Goal: Task Accomplishment & Management: Use online tool/utility

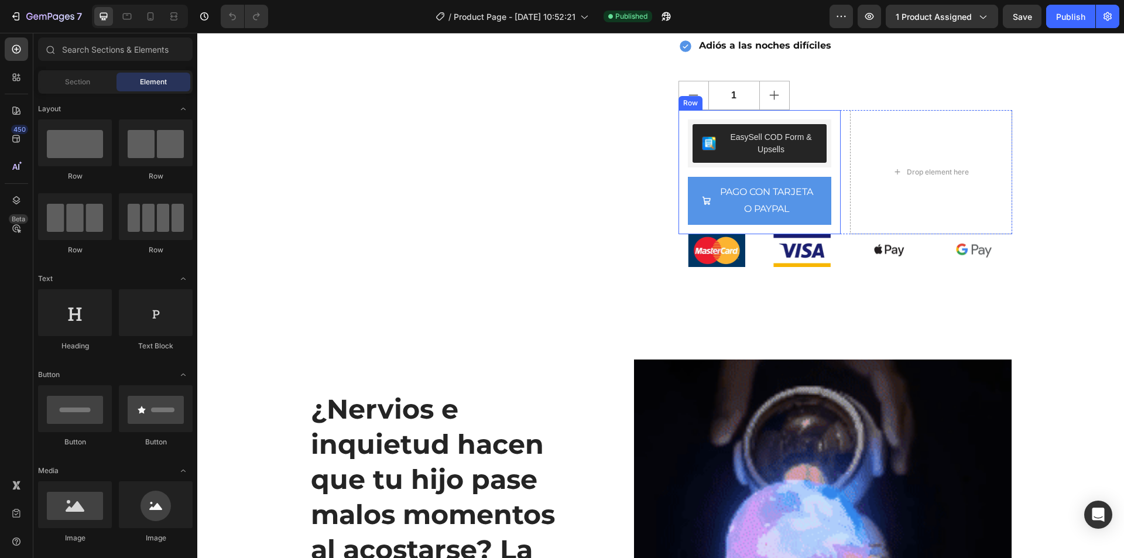
scroll to position [410, 0]
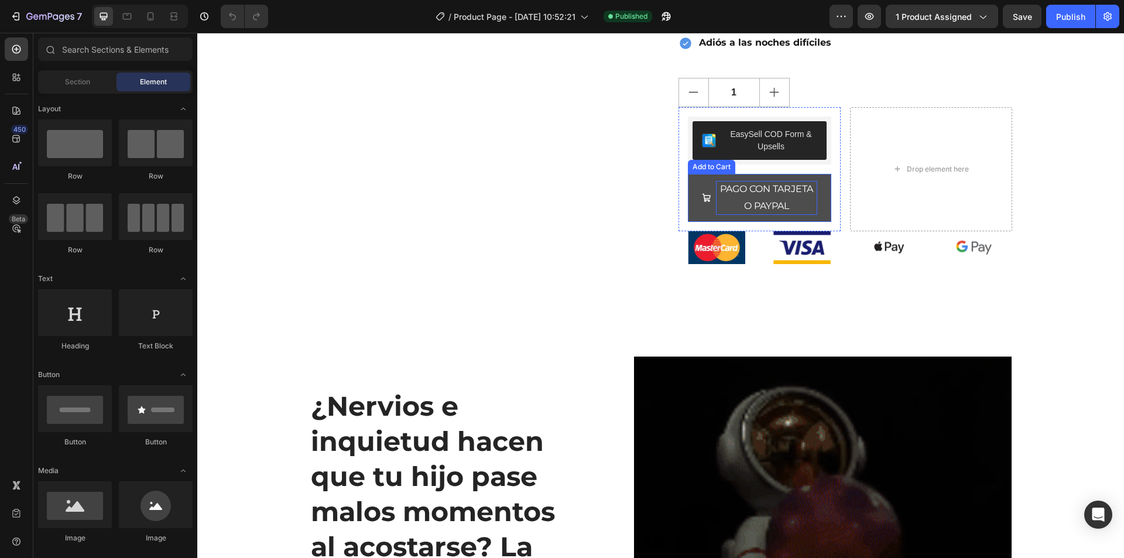
click at [746, 198] on div "PAGO CON TARJETA O PAYPAL" at bounding box center [766, 198] width 101 height 34
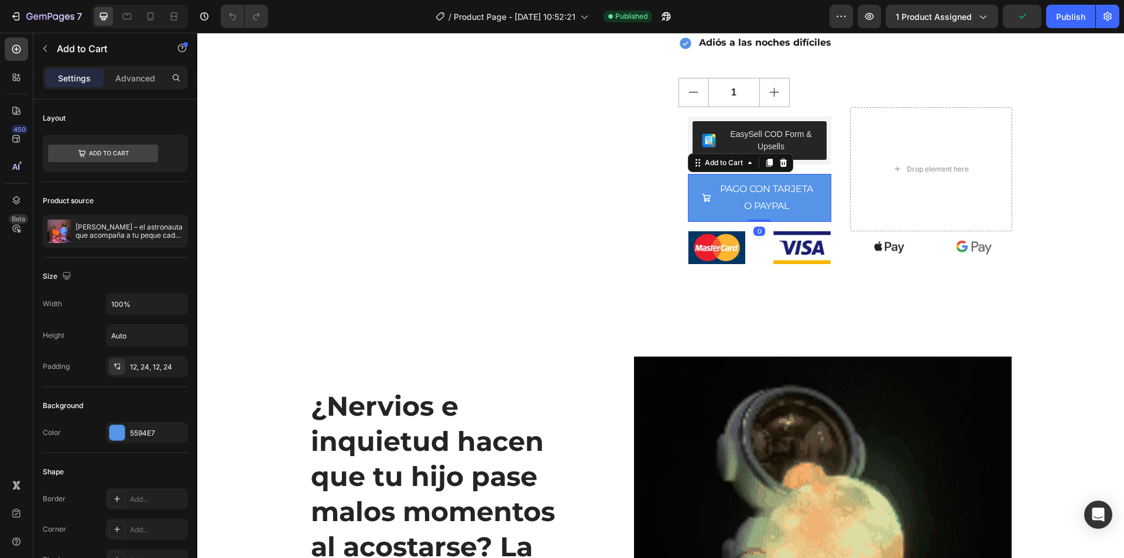
click at [783, 169] on div at bounding box center [783, 163] width 14 height 14
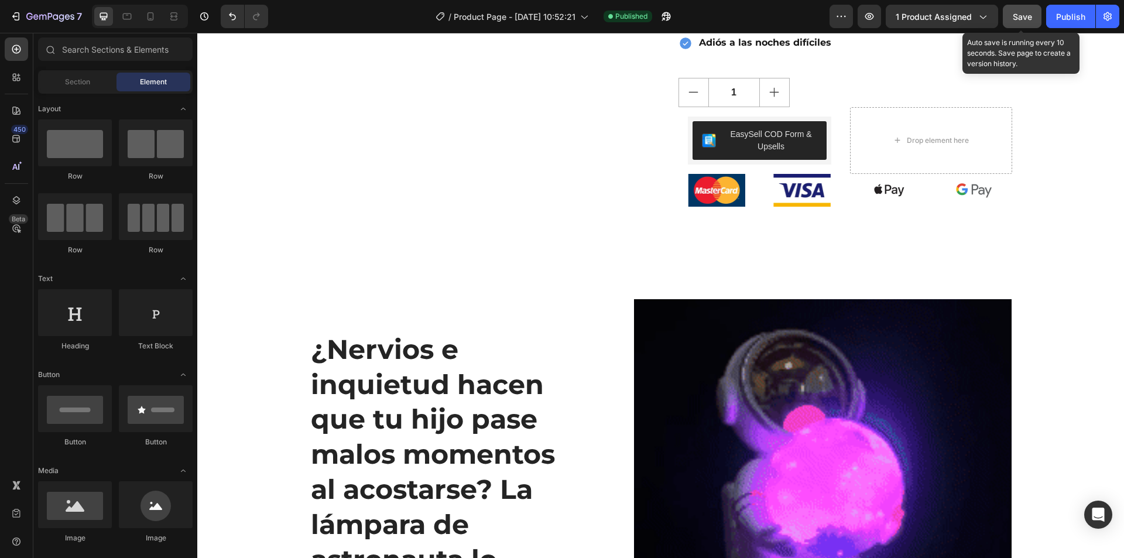
click at [1029, 19] on span "Save" at bounding box center [1022, 17] width 19 height 10
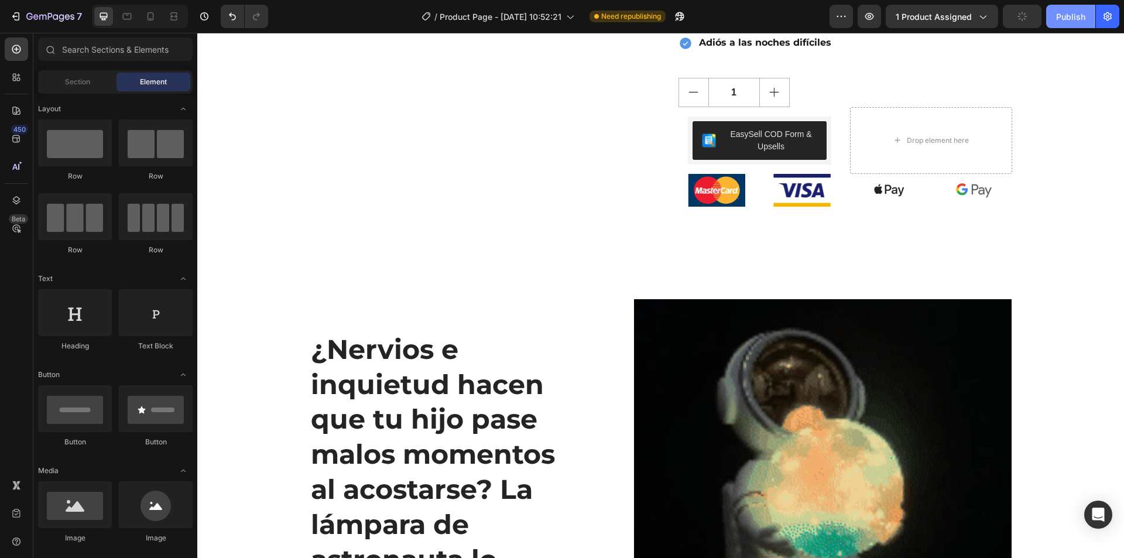
click at [1066, 12] on div "Publish" at bounding box center [1070, 17] width 29 height 12
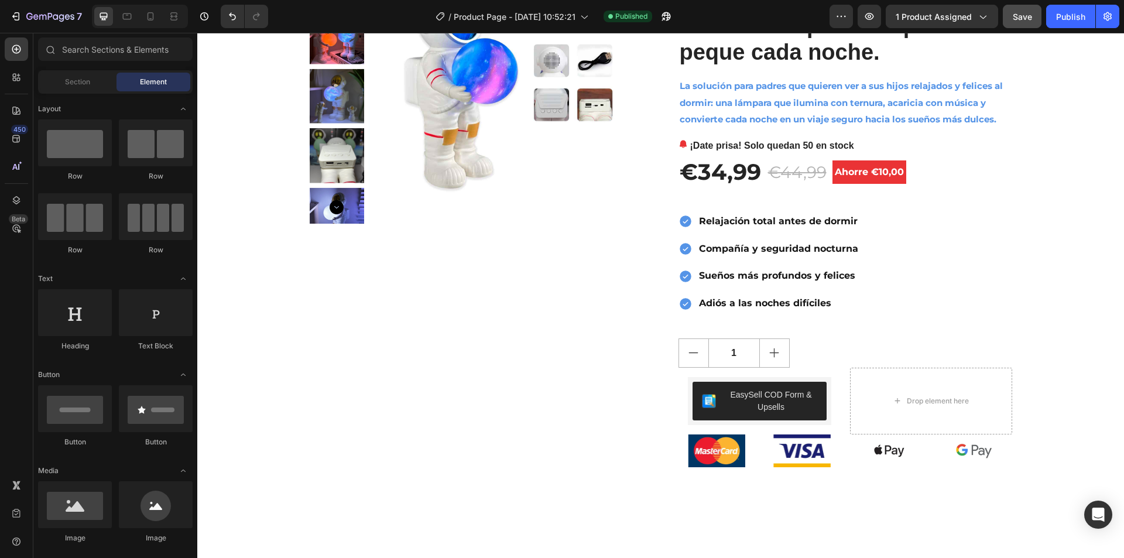
scroll to position [176, 0]
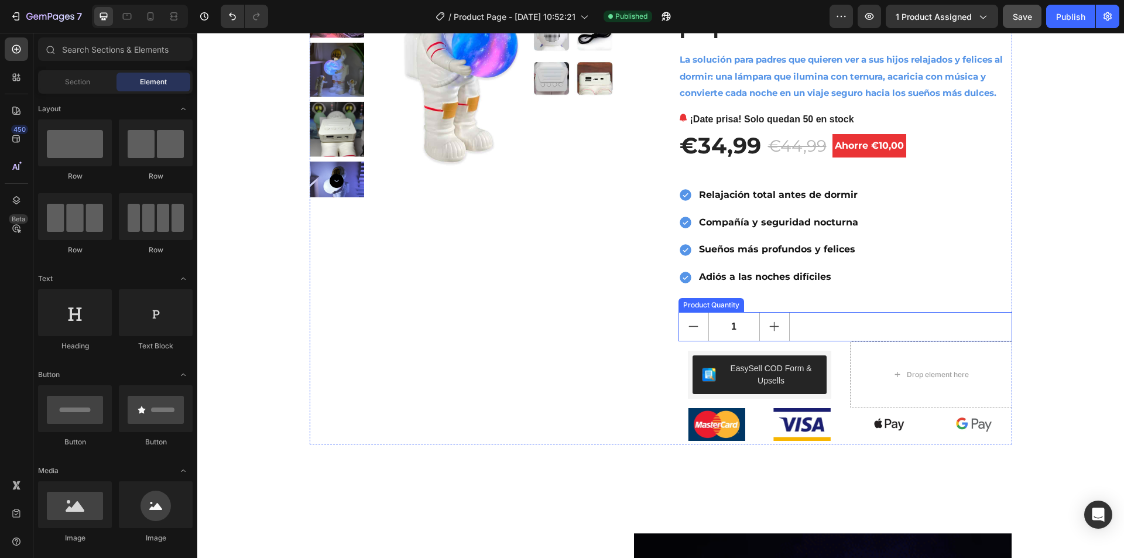
click at [768, 323] on icon "increment" at bounding box center [774, 326] width 12 height 12
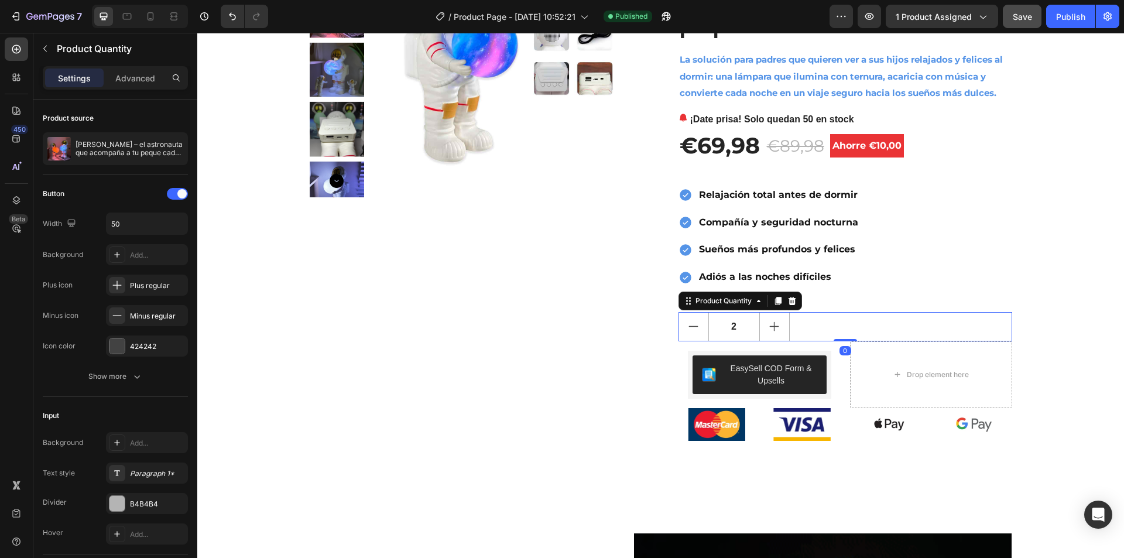
click at [696, 323] on button "decrement" at bounding box center [693, 327] width 29 height 28
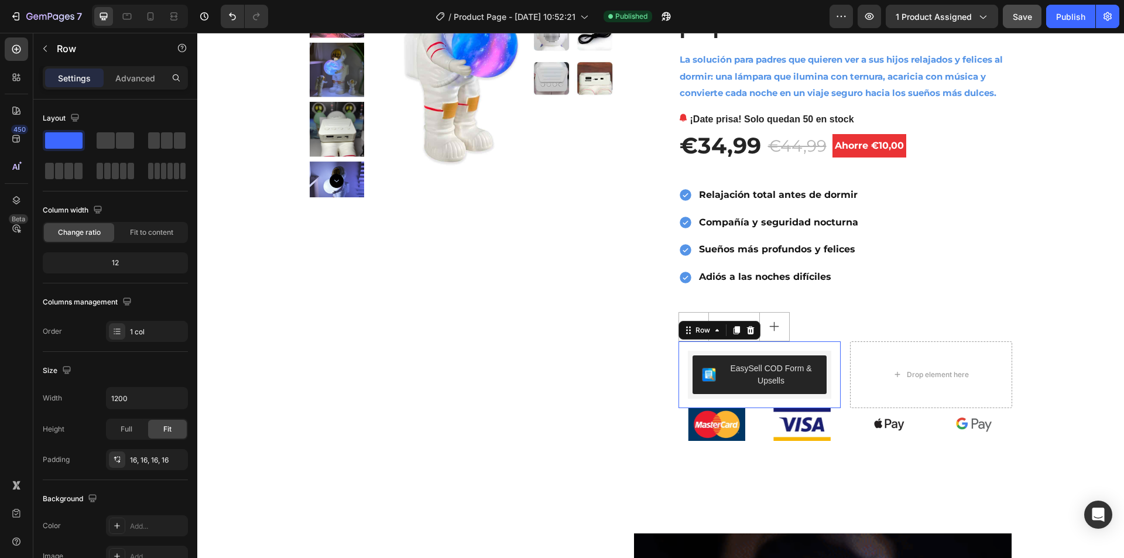
click at [828, 355] on div "EasySell COD Form & Upsells EasySell COD Row 0" at bounding box center [760, 374] width 162 height 67
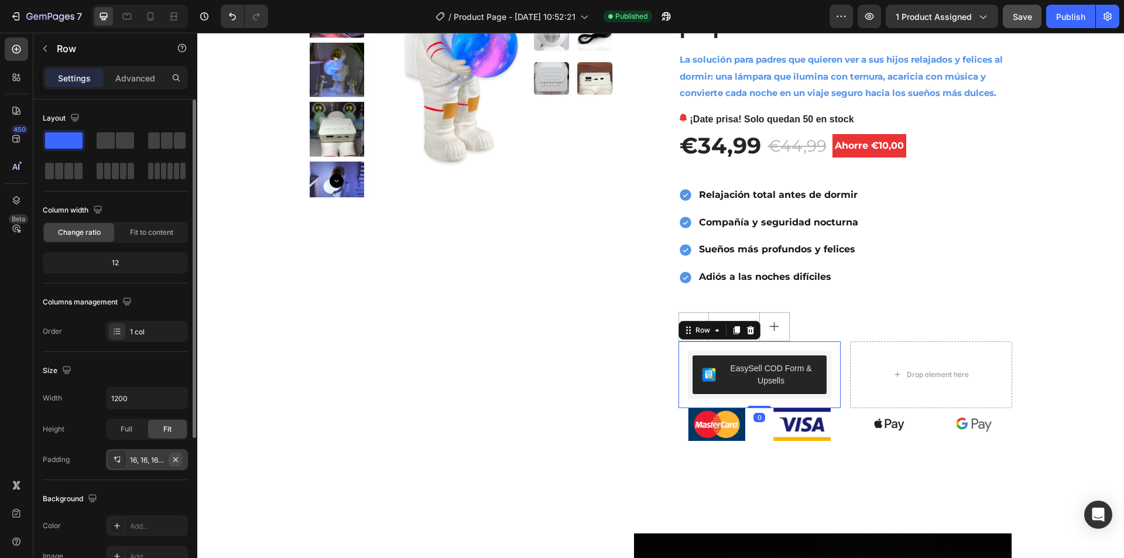
click at [169, 459] on button "button" at bounding box center [176, 460] width 14 height 14
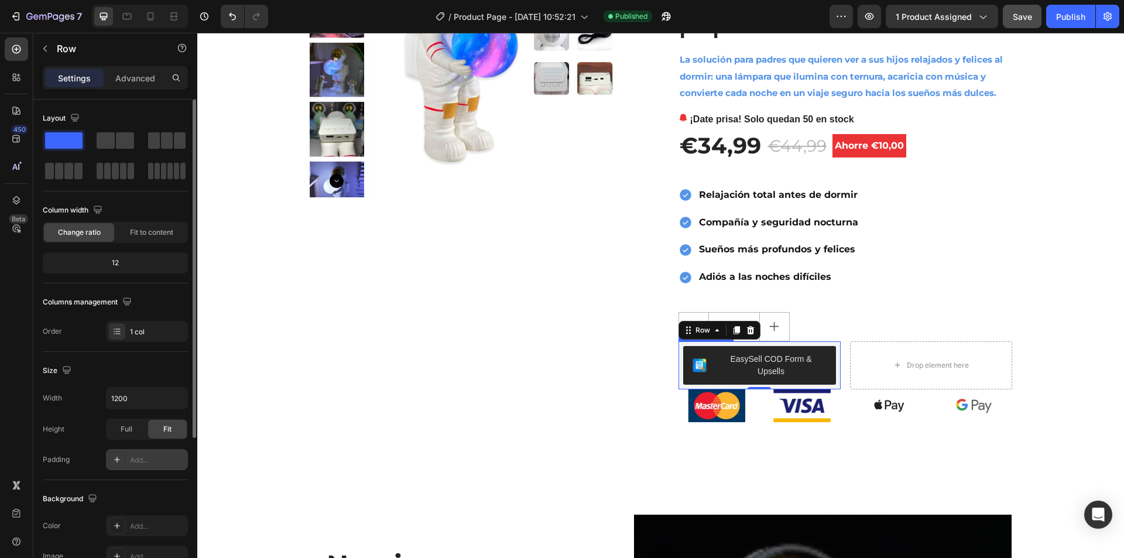
click at [792, 341] on div "EasySell COD Form & Upsells" at bounding box center [760, 365] width 162 height 48
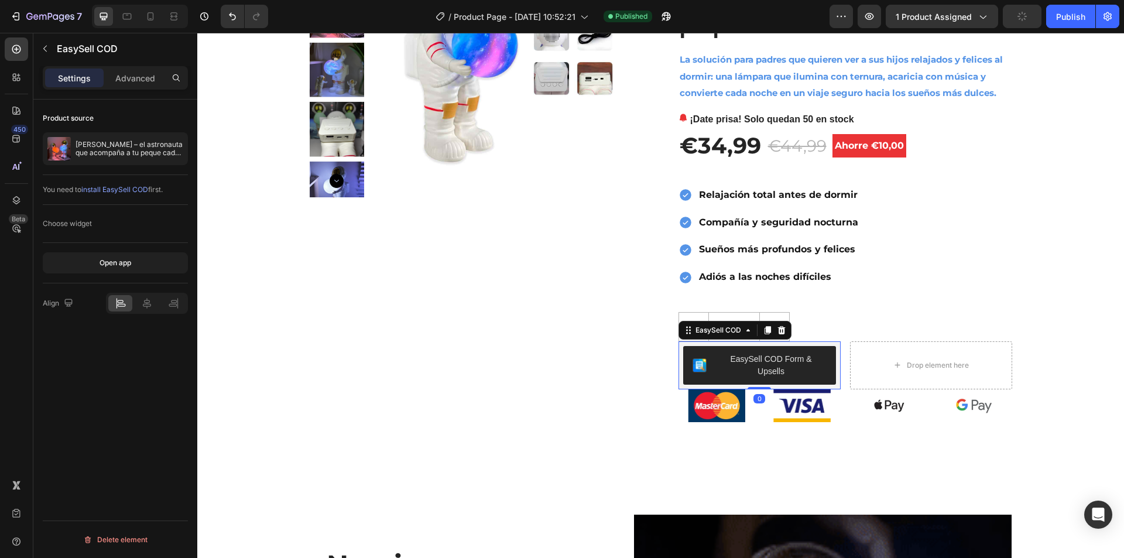
click at [792, 341] on div "EasySell COD Form & Upsells" at bounding box center [760, 365] width 162 height 48
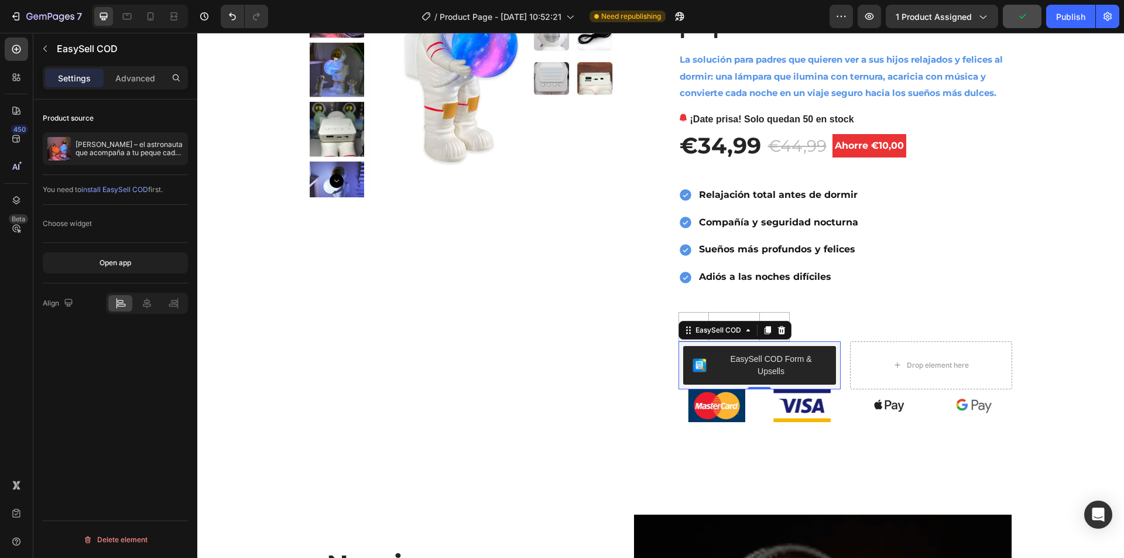
click at [828, 360] on button "EasySell COD Form & Upsells" at bounding box center [759, 365] width 153 height 39
click at [760, 314] on button "increment" at bounding box center [774, 327] width 29 height 28
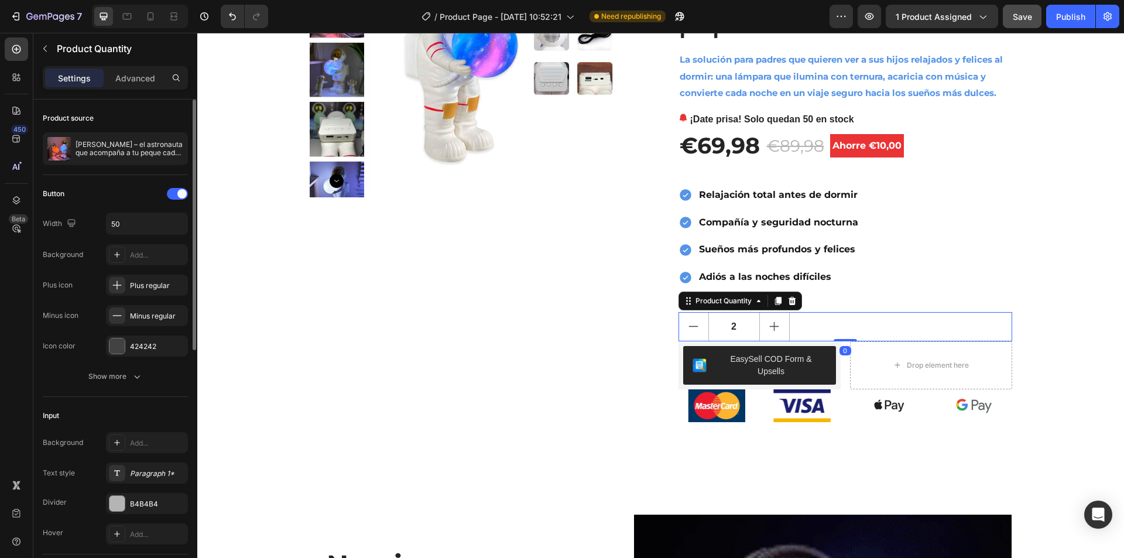
click at [732, 323] on input "2" at bounding box center [734, 327] width 52 height 28
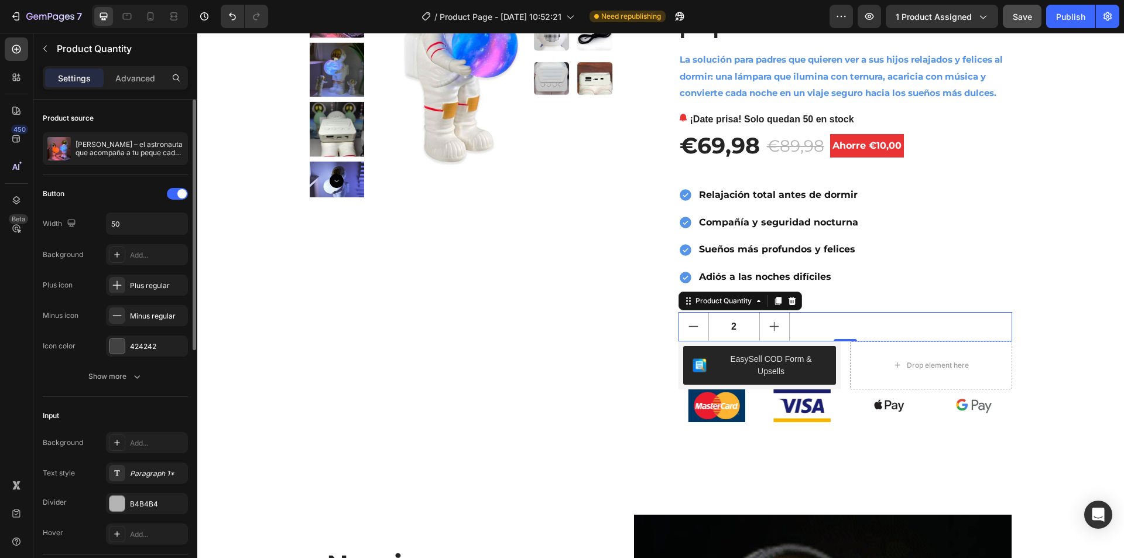
click at [694, 327] on icon "decrement" at bounding box center [693, 326] width 12 height 12
type input "1"
click at [804, 326] on div "1" at bounding box center [846, 326] width 334 height 29
click at [809, 259] on div "Sueños más profundos y felices" at bounding box center [778, 249] width 163 height 20
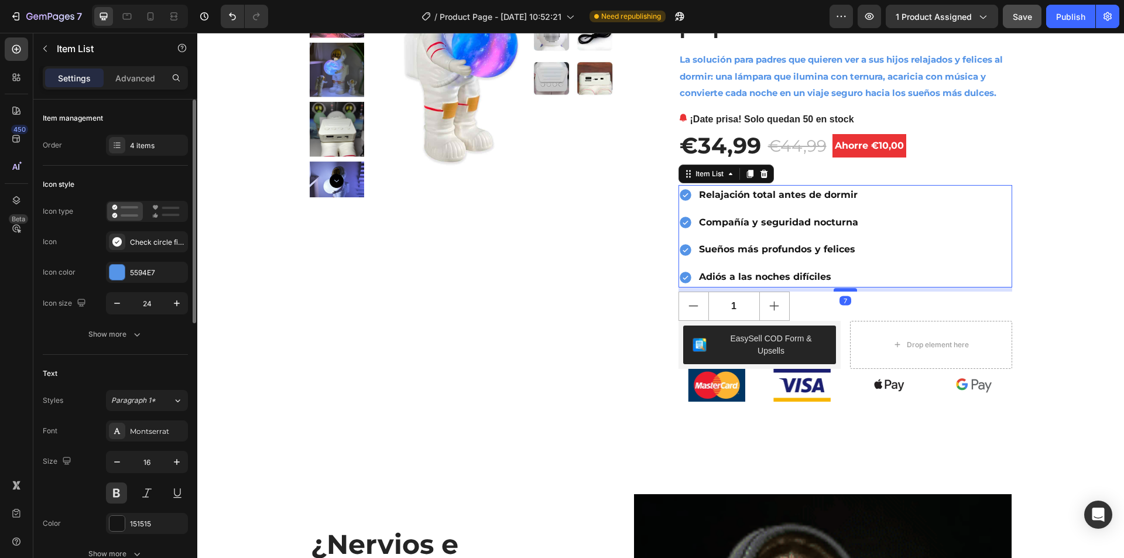
drag, startPoint x: 843, startPoint y: 310, endPoint x: 841, endPoint y: 290, distance: 20.5
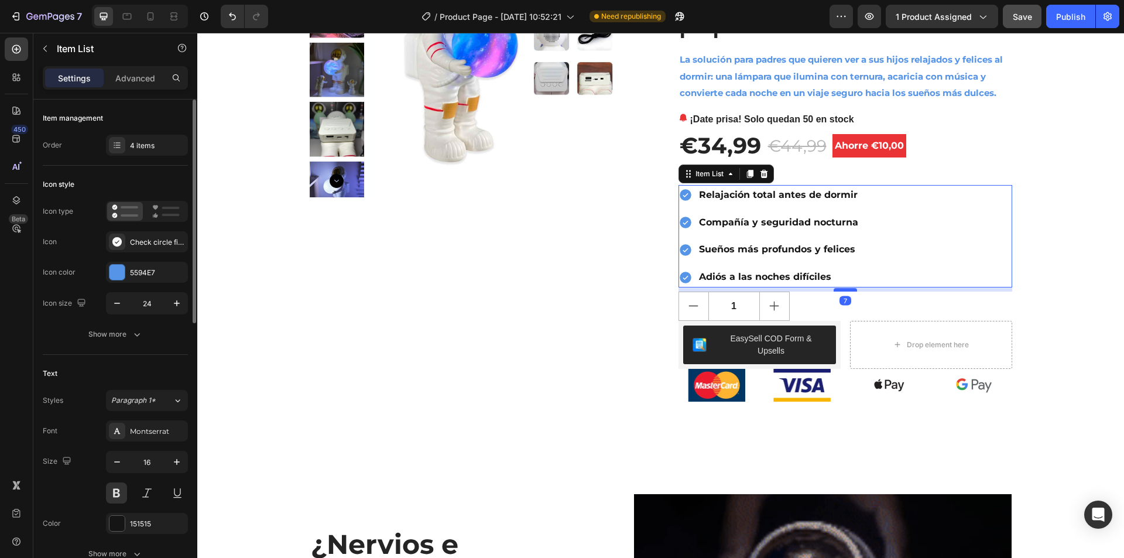
click at [841, 290] on div at bounding box center [845, 290] width 23 height 4
type input "100%"
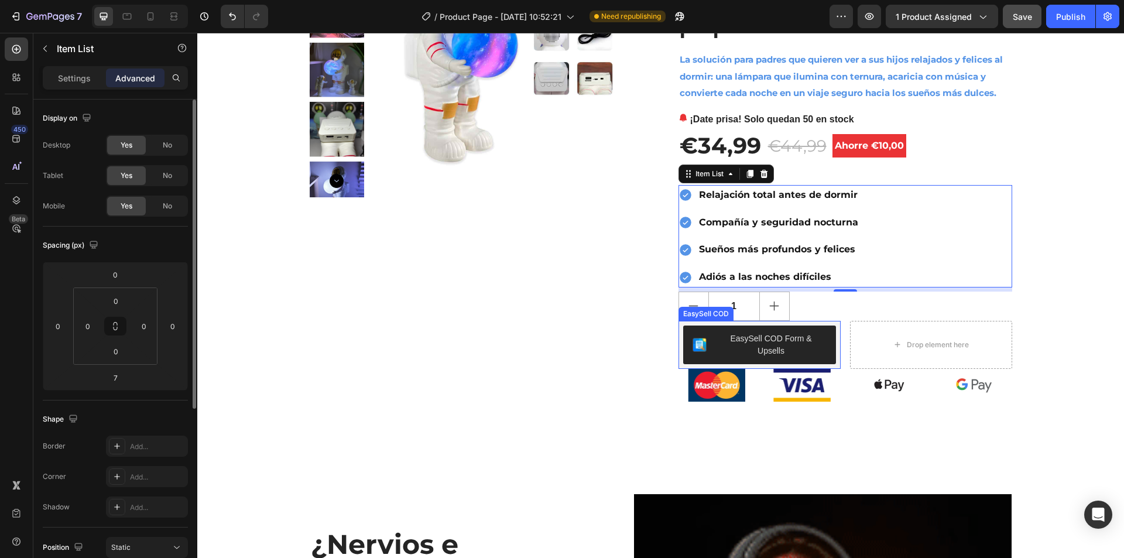
click at [769, 335] on div "EasySell COD Form & Upsells" at bounding box center [771, 345] width 111 height 25
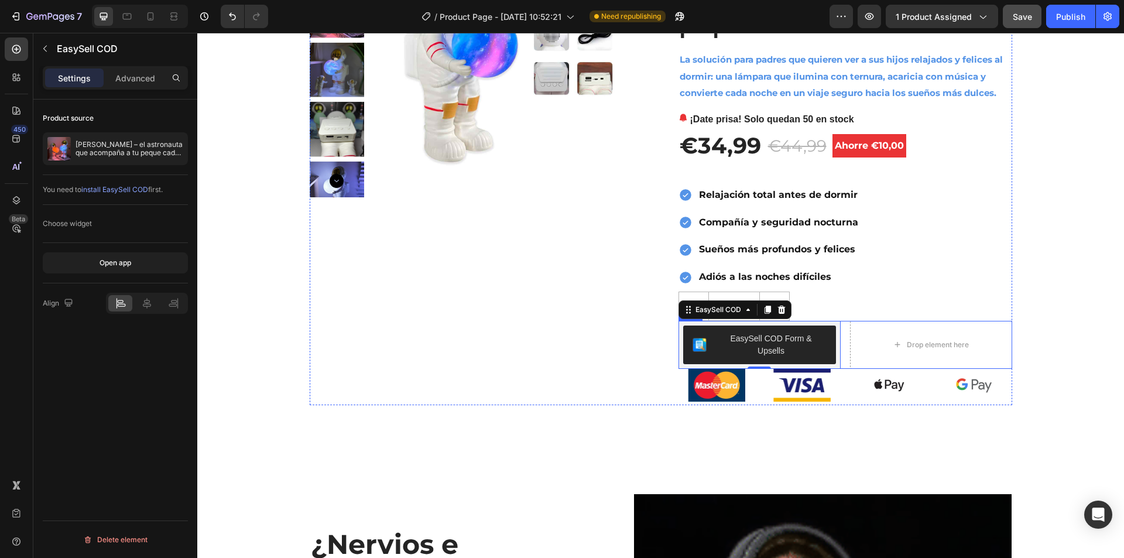
click at [839, 324] on div "EasySell COD Form & Upsells EasySell COD 0 Row Drop element here Row" at bounding box center [846, 345] width 334 height 48
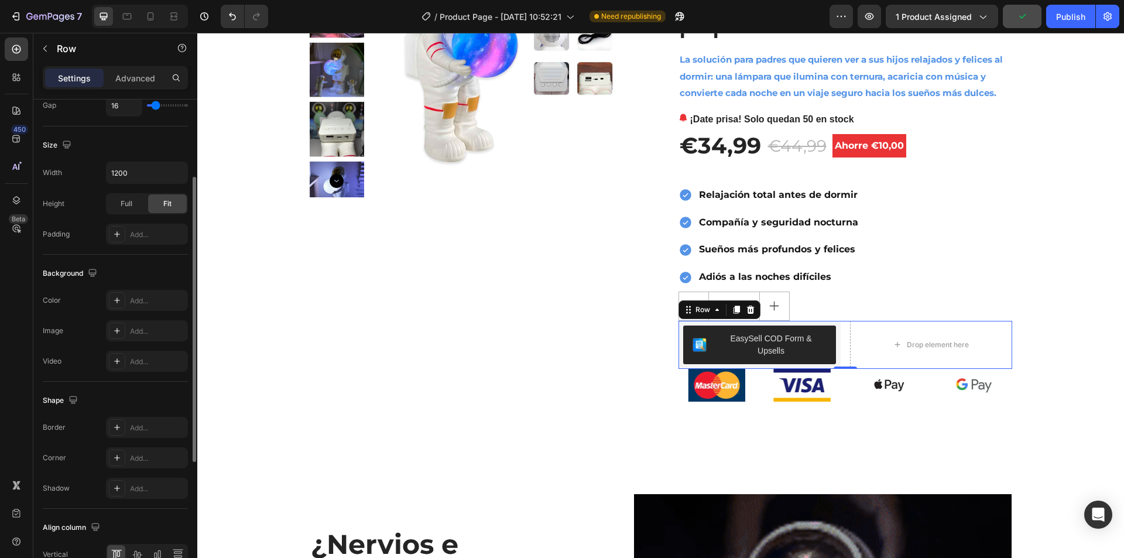
scroll to position [0, 0]
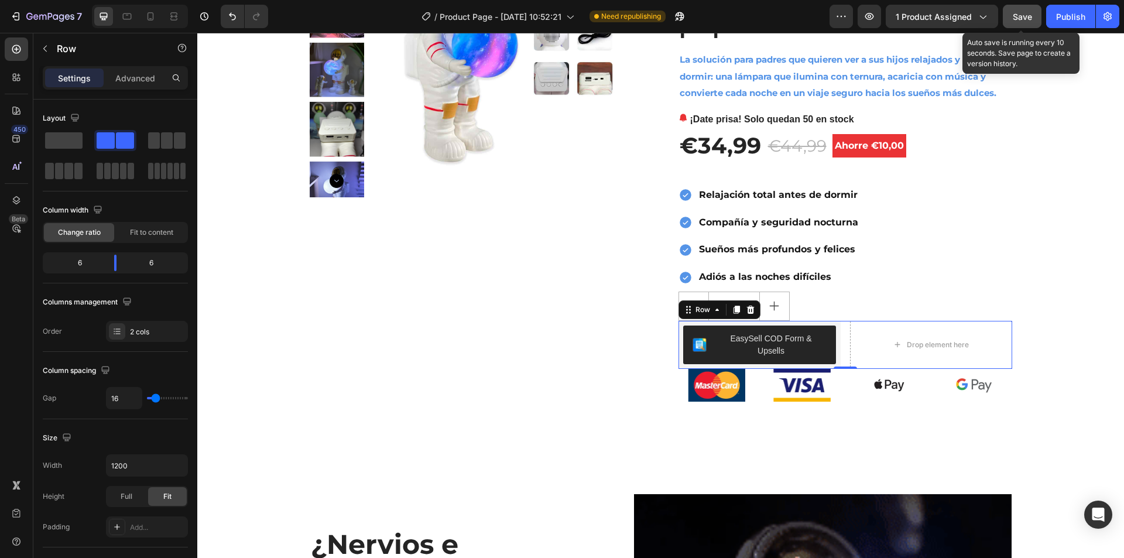
click at [1036, 16] on button "Save" at bounding box center [1022, 16] width 39 height 23
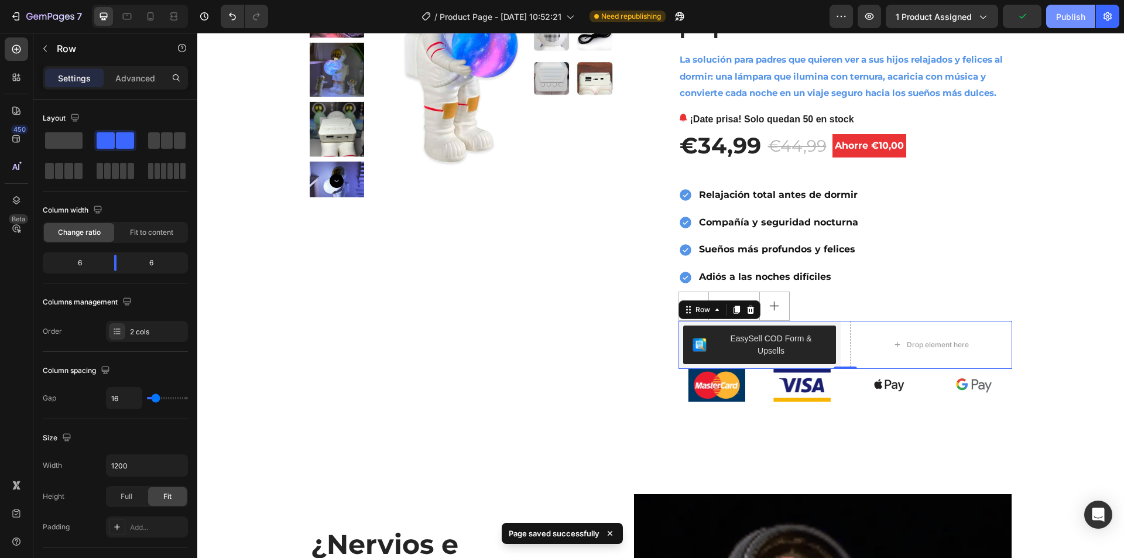
click at [1073, 15] on div "Publish" at bounding box center [1070, 17] width 29 height 12
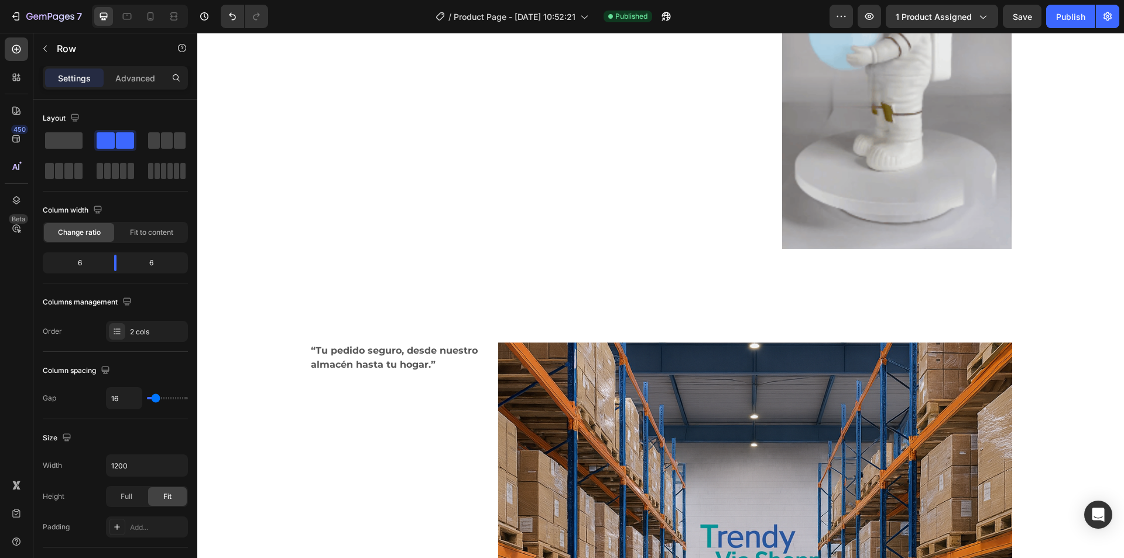
scroll to position [3337, 0]
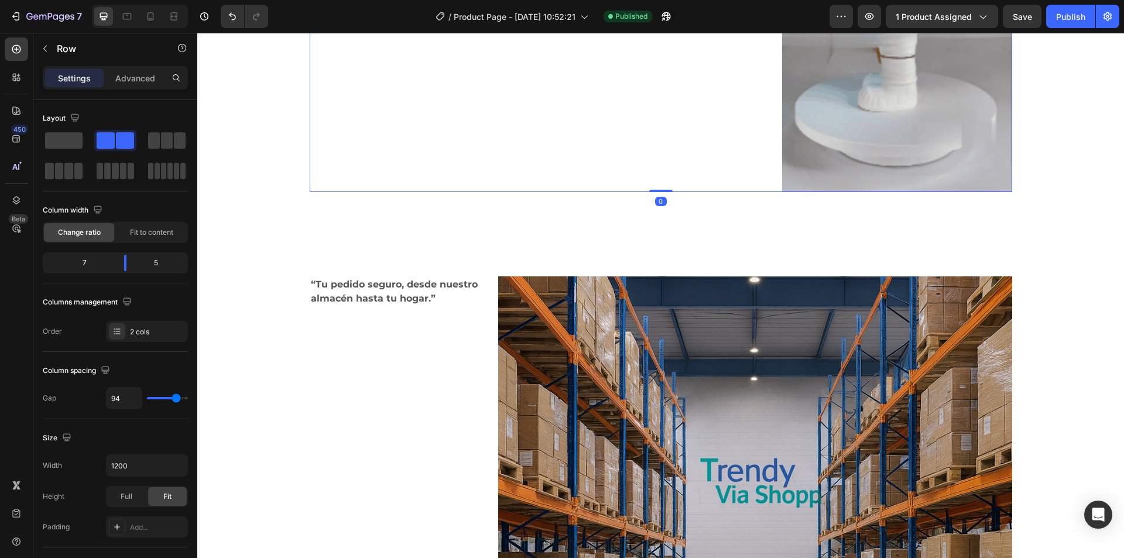
drag, startPoint x: 658, startPoint y: 187, endPoint x: 663, endPoint y: 171, distance: 17.4
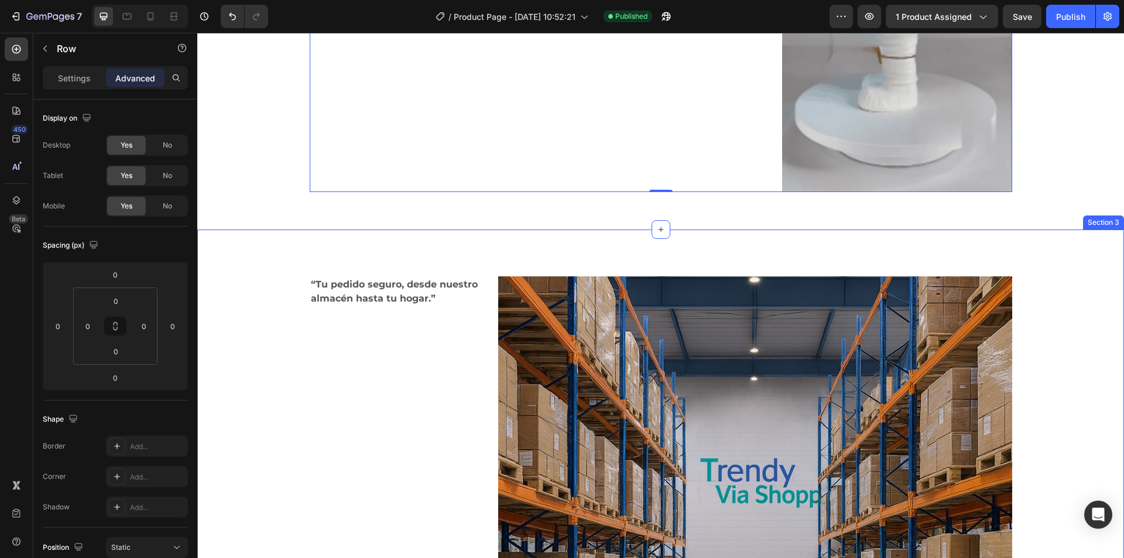
click at [601, 235] on div "“Tu pedido seguro, desde nuestro almacén hasta tu hogar.” Text block Image Row …" at bounding box center [660, 469] width 927 height 479
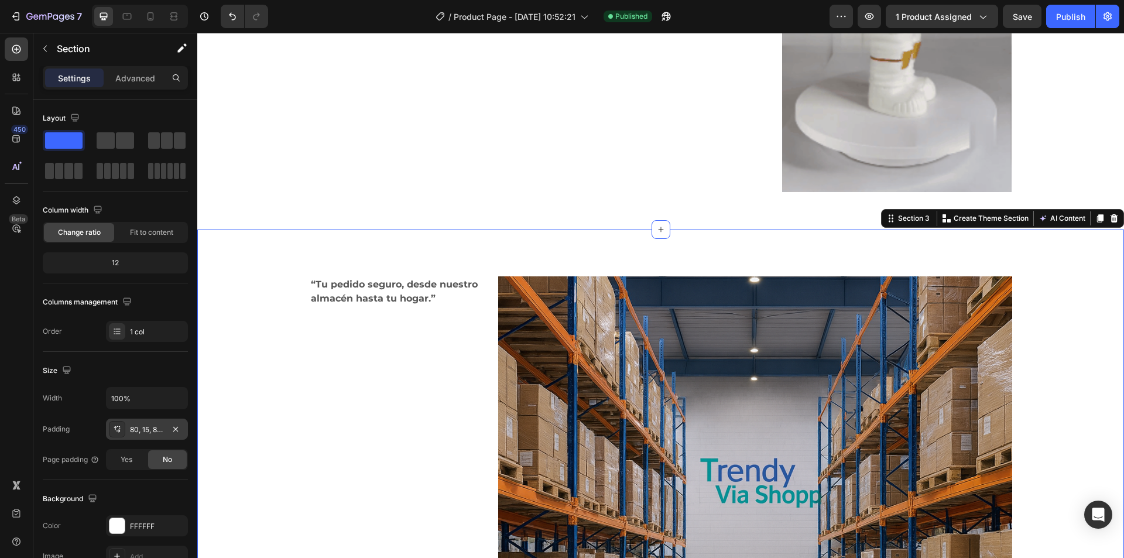
click at [155, 429] on div "80, 15, 80, 15" at bounding box center [147, 429] width 34 height 11
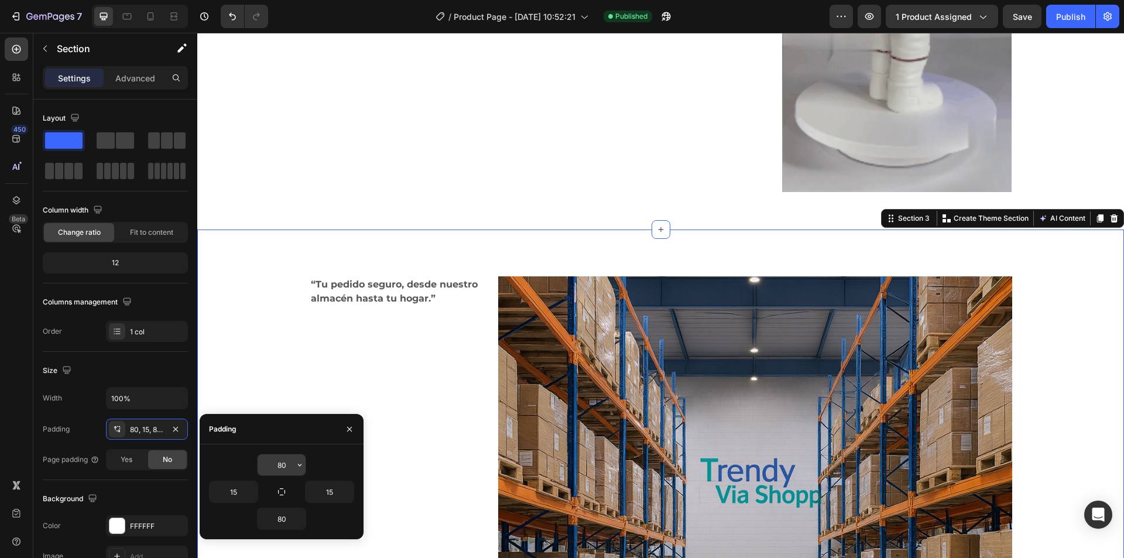
click at [290, 460] on input "80" at bounding box center [282, 464] width 48 height 21
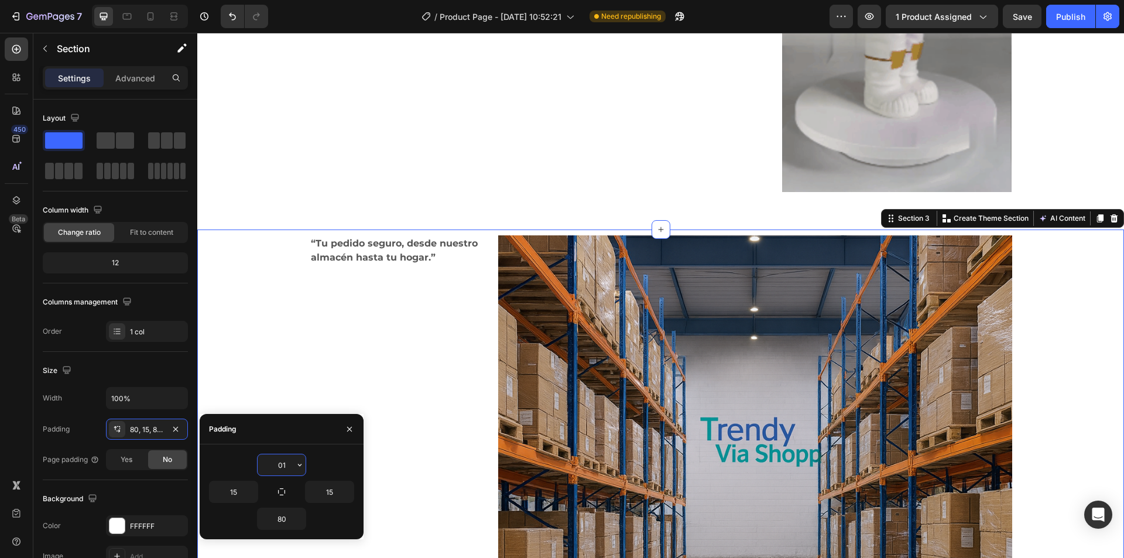
type input "0"
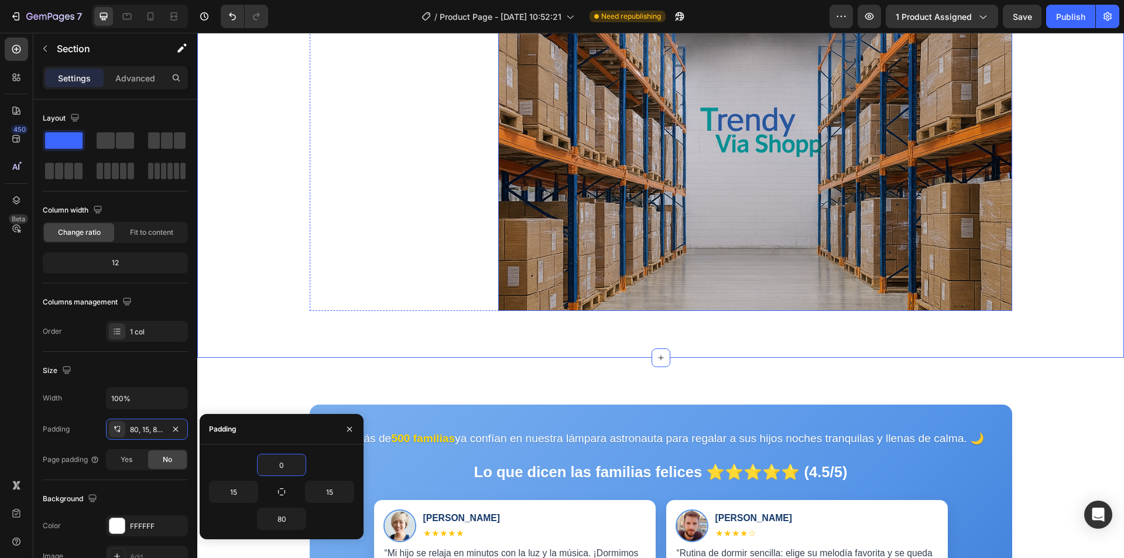
scroll to position [3630, 0]
type input "0"
click at [283, 518] on input "80" at bounding box center [282, 518] width 48 height 21
type input "0"
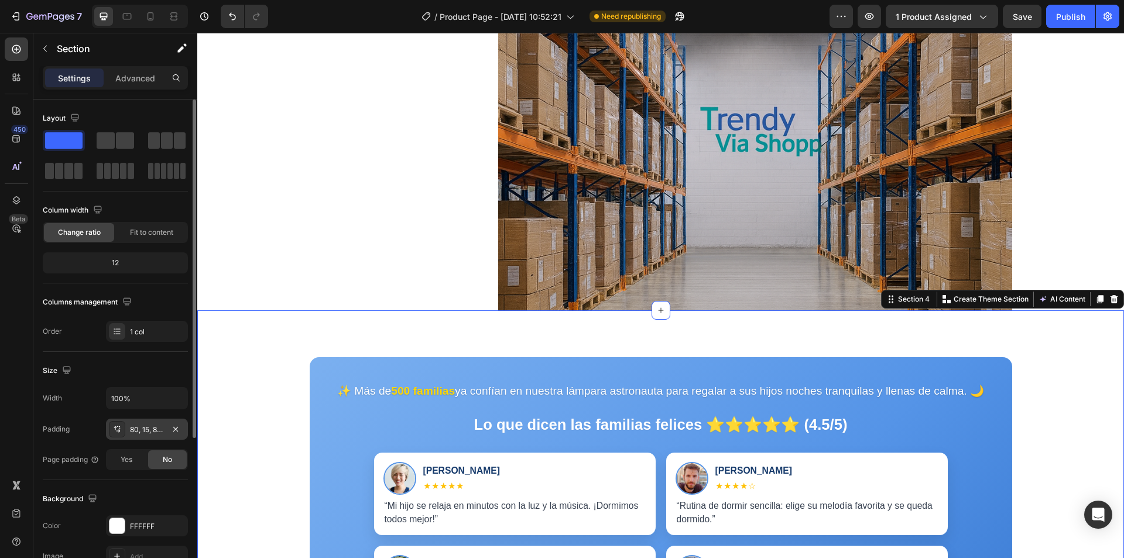
click at [150, 429] on div "80, 15, 80, 15" at bounding box center [147, 429] width 34 height 11
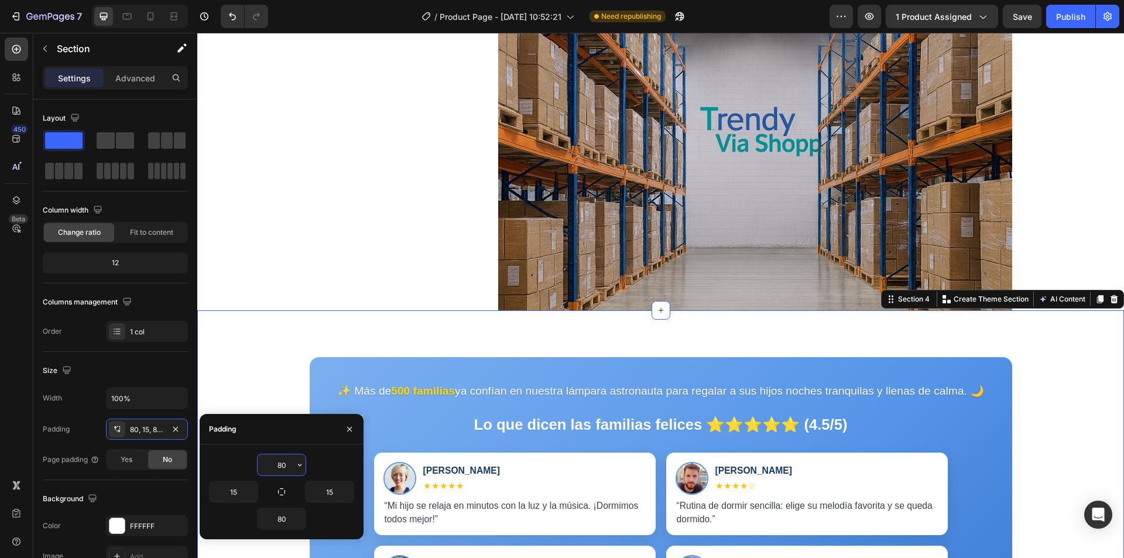
click at [282, 464] on input "80" at bounding box center [282, 464] width 48 height 21
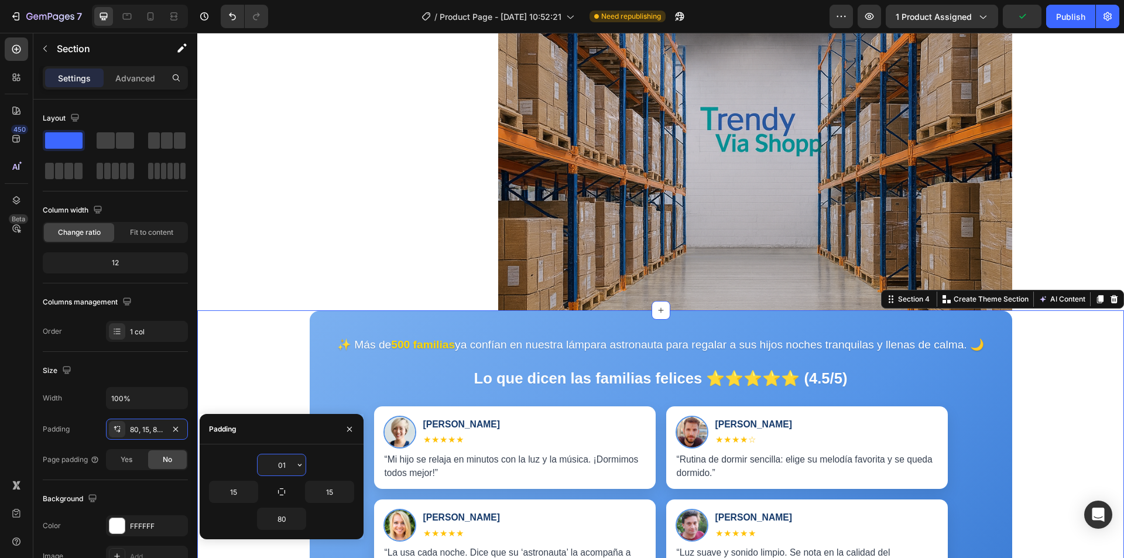
type input "0"
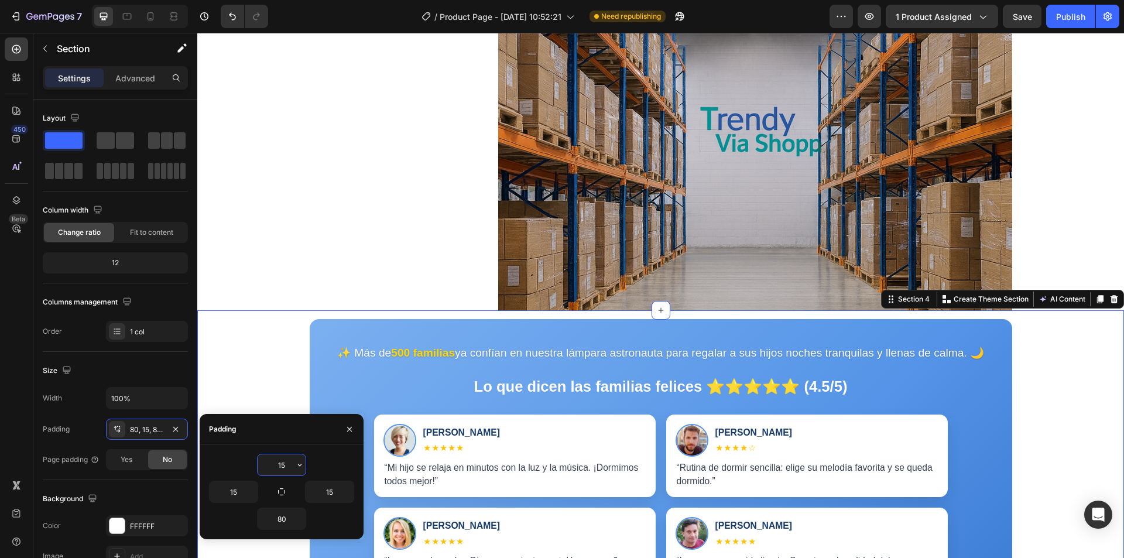
type input "1"
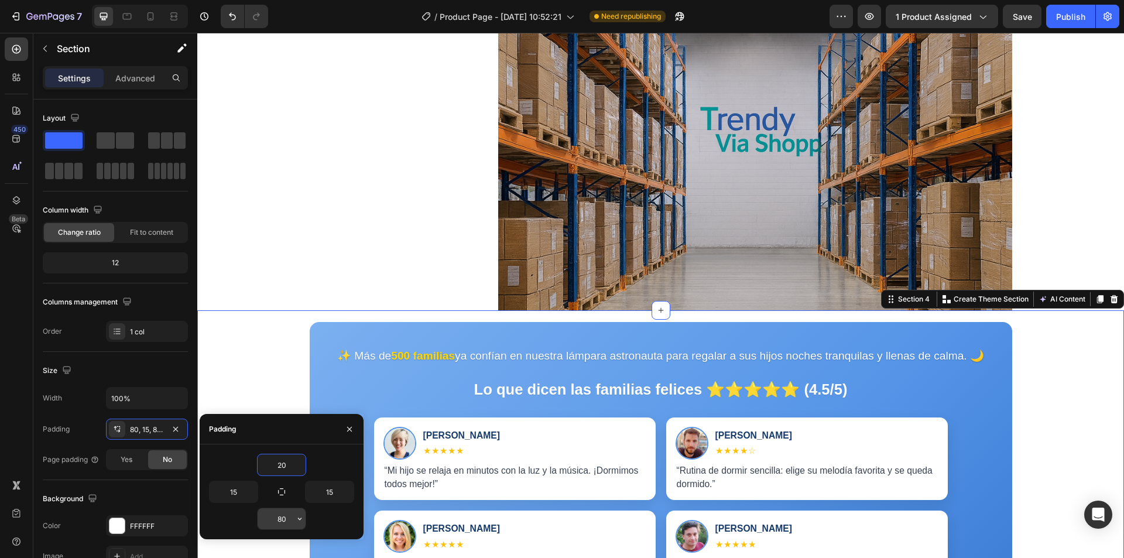
type input "20"
click at [289, 522] on input "80" at bounding box center [282, 518] width 48 height 21
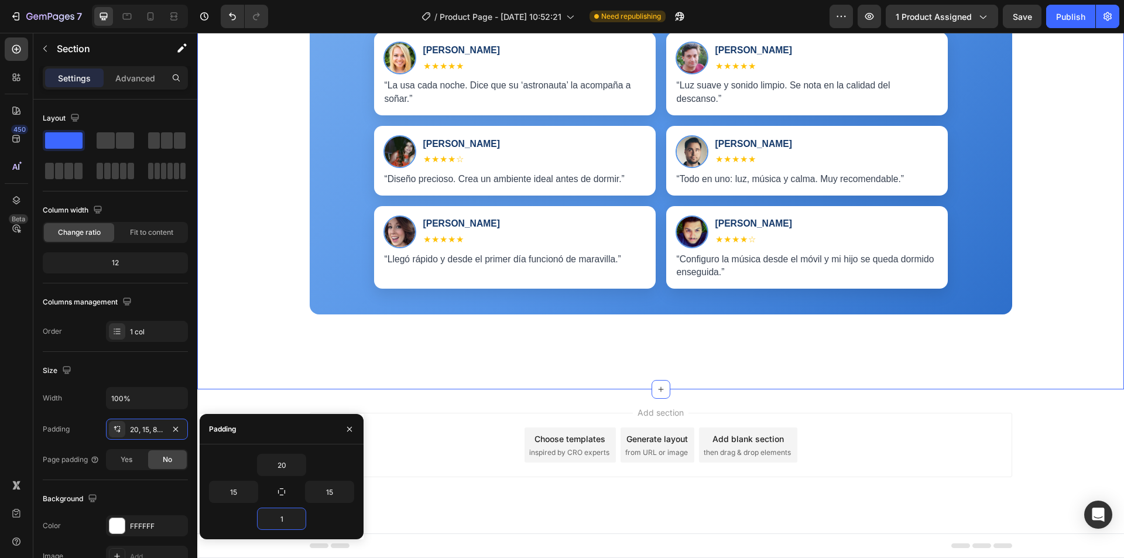
scroll to position [4062, 0]
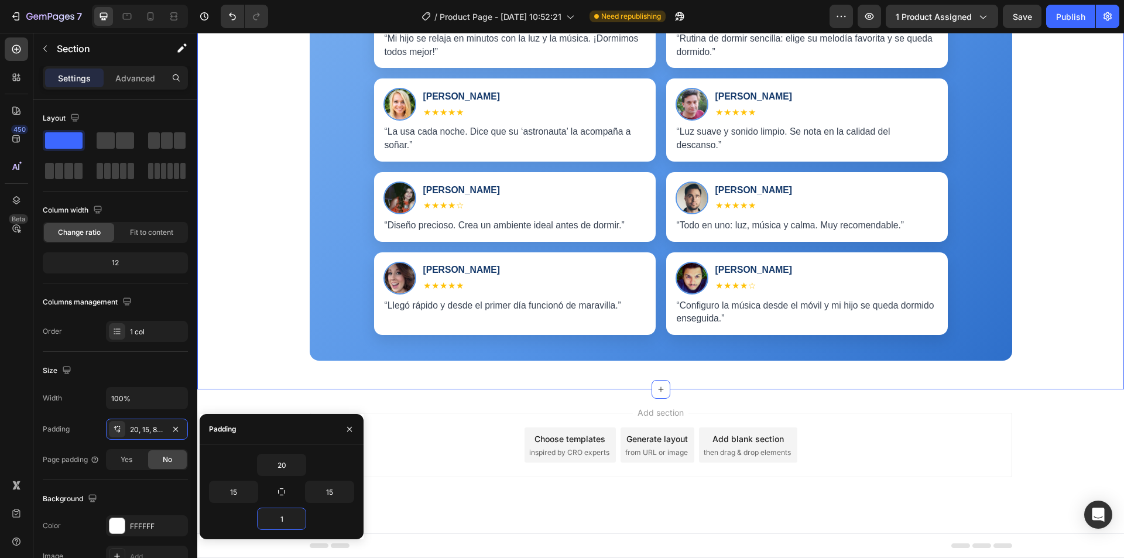
type input "10"
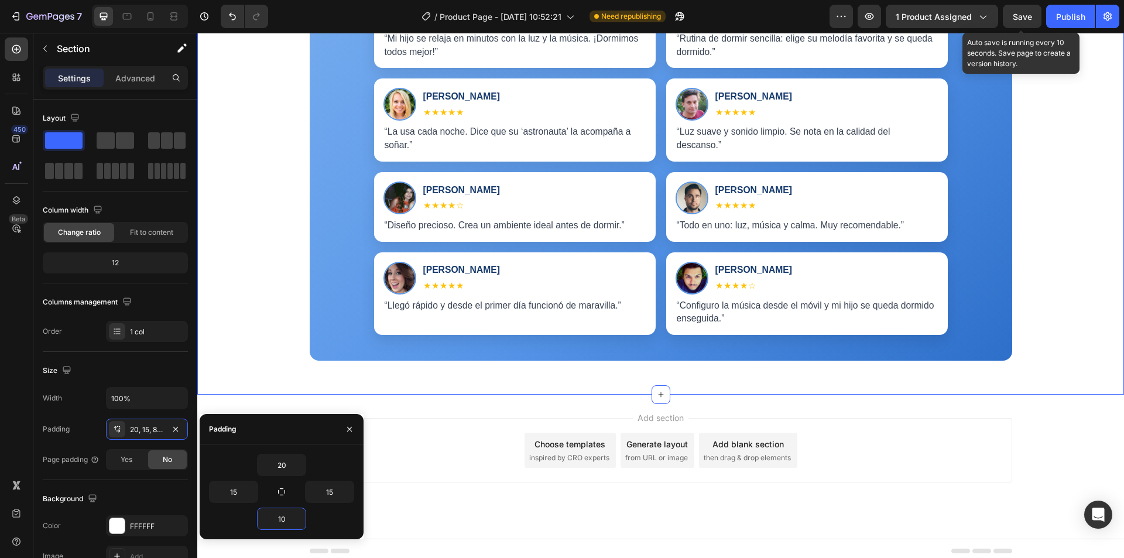
click at [1030, 15] on span "Save" at bounding box center [1022, 17] width 19 height 10
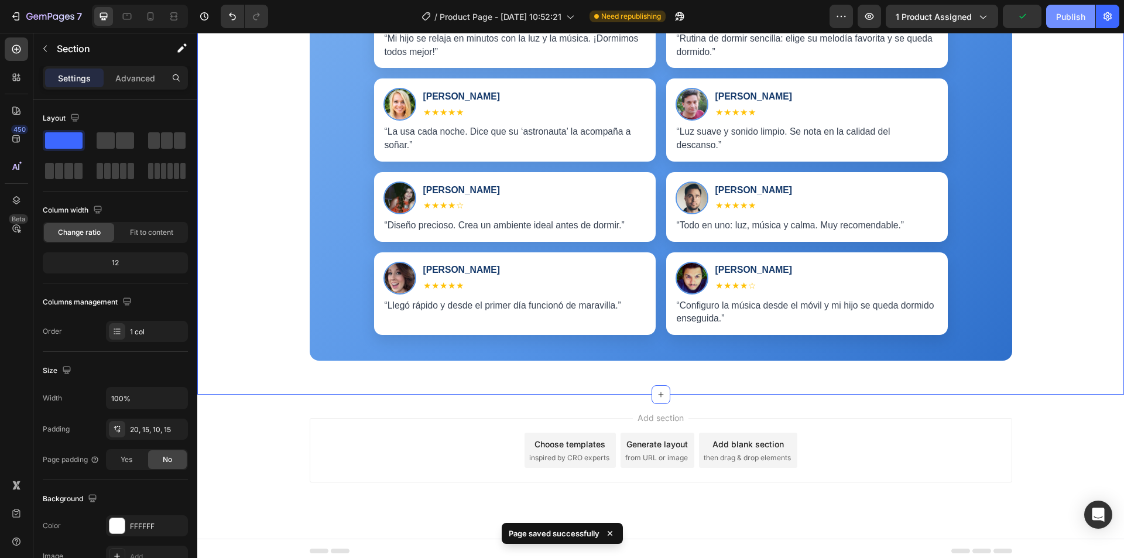
click at [1072, 13] on div "Publish" at bounding box center [1070, 17] width 29 height 12
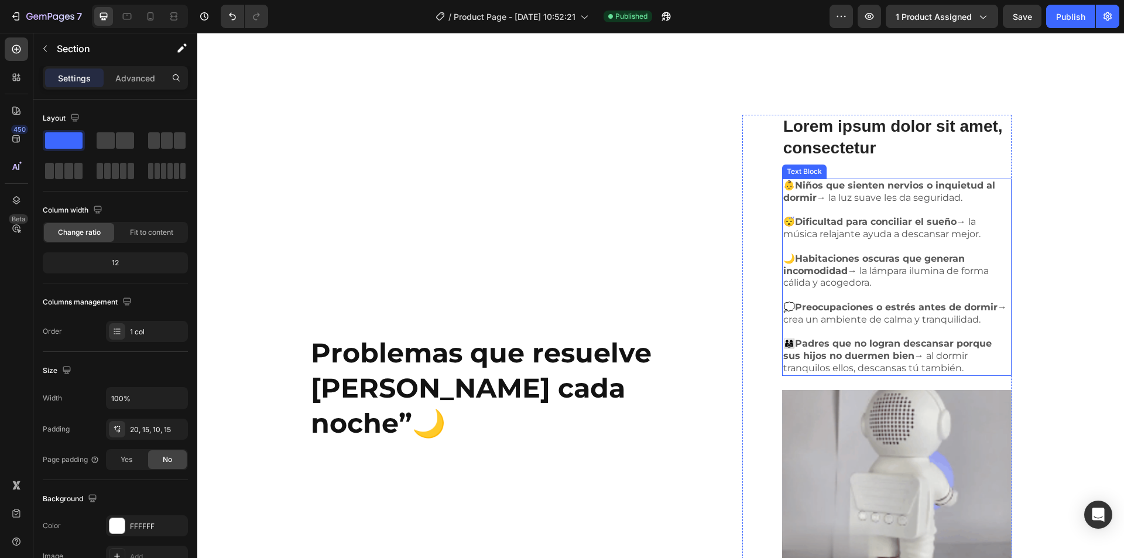
scroll to position [2774, 0]
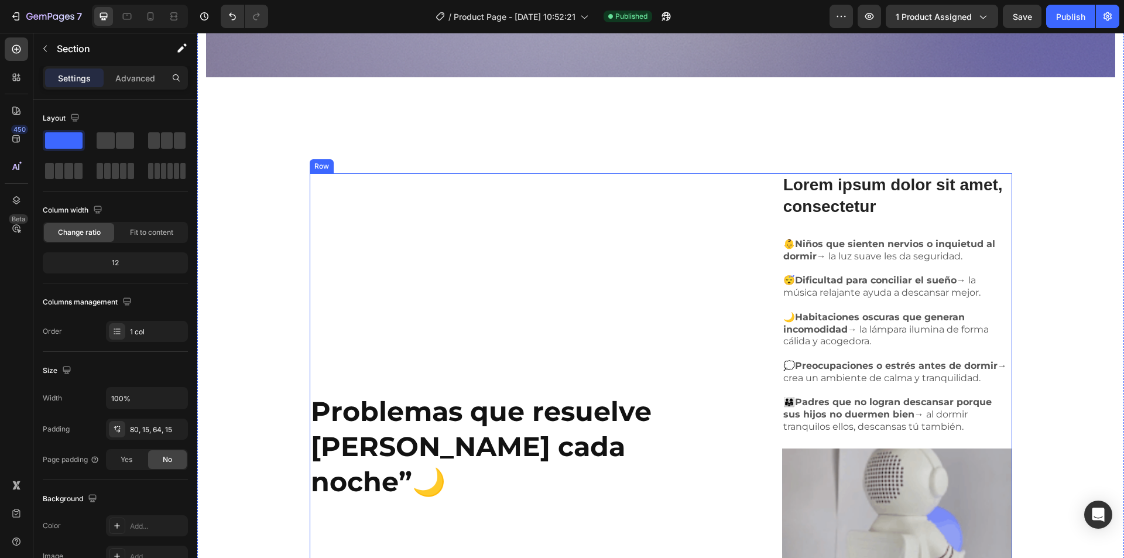
click at [710, 173] on div "Problemas que resuelve Amigo Estelar cada noche” 🌙 Heading Lorem ipsum dolor si…" at bounding box center [661, 463] width 703 height 581
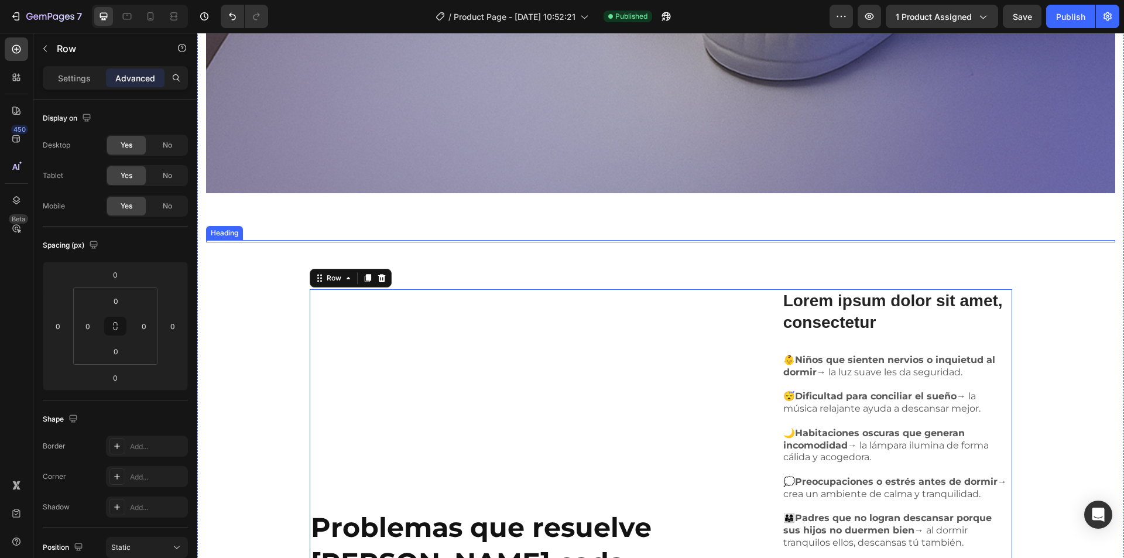
scroll to position [2657, 0]
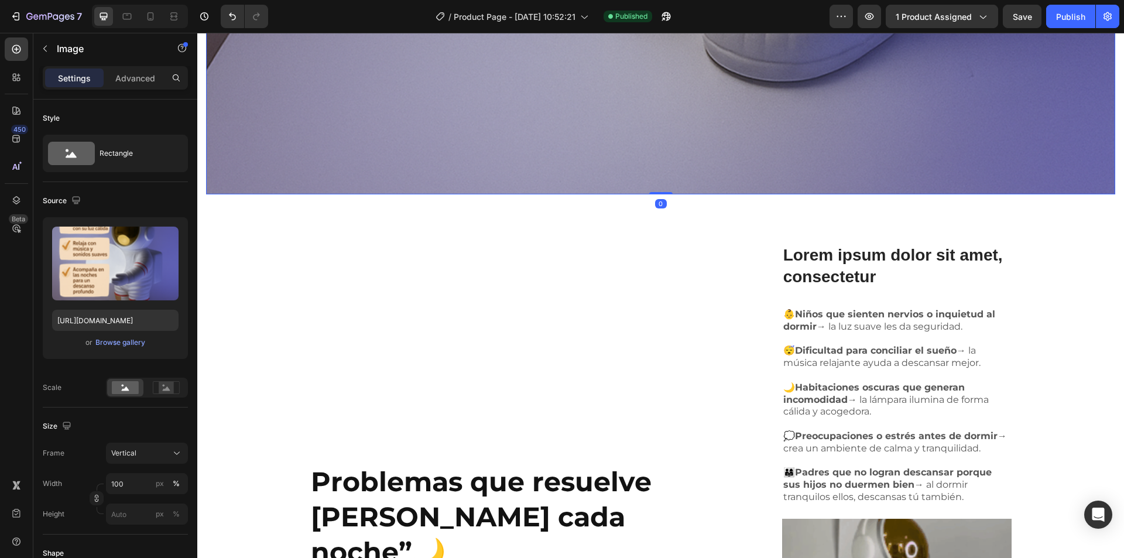
drag, startPoint x: 653, startPoint y: 228, endPoint x: 648, endPoint y: 177, distance: 51.8
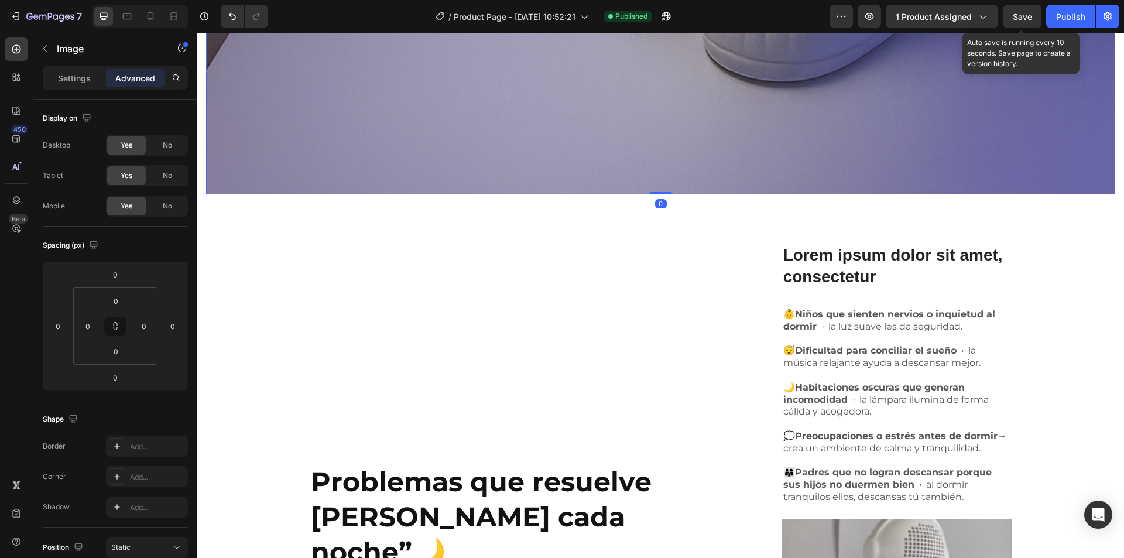
click at [1028, 12] on span "Save" at bounding box center [1022, 17] width 19 height 10
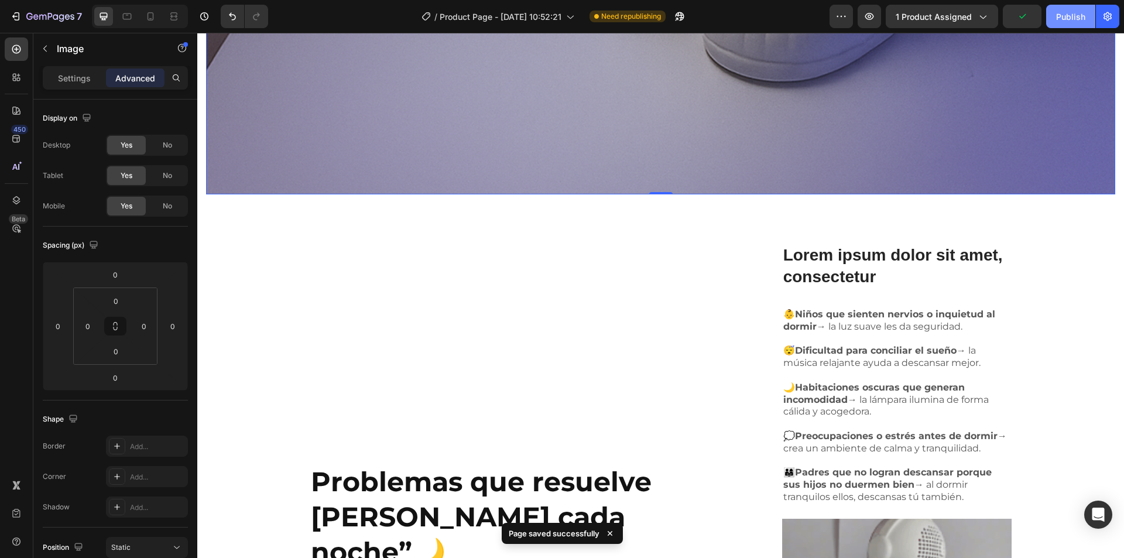
click at [1069, 12] on div "Publish" at bounding box center [1070, 17] width 29 height 12
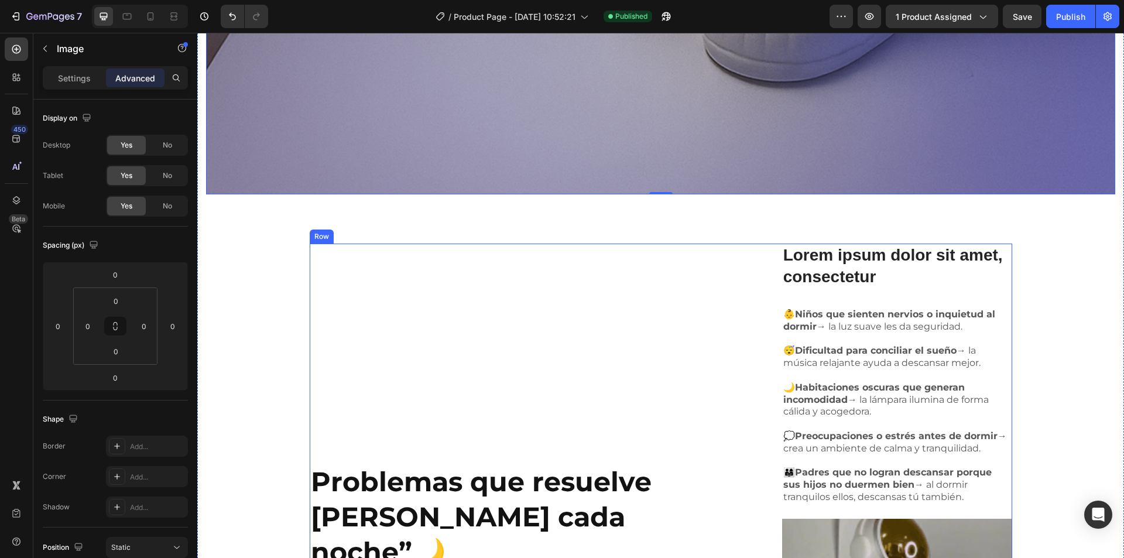
click at [672, 314] on div "Problemas que resuelve Amigo Estelar cada noche” 🌙 Heading" at bounding box center [499, 534] width 378 height 581
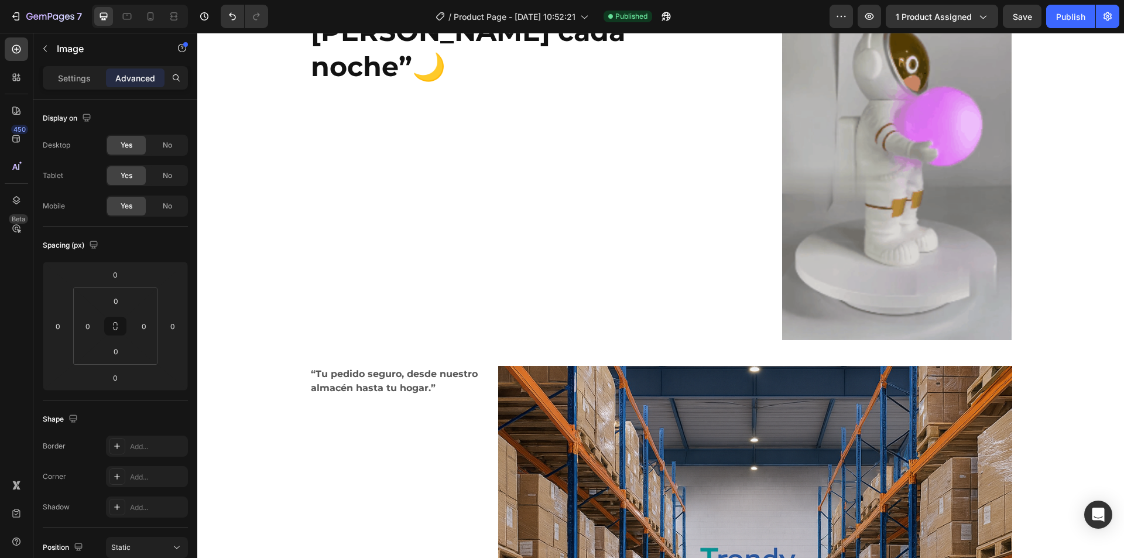
scroll to position [2791, 0]
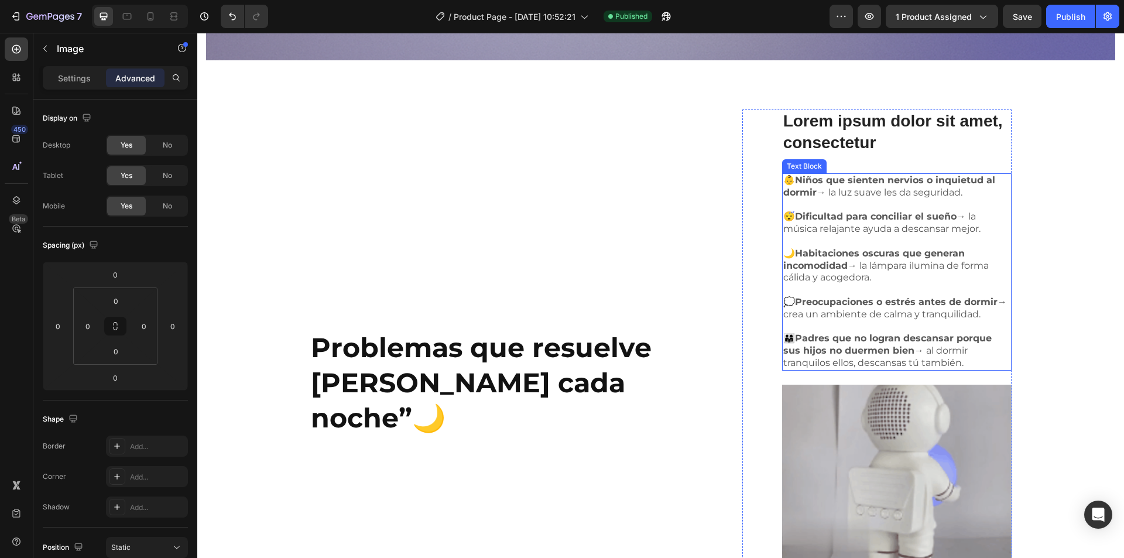
click at [896, 248] on strong "Habitaciones oscuras que generan incomodidad" at bounding box center [874, 259] width 182 height 23
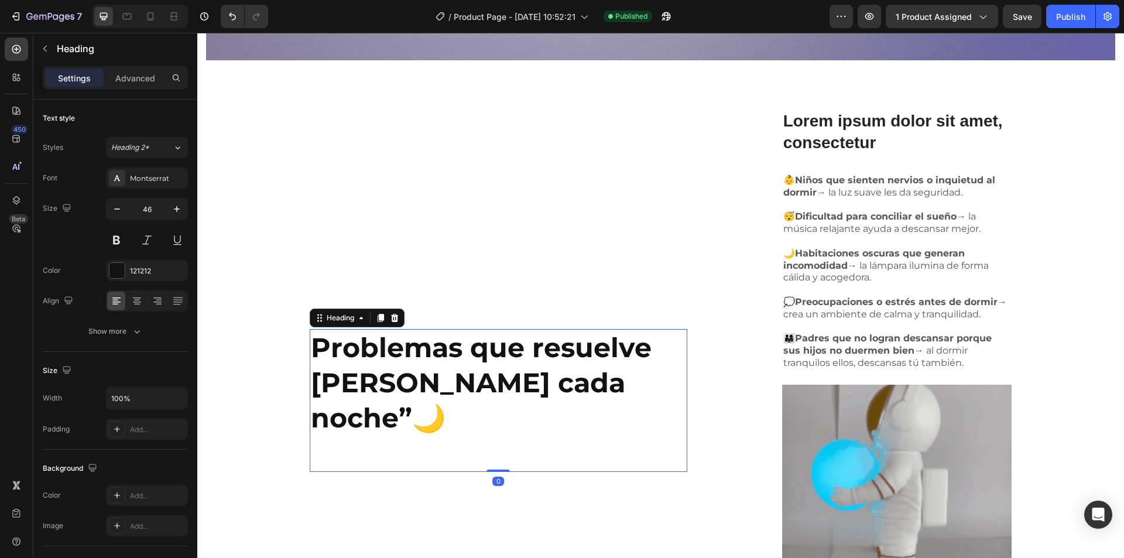
click at [453, 386] on strong "Problemas que resuelve Amigo Estelar cada noche”" at bounding box center [481, 383] width 341 height 104
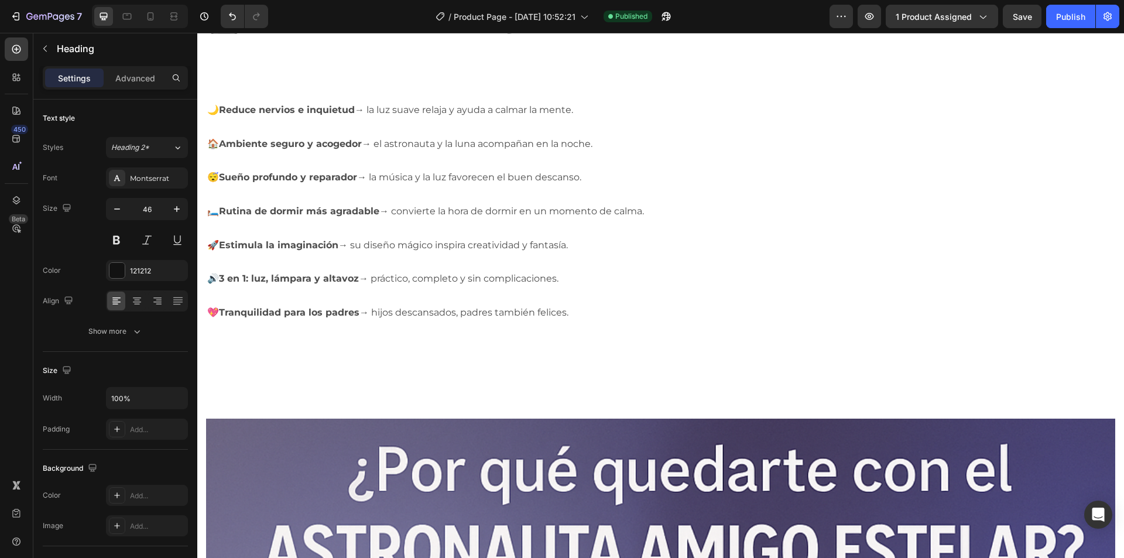
scroll to position [1210, 0]
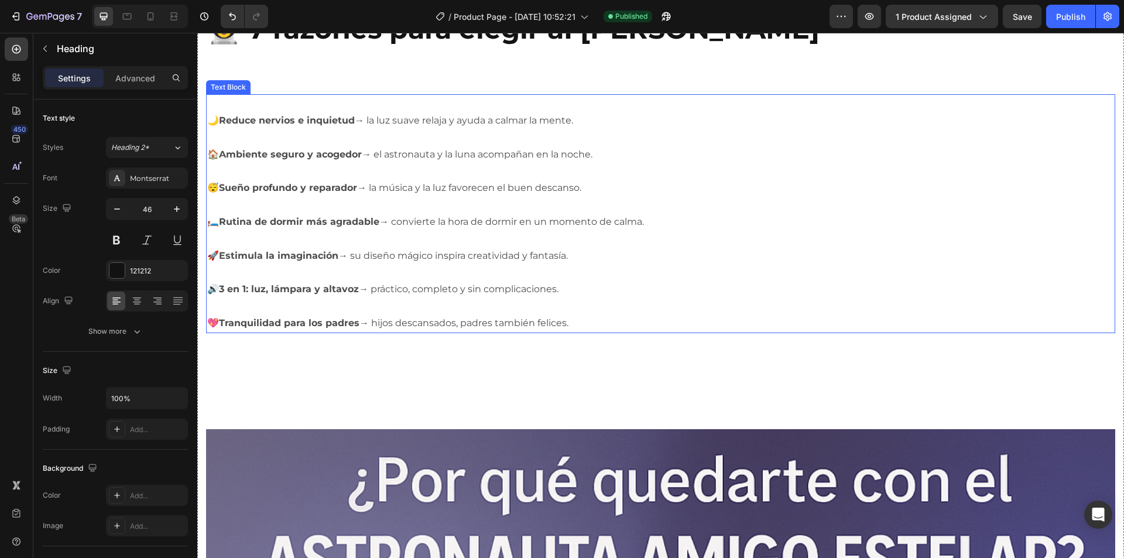
click at [426, 222] on p "🛏️ Rutina de dormir más agradable → convierte la hora de dormir en un momento d…" at bounding box center [660, 214] width 907 height 34
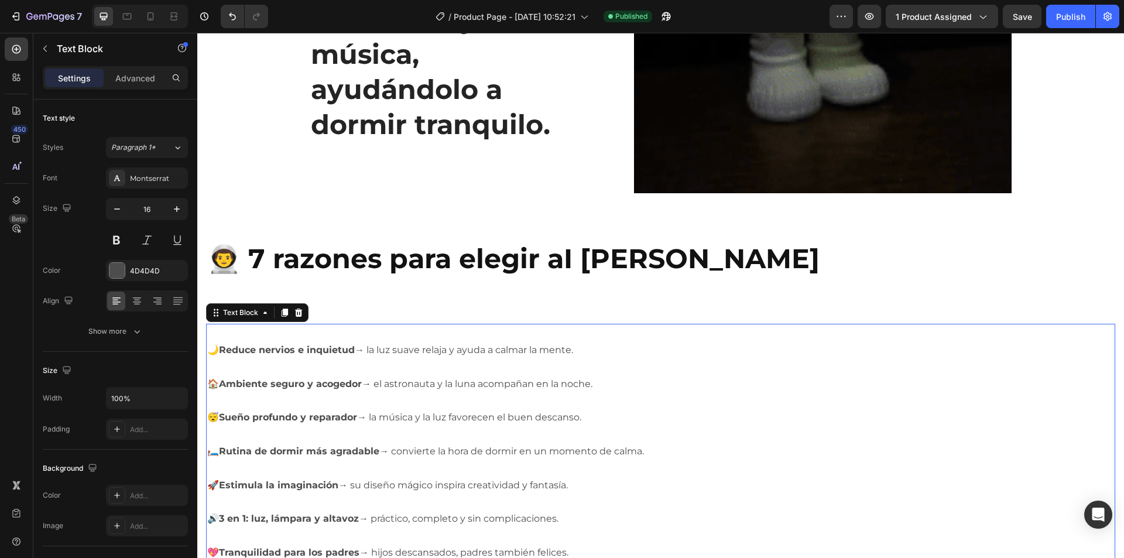
scroll to position [976, 0]
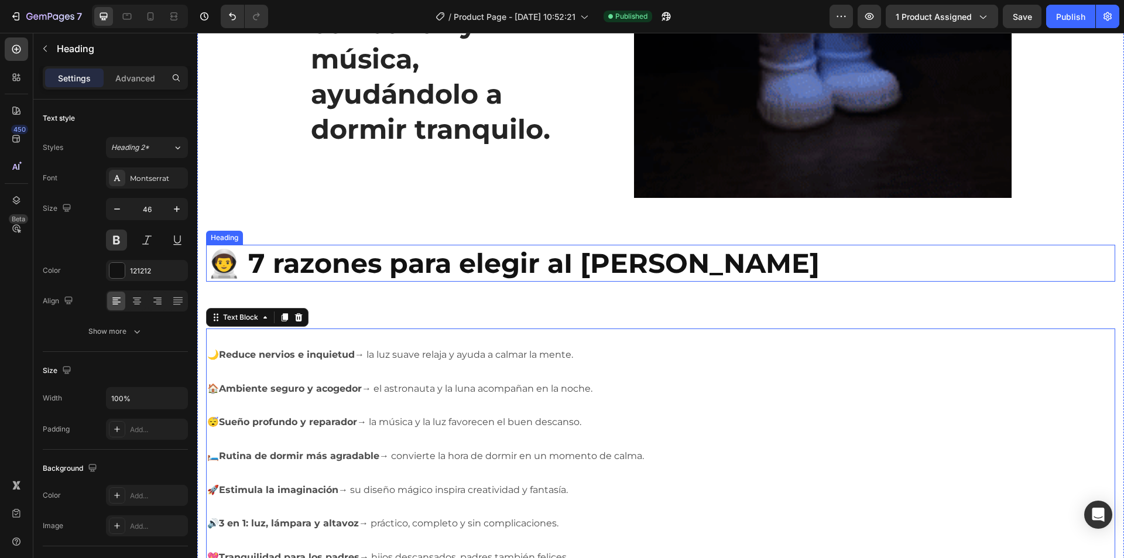
click at [467, 255] on h2 "👨‍🚀 7 razones para elegir aI Amigo Estelar" at bounding box center [660, 263] width 909 height 37
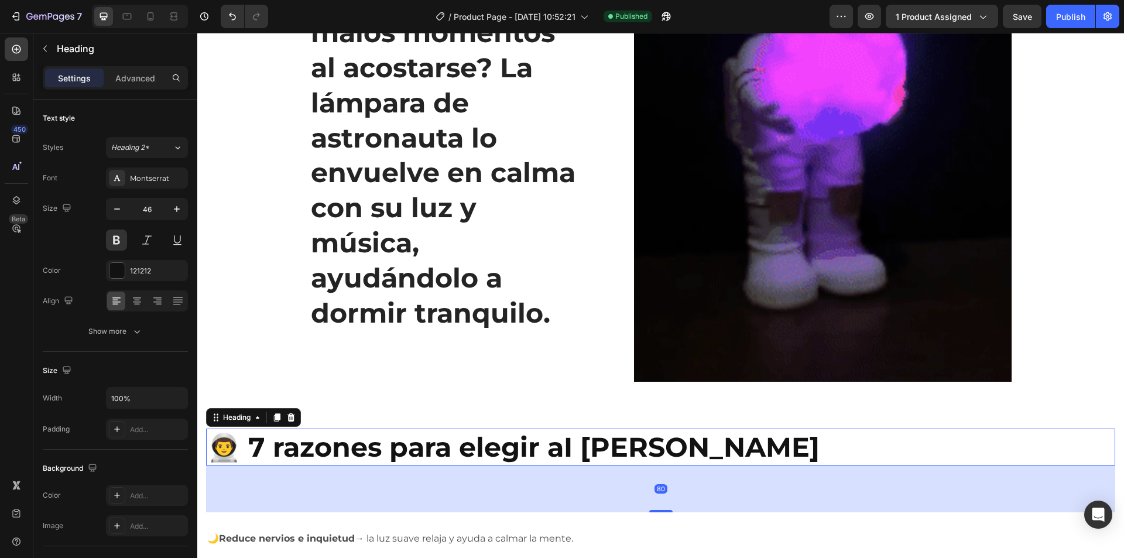
scroll to position [742, 0]
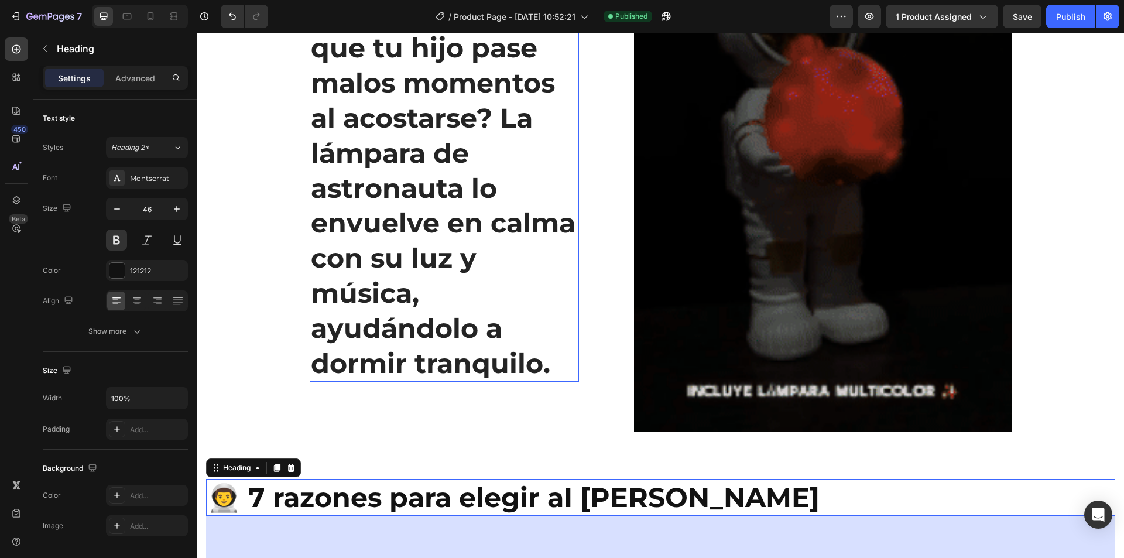
click at [426, 228] on h2 "¿Nervios e inquietud hacen que tu hijo pase malos momentos al acostarse? La lám…" at bounding box center [445, 171] width 270 height 423
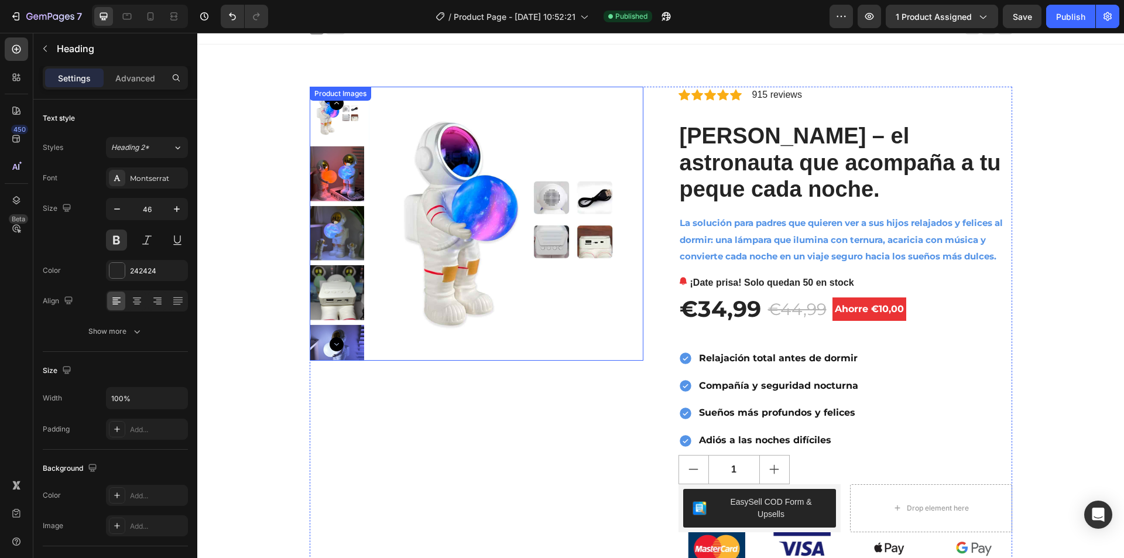
scroll to position [0, 0]
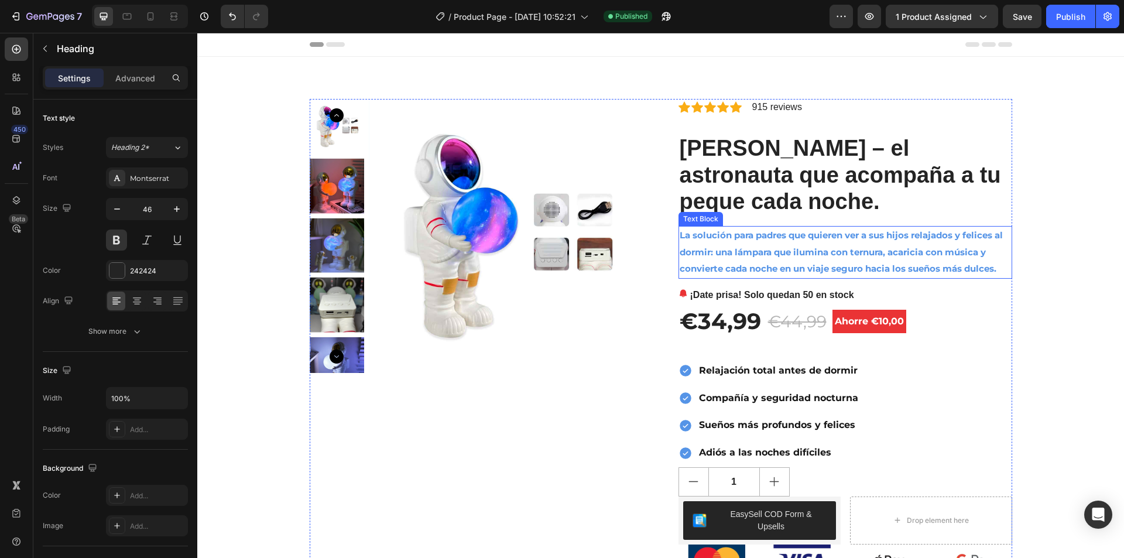
click at [744, 240] on span "La solución para padres que quieren ver a sus hijos relajados y felices al dorm…" at bounding box center [841, 252] width 323 height 45
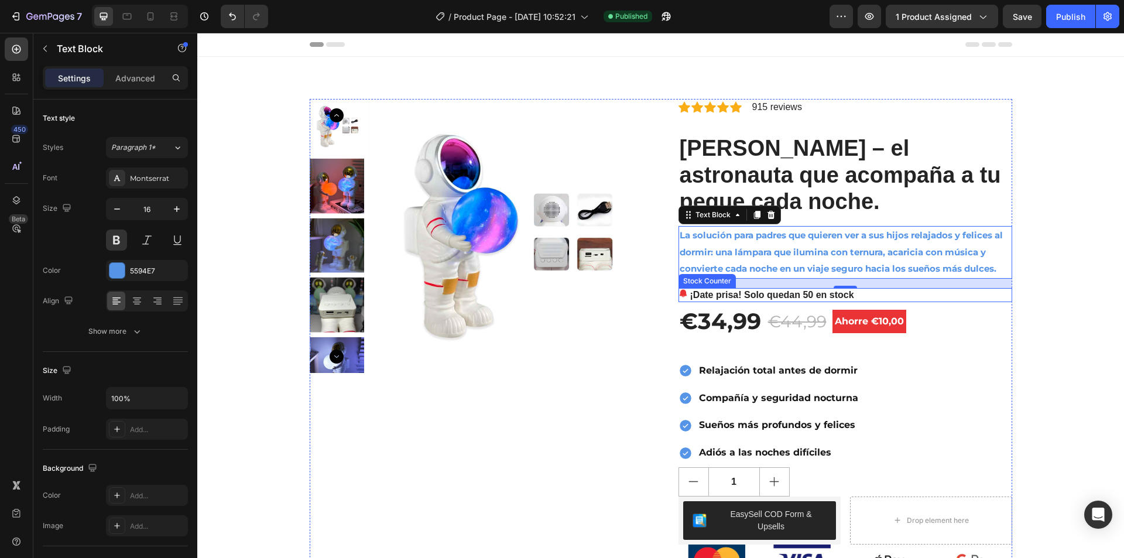
click at [746, 297] on p "¡Date prisa! Solo quedan 50 en stock" at bounding box center [772, 295] width 164 height 14
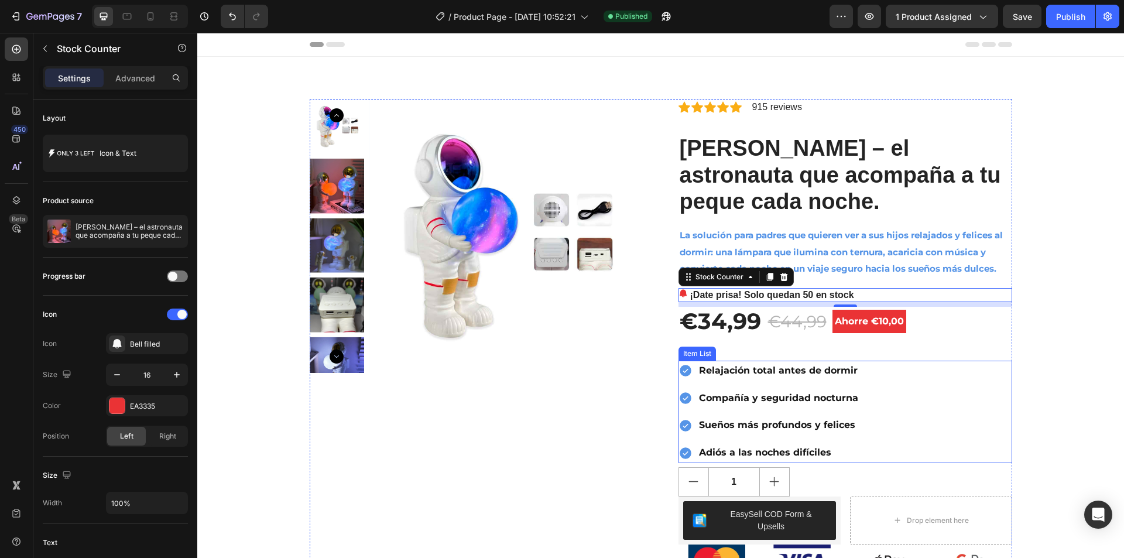
click at [847, 373] on p "Relajación total antes de dormir" at bounding box center [778, 370] width 159 height 17
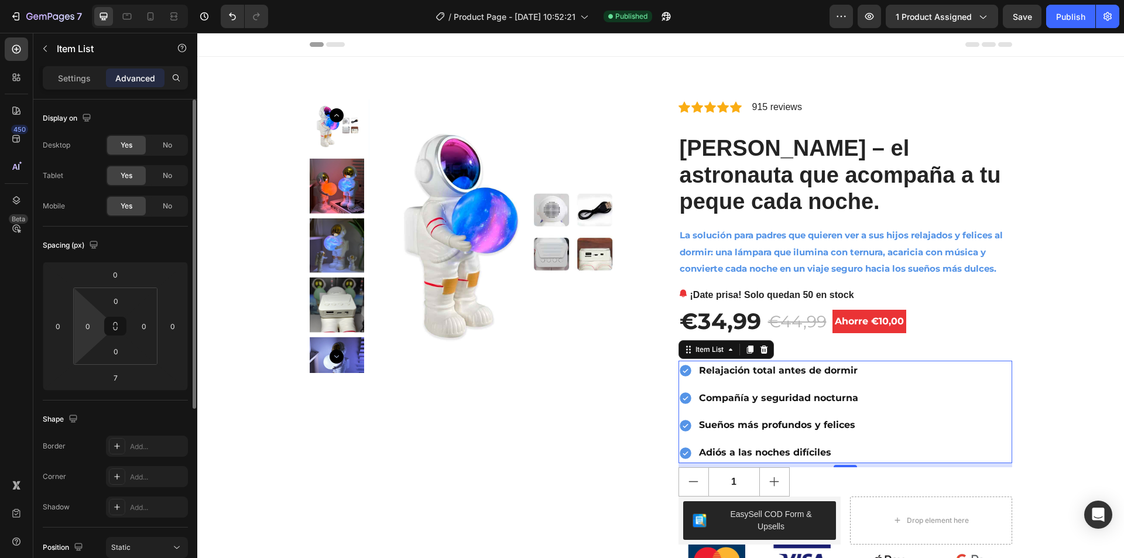
scroll to position [176, 0]
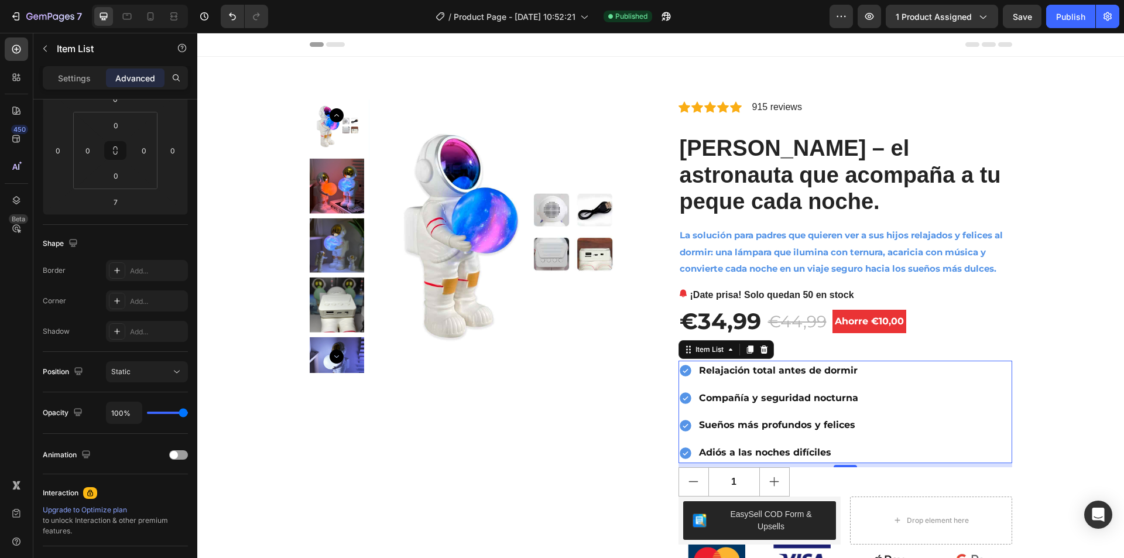
click at [845, 369] on p "Relajación total antes de dormir" at bounding box center [778, 370] width 159 height 17
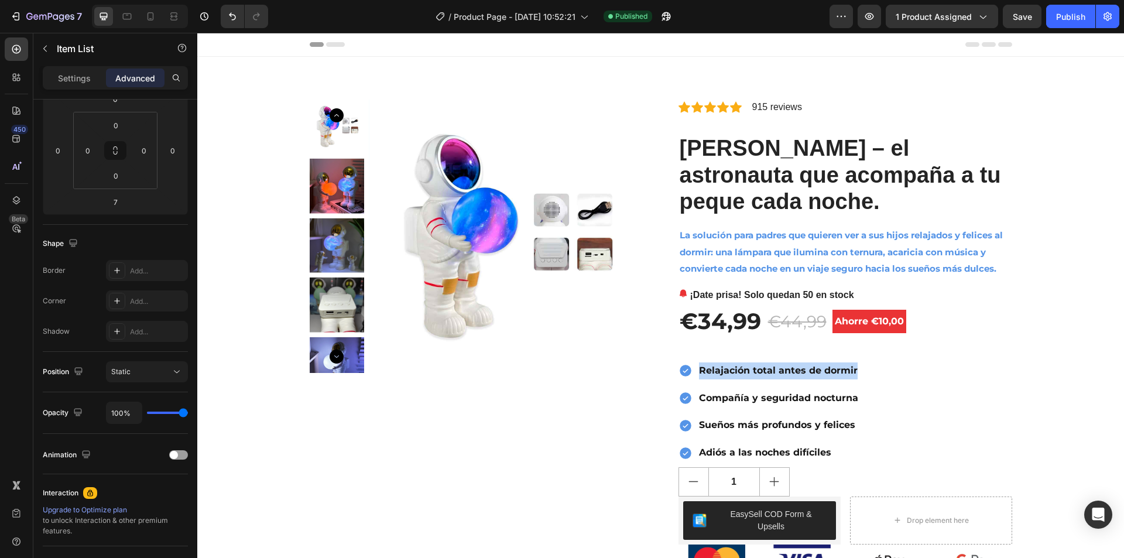
drag, startPoint x: 851, startPoint y: 372, endPoint x: 693, endPoint y: 378, distance: 157.6
click at [697, 378] on div "Relajación total antes de dormir" at bounding box center [778, 371] width 163 height 20
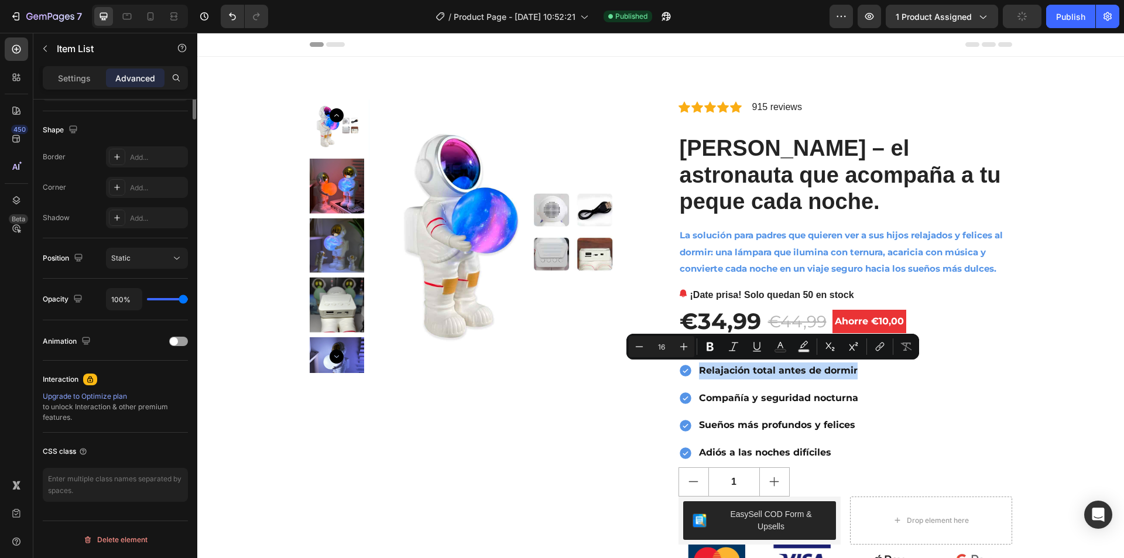
scroll to position [0, 0]
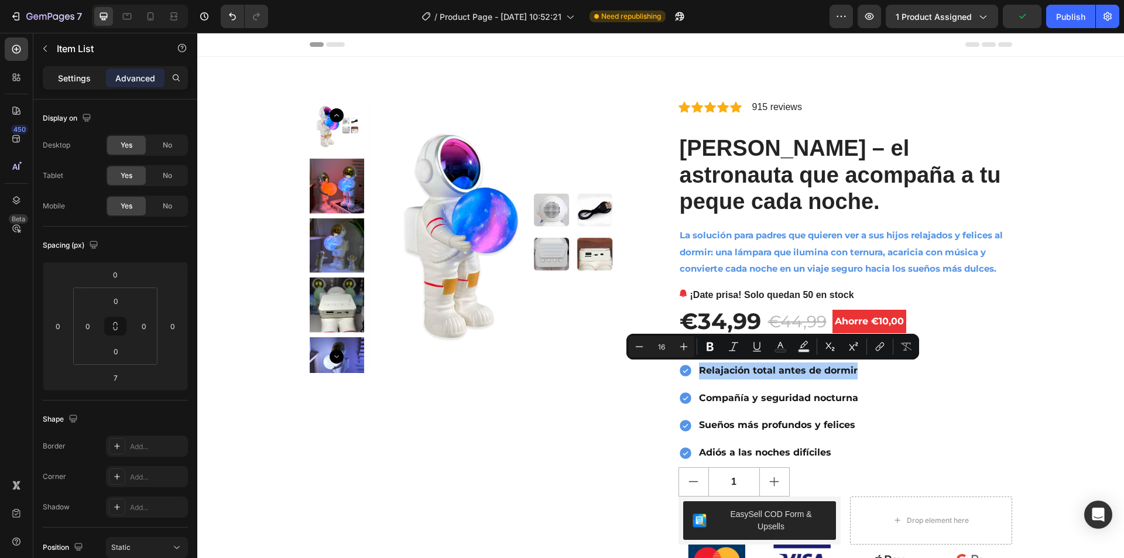
click at [76, 83] on p "Settings" at bounding box center [74, 78] width 33 height 12
type input "8"
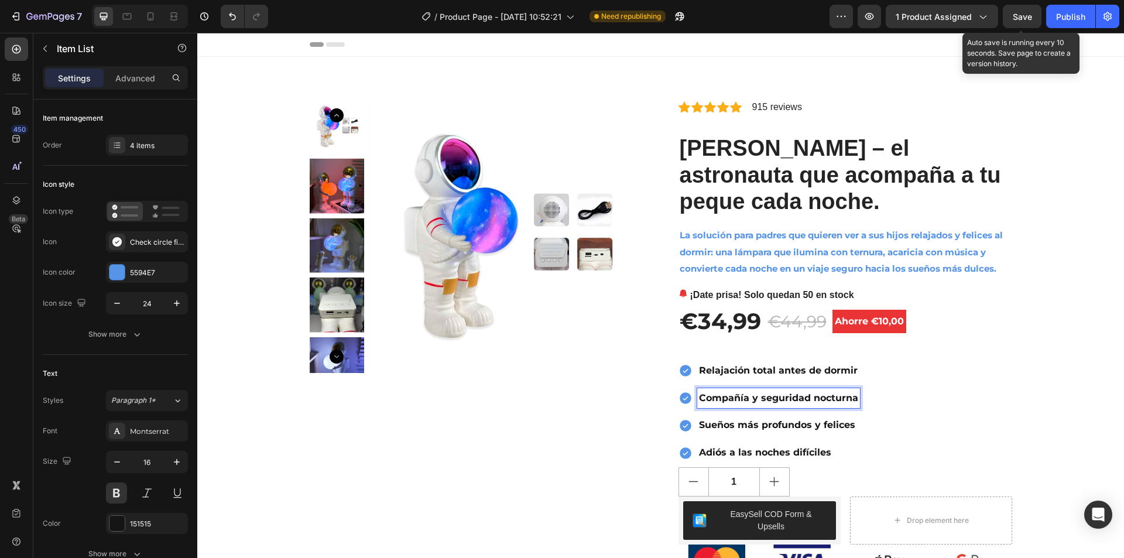
click at [1028, 20] on span "Save" at bounding box center [1022, 17] width 19 height 10
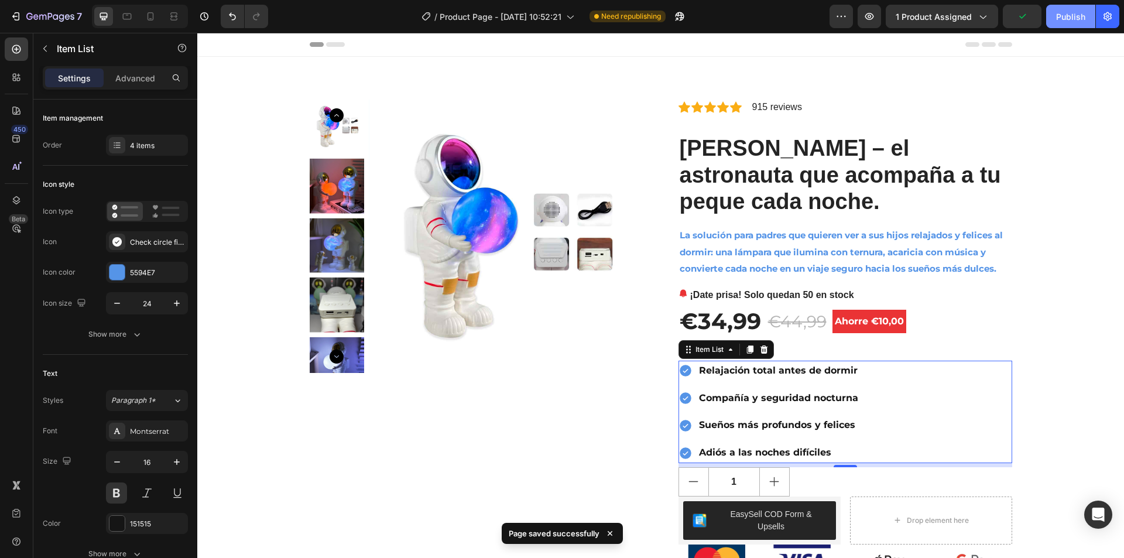
click at [1066, 16] on div "Publish" at bounding box center [1070, 17] width 29 height 12
click at [762, 108] on p "915 reviews" at bounding box center [777, 107] width 50 height 14
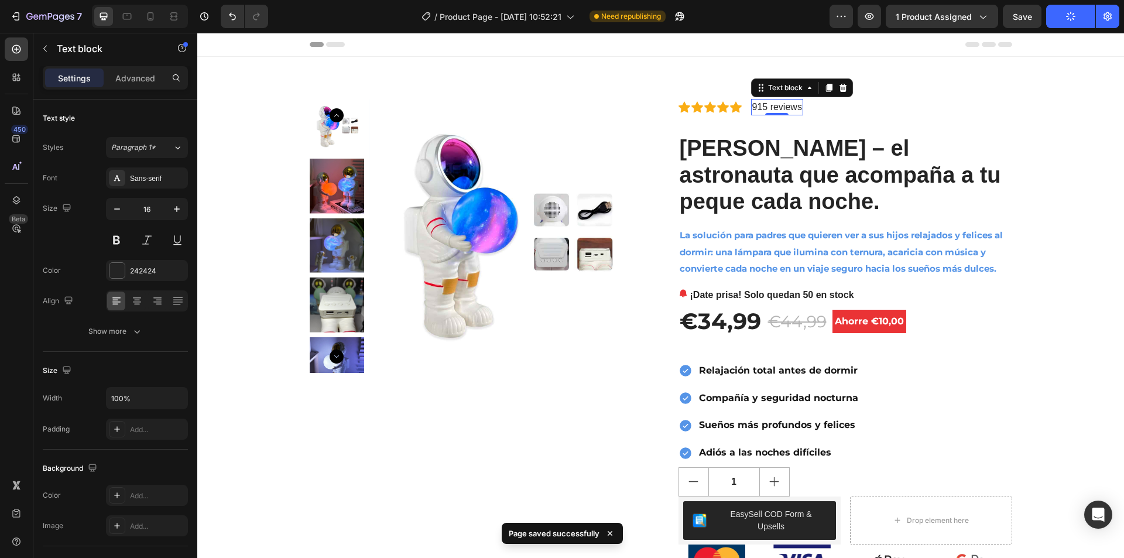
click at [764, 107] on p "915 reviews" at bounding box center [777, 107] width 50 height 14
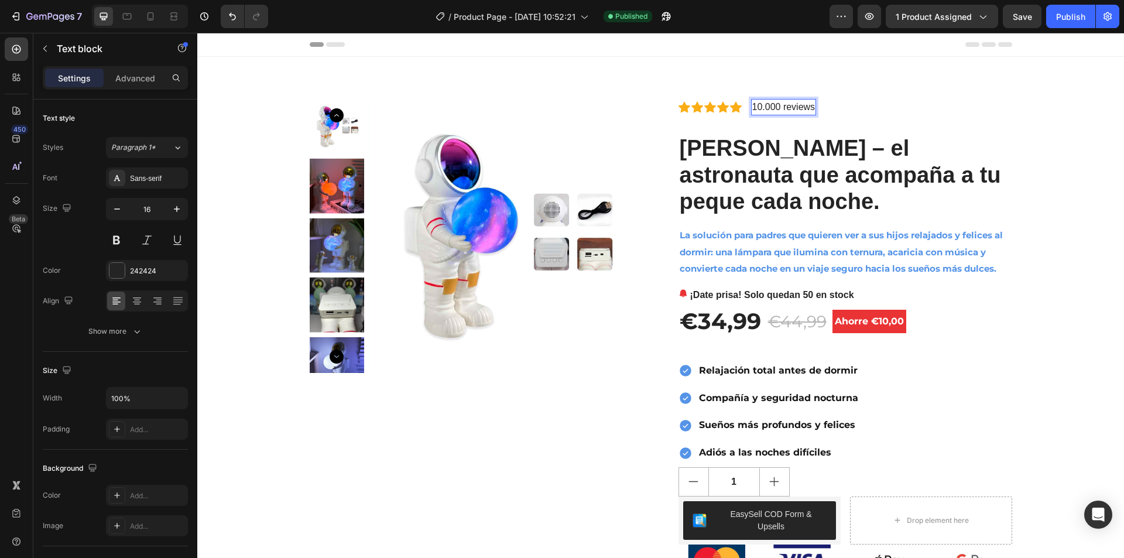
click at [810, 105] on p "10.000 reviews" at bounding box center [783, 107] width 63 height 14
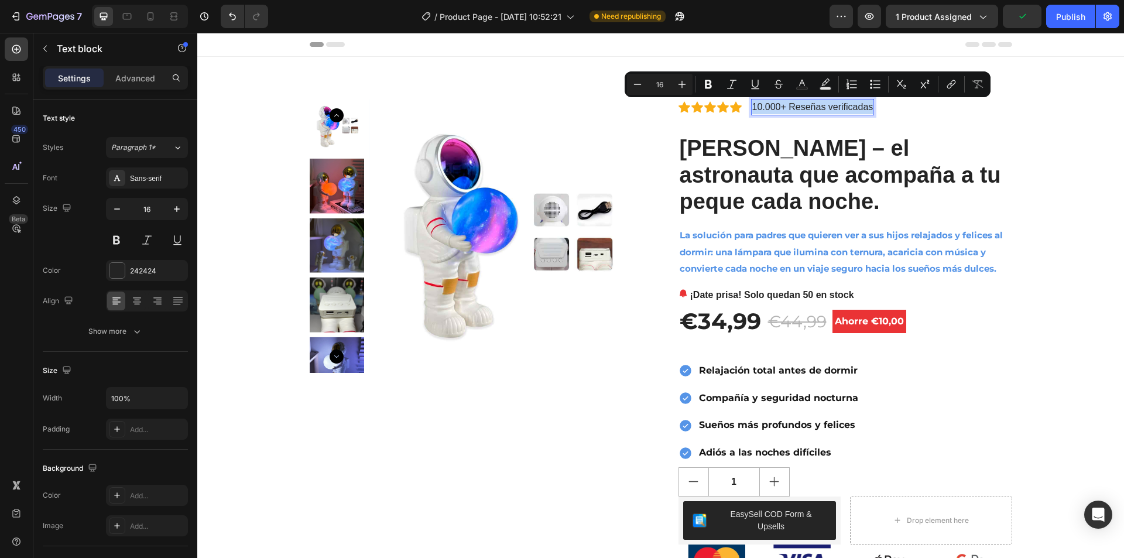
drag, startPoint x: 868, startPoint y: 104, endPoint x: 748, endPoint y: 111, distance: 120.8
click at [752, 111] on p "10.000+ Reseñas verificadas" at bounding box center [812, 107] width 121 height 14
click at [149, 175] on div "Sans-serif" at bounding box center [157, 178] width 55 height 11
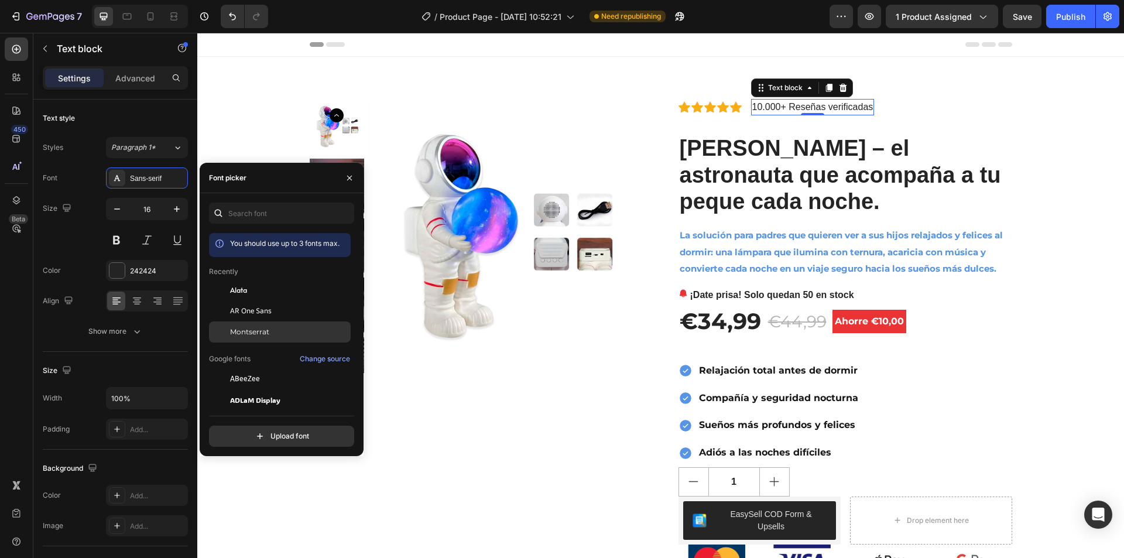
click at [257, 332] on span "Montserrat" at bounding box center [249, 332] width 39 height 11
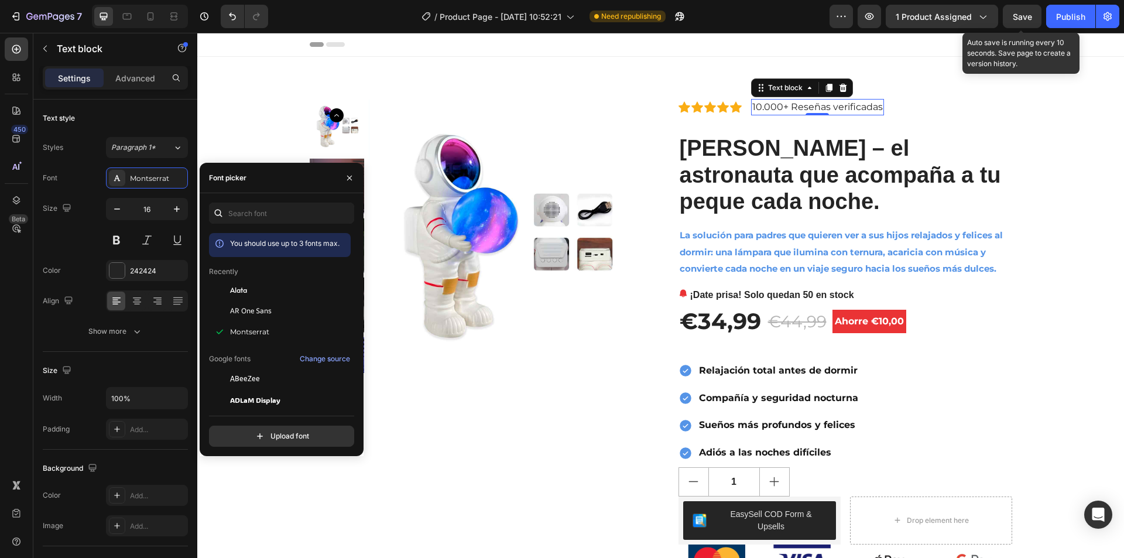
click at [1019, 13] on span "Save" at bounding box center [1022, 17] width 19 height 10
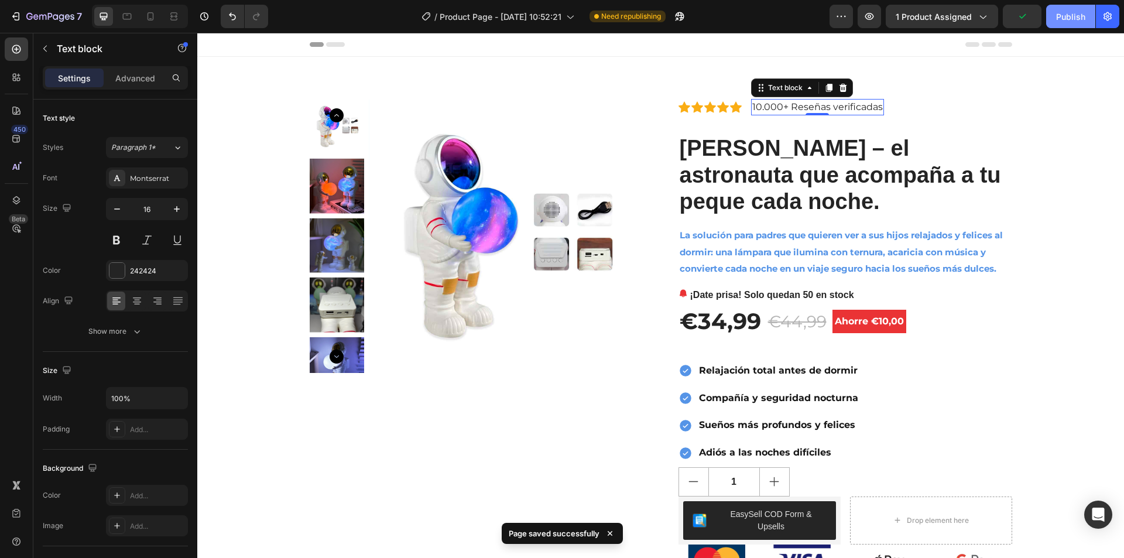
click at [1064, 17] on div "Publish" at bounding box center [1070, 17] width 29 height 12
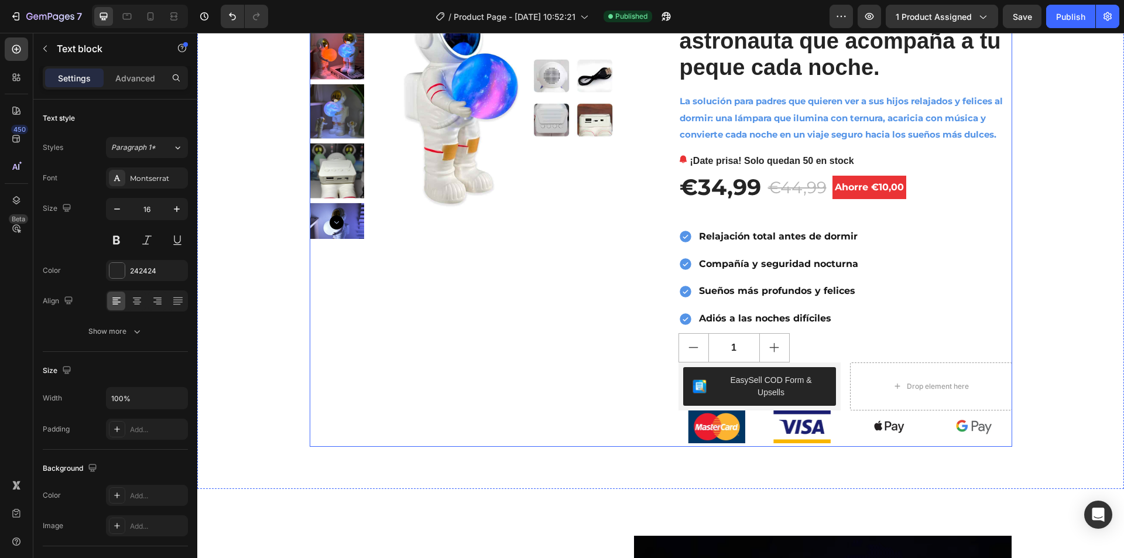
scroll to position [59, 0]
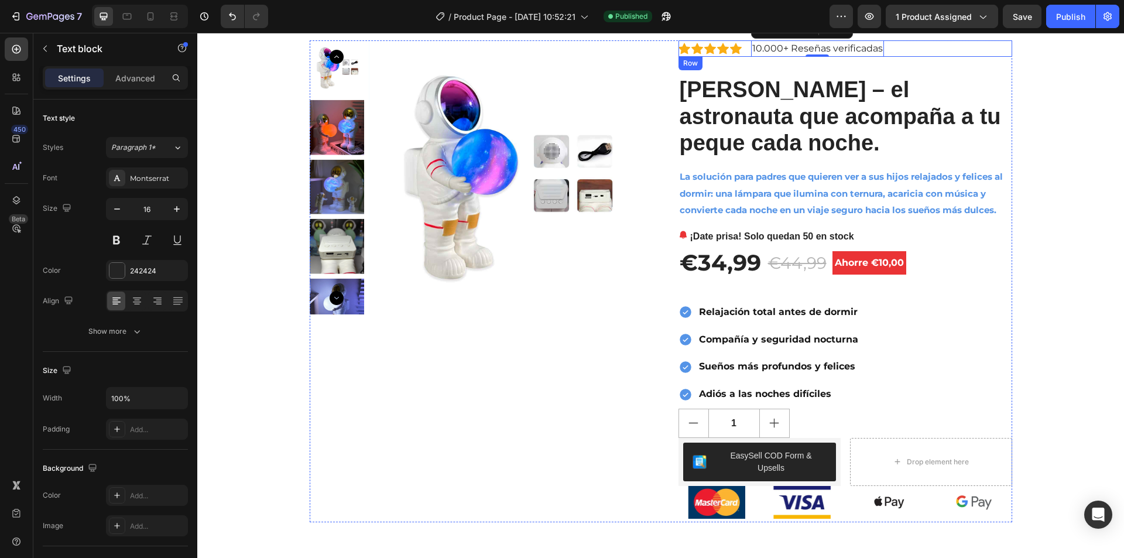
click at [912, 50] on div "Icon Icon Icon Icon Icon Icon List Hoz 10.000+ Reseñas verificadas Text block 0…" at bounding box center [846, 48] width 334 height 16
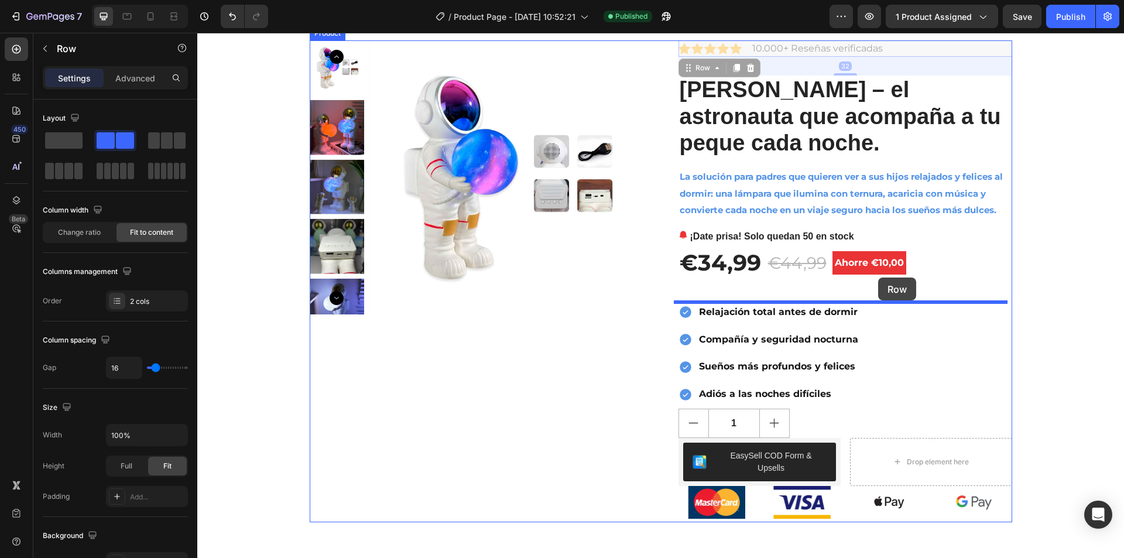
drag, startPoint x: 891, startPoint y: 49, endPoint x: 878, endPoint y: 278, distance: 229.3
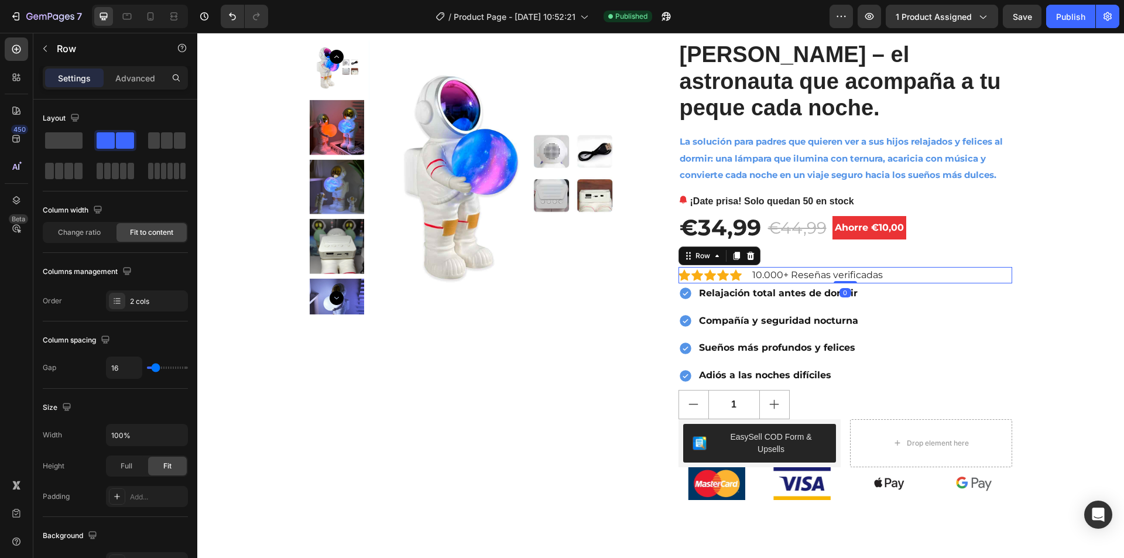
drag, startPoint x: 841, startPoint y: 300, endPoint x: 842, endPoint y: 278, distance: 22.3
click at [842, 278] on div "Icon Icon Icon Icon Icon Icon List Hoz 10.000+ Reseñas verificadas Text block R…" at bounding box center [846, 275] width 334 height 16
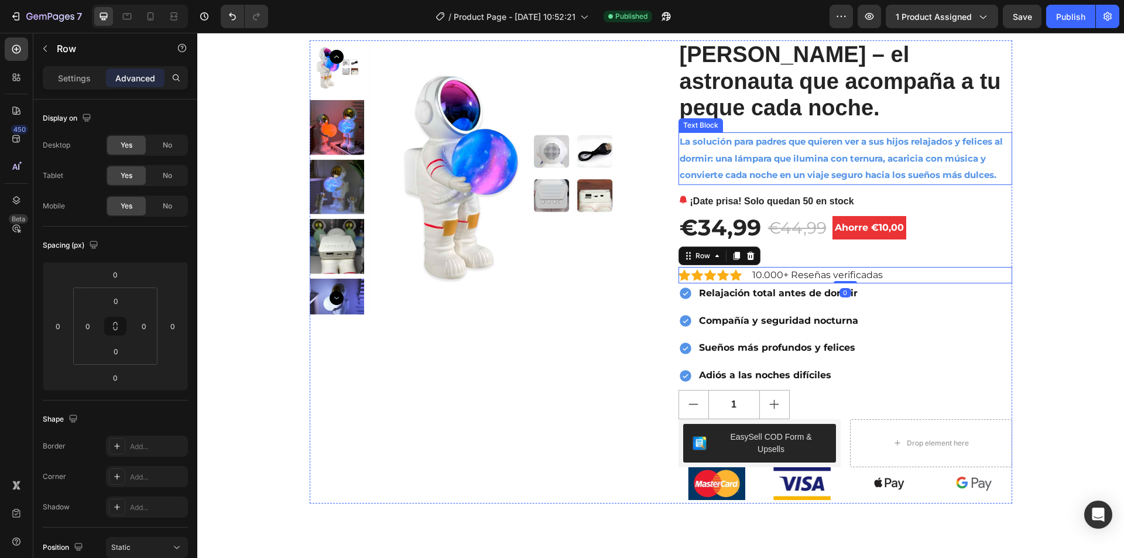
scroll to position [0, 0]
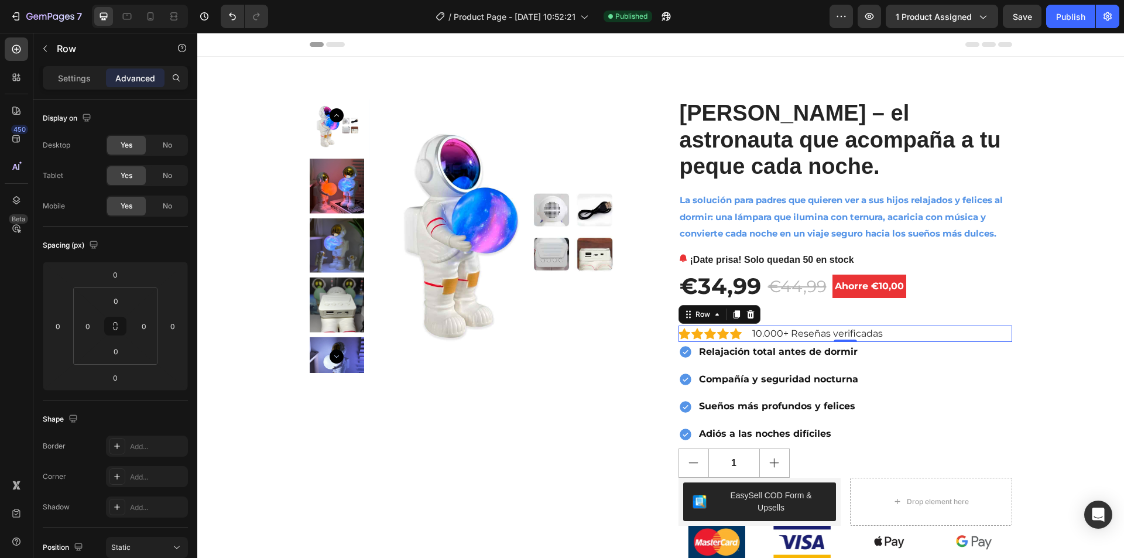
click at [1030, 17] on span "Save" at bounding box center [1022, 17] width 19 height 10
click at [1063, 15] on div "Publish" at bounding box center [1070, 17] width 29 height 12
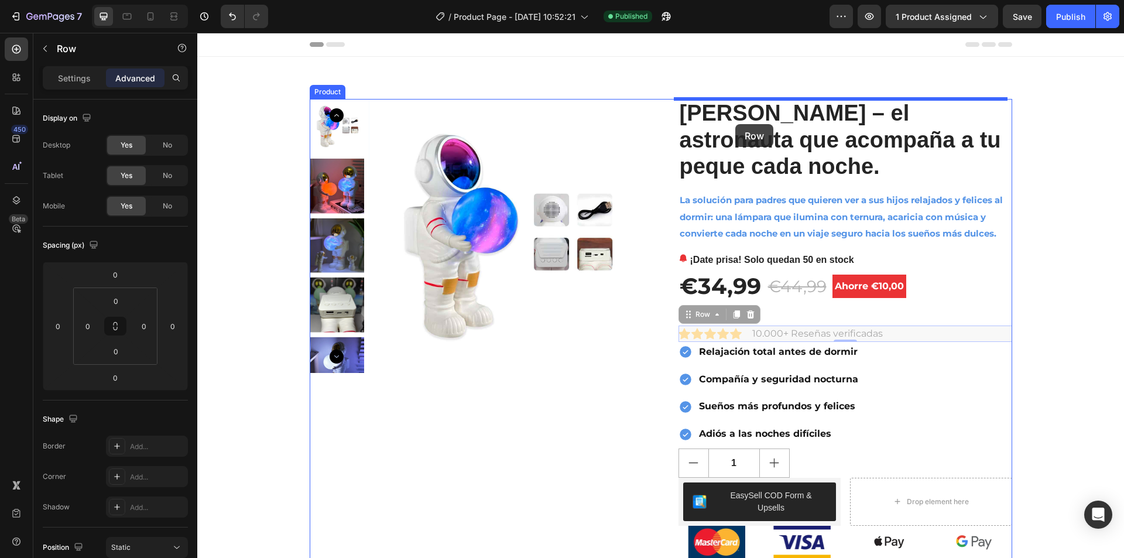
drag, startPoint x: 745, startPoint y: 334, endPoint x: 735, endPoint y: 124, distance: 209.8
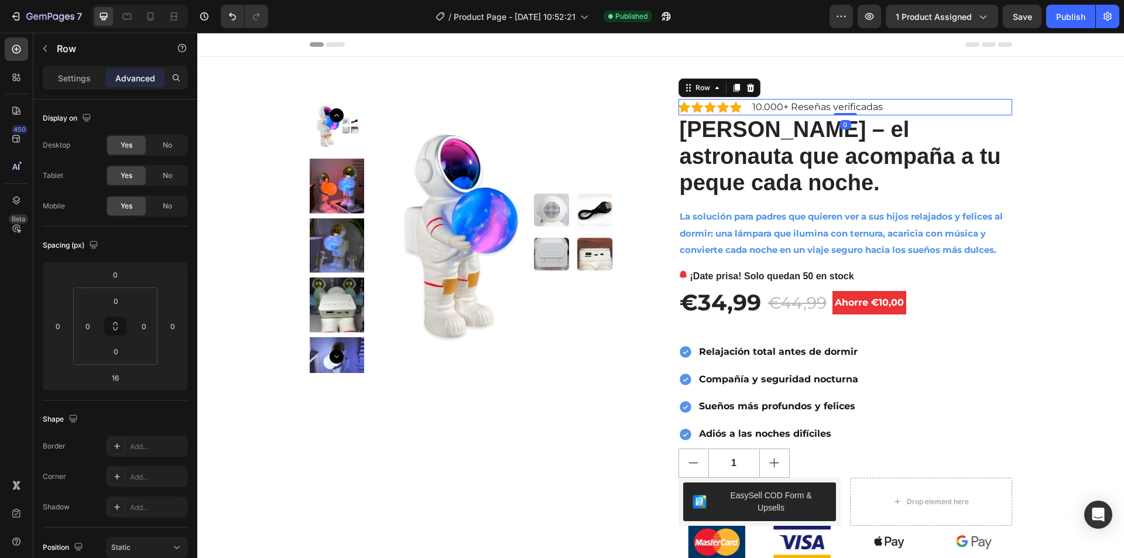
drag, startPoint x: 847, startPoint y: 123, endPoint x: 847, endPoint y: 107, distance: 16.4
click at [847, 107] on div "Icon Icon Icon Icon Icon Icon List Hoz 10.000+ Reseñas verificadas Text block R…" at bounding box center [846, 107] width 334 height 16
type input "0"
click at [1036, 9] on button "Save" at bounding box center [1022, 16] width 39 height 23
click at [1071, 12] on div "Publish" at bounding box center [1070, 17] width 29 height 12
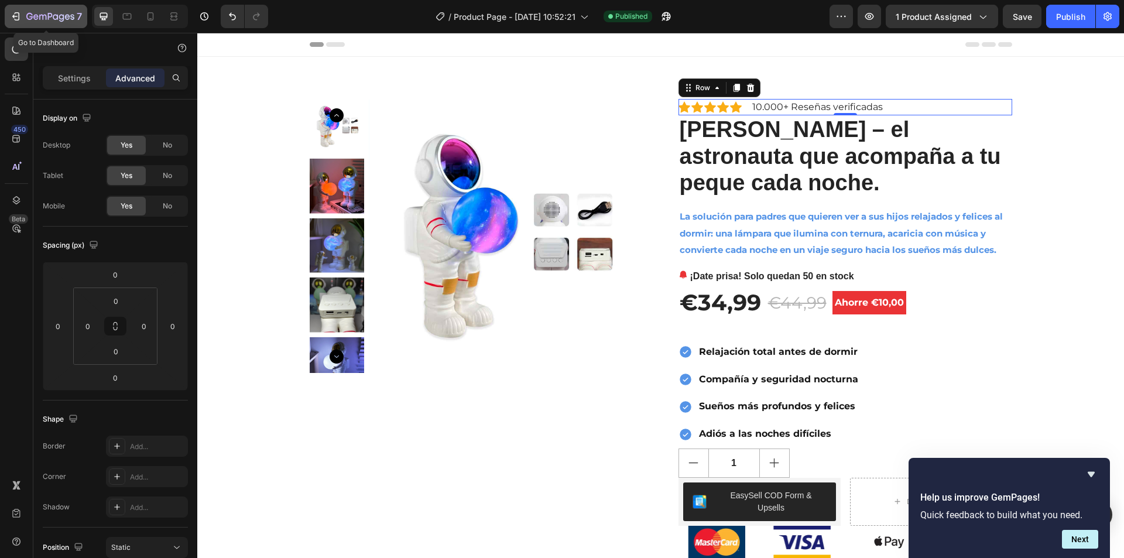
click at [15, 15] on icon "button" at bounding box center [16, 17] width 12 height 12
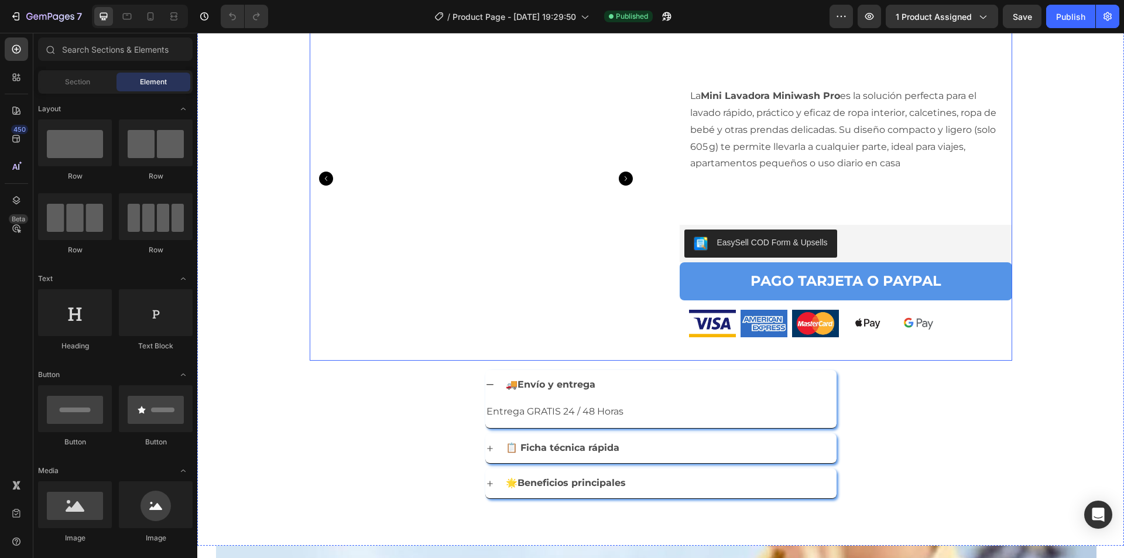
scroll to position [351, 0]
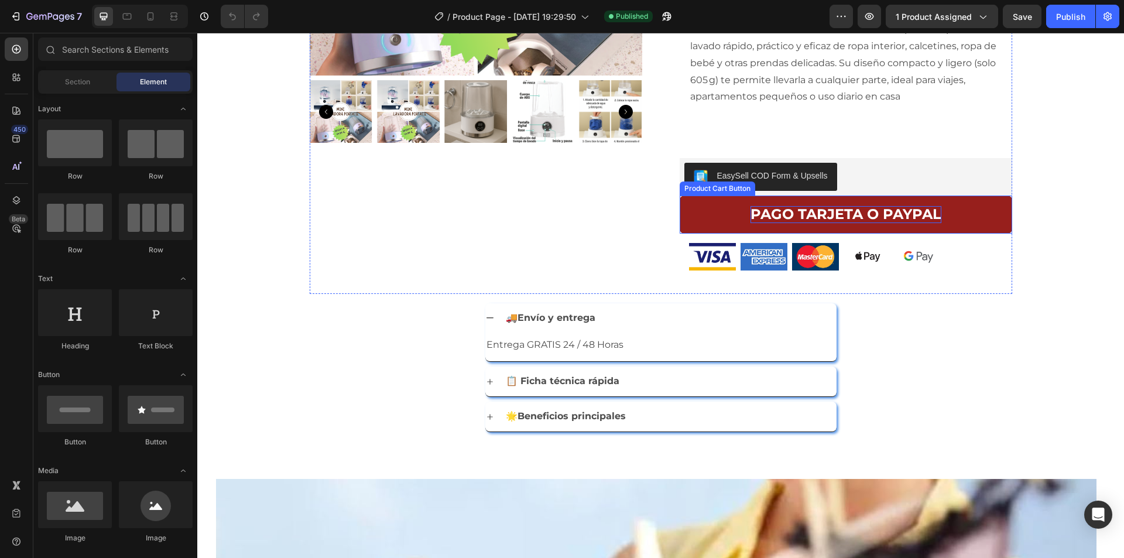
click at [770, 217] on div "pago tarjeta o paypal" at bounding box center [846, 214] width 191 height 17
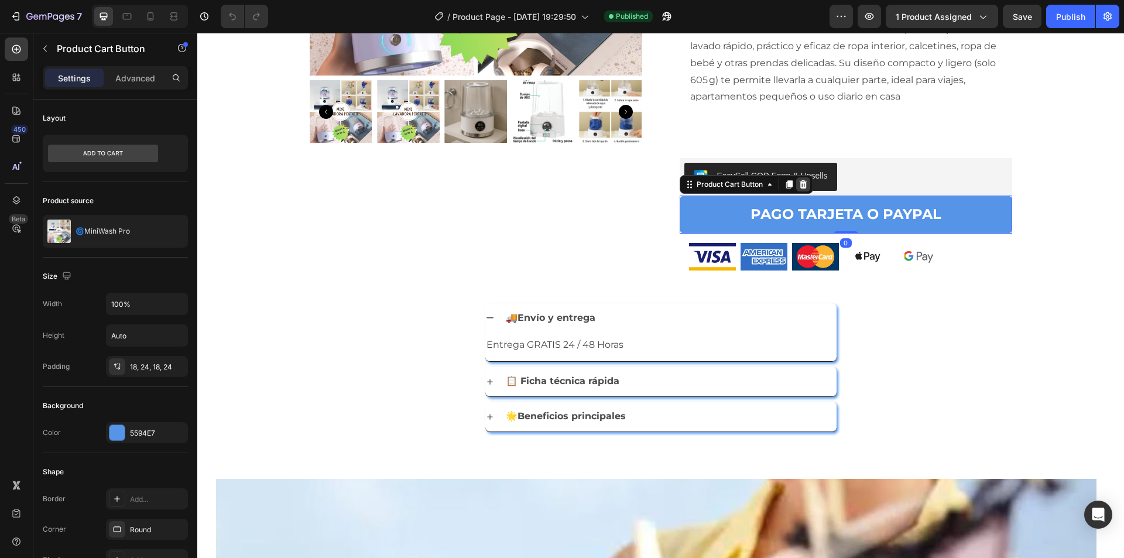
click at [799, 185] on icon at bounding box center [803, 184] width 8 height 8
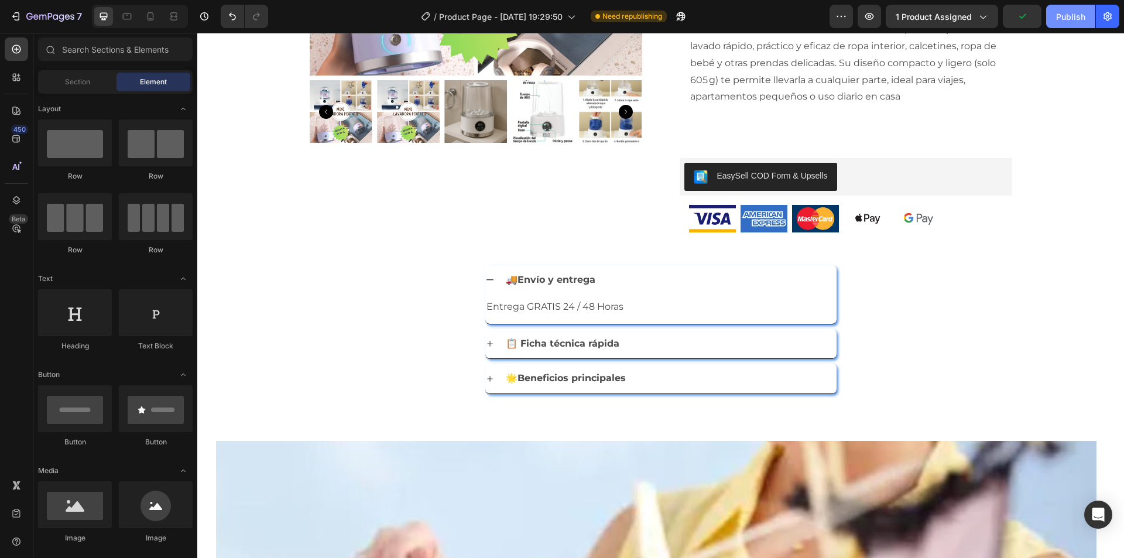
click at [1069, 13] on div "Publish" at bounding box center [1070, 17] width 29 height 12
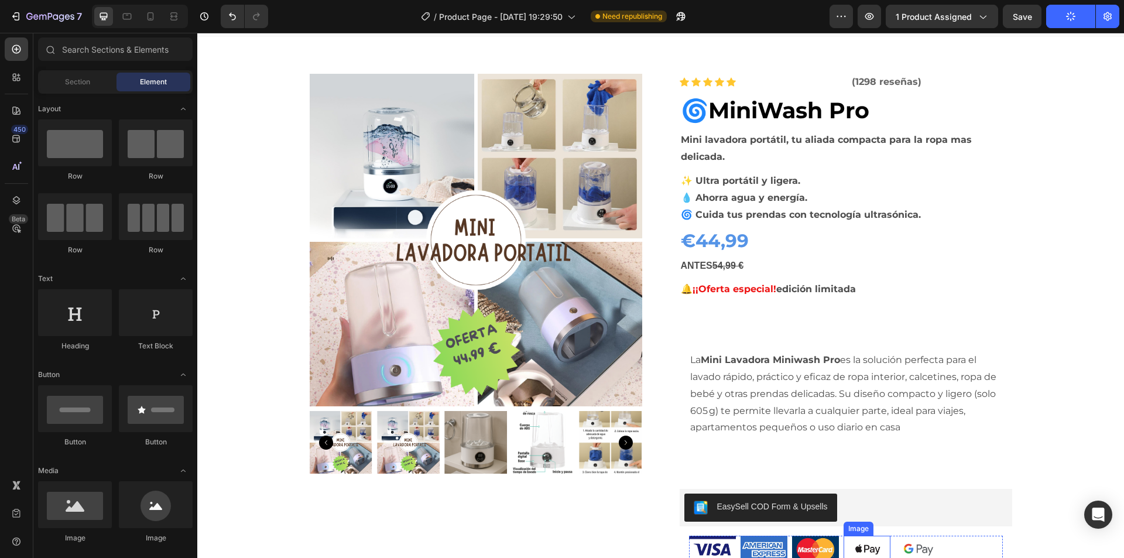
scroll to position [0, 0]
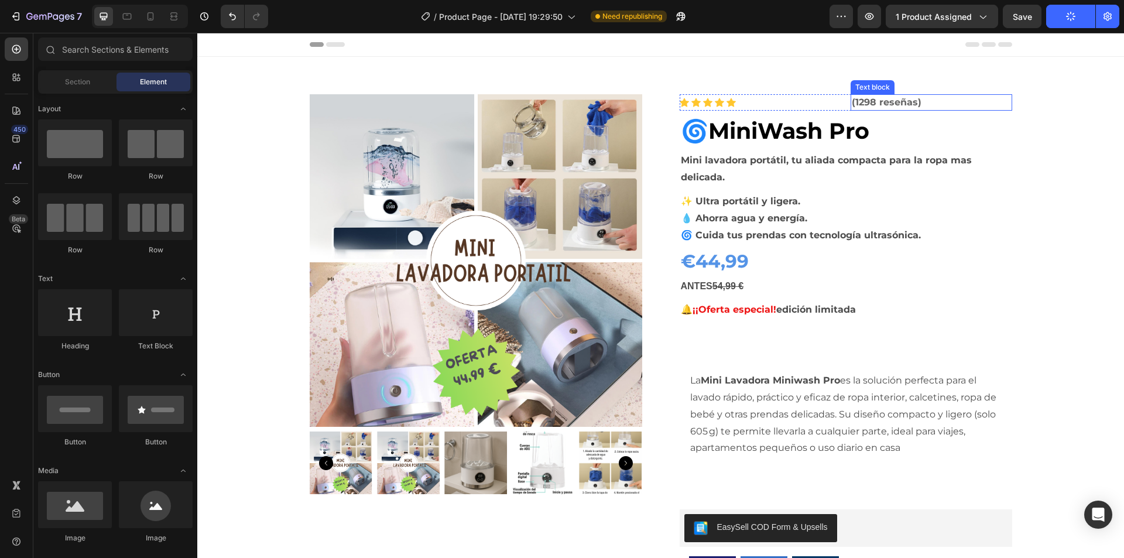
click at [914, 104] on p "(1298 reseñas)" at bounding box center [931, 102] width 159 height 14
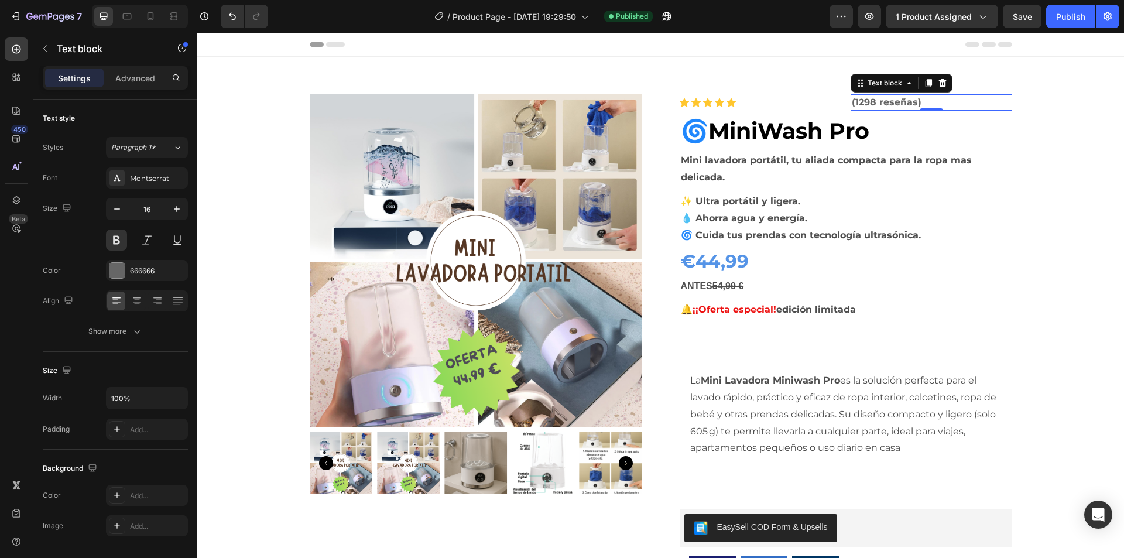
click at [921, 103] on p "(1298 reseñas)" at bounding box center [931, 102] width 159 height 14
click at [801, 100] on div "Icon Icon Icon Icon Icon" at bounding box center [761, 102] width 162 height 9
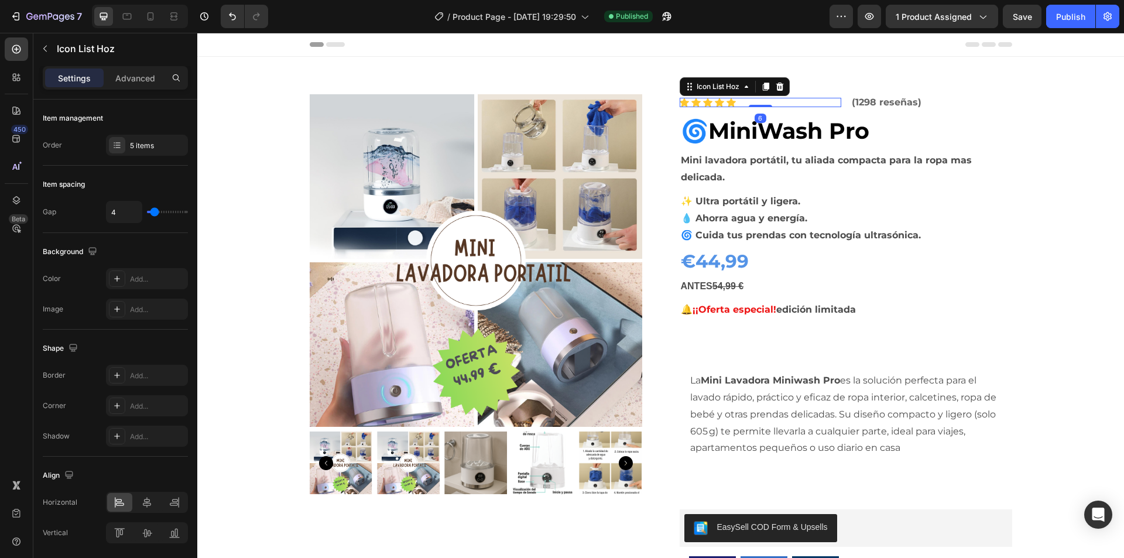
click at [737, 103] on div "Icon Icon Icon Icon Icon" at bounding box center [761, 102] width 162 height 9
click at [920, 102] on p "(1298 reseñas)" at bounding box center [931, 102] width 159 height 14
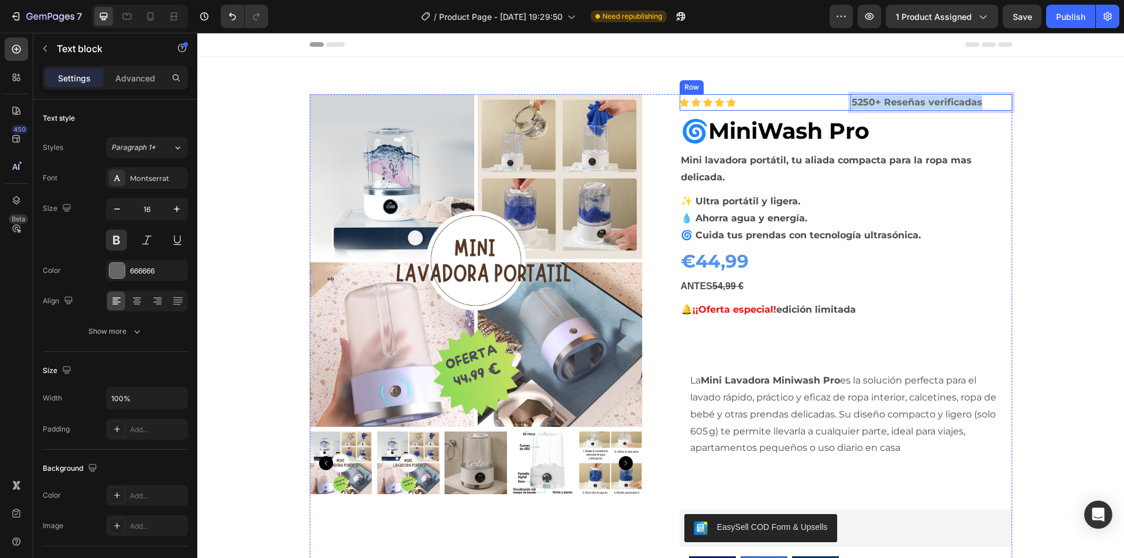
drag, startPoint x: 981, startPoint y: 100, endPoint x: 843, endPoint y: 99, distance: 137.6
click at [843, 99] on div "Icon Icon Icon Icon Icon Icon List Hoz 5250+ Reseñas verificadas Text block 0 R…" at bounding box center [846, 102] width 333 height 16
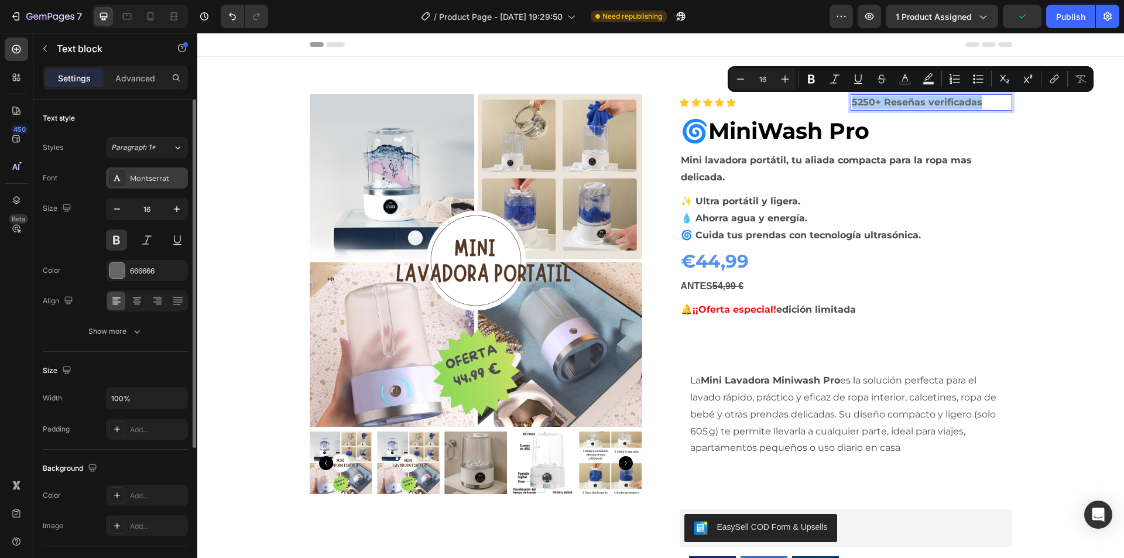
click at [154, 179] on div "Montserrat" at bounding box center [157, 178] width 55 height 11
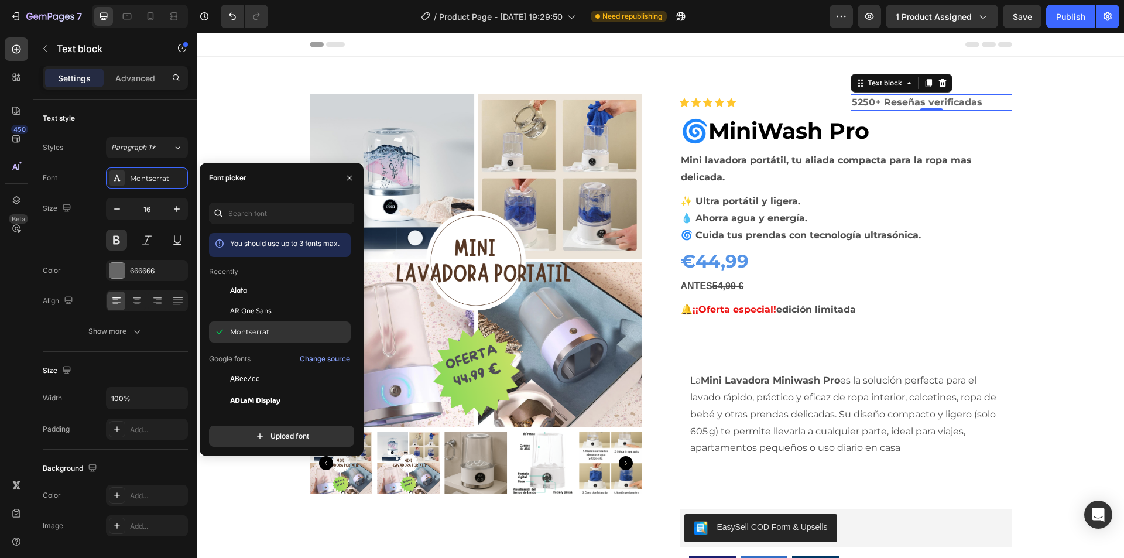
click at [250, 331] on span "Montserrat" at bounding box center [249, 332] width 39 height 11
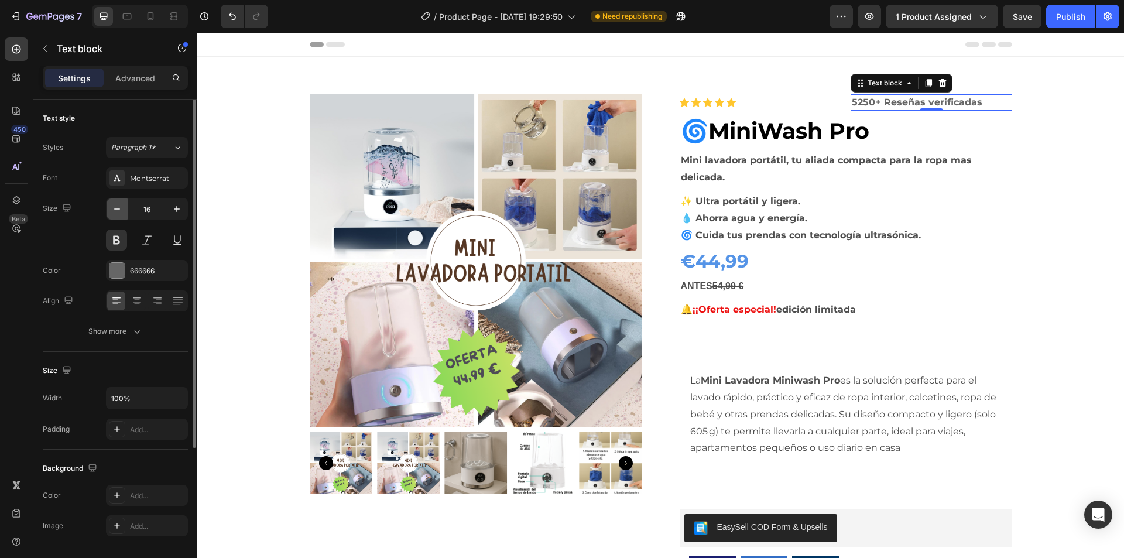
click at [115, 211] on icon "button" at bounding box center [117, 209] width 12 height 12
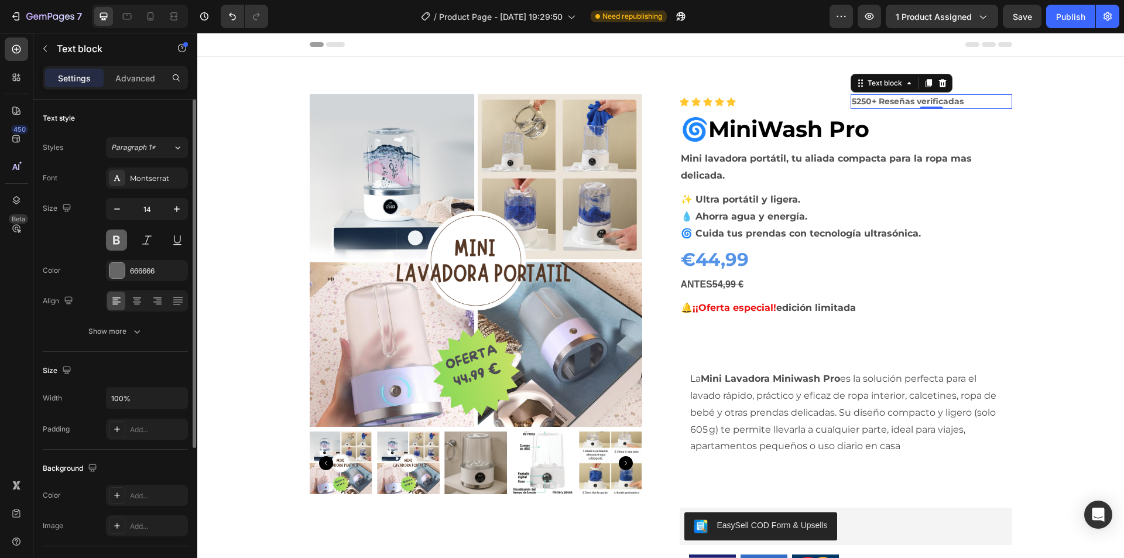
click at [111, 242] on button at bounding box center [116, 240] width 21 height 21
click at [114, 207] on icon "button" at bounding box center [117, 209] width 12 height 12
click at [174, 209] on icon "button" at bounding box center [177, 209] width 6 height 6
type input "14"
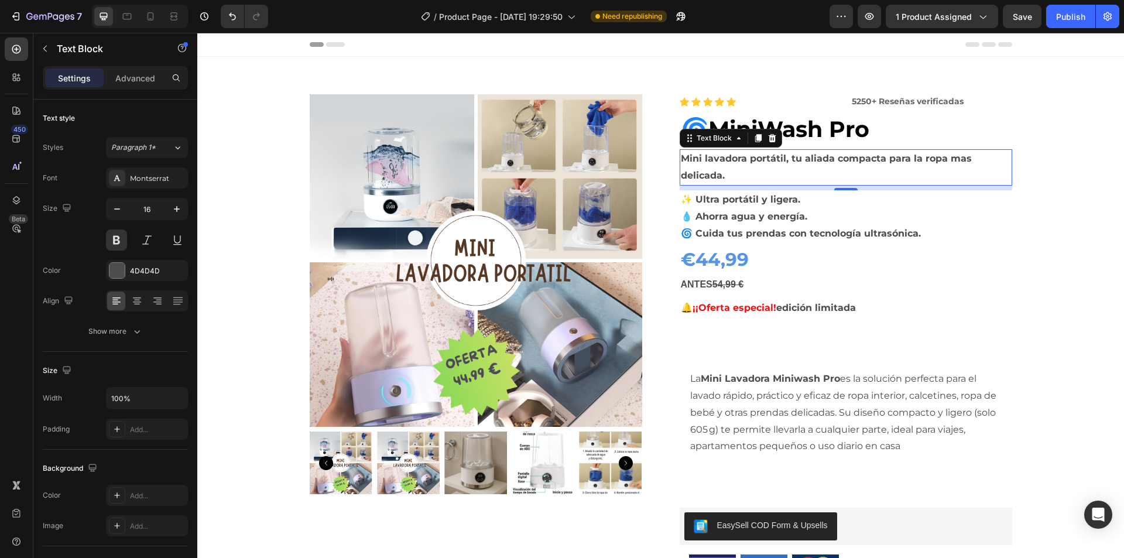
click at [840, 174] on p "Mini lavadora portátil, tu aliada compacta para la ropa mas delicada." at bounding box center [846, 167] width 330 height 34
click at [799, 217] on p "✨ Ultra portátil y ligera. 💧 Ahorra agua y energía. 🌀 Cuida tus prendas con tec…" at bounding box center [846, 216] width 330 height 50
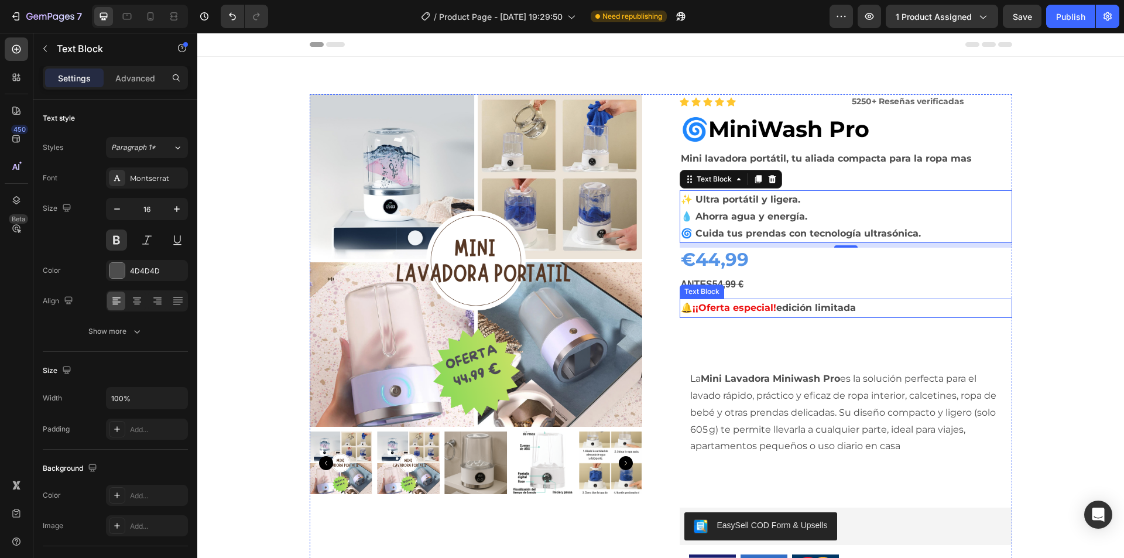
click at [820, 311] on p "🔔 ¡¡Oferta especial! edición limitada" at bounding box center [846, 308] width 330 height 17
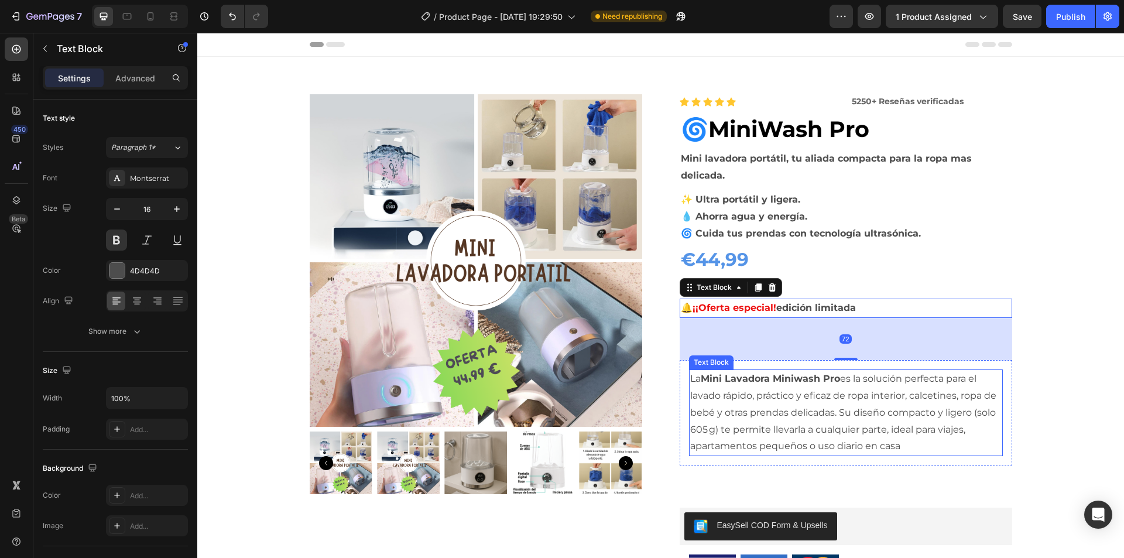
click at [830, 406] on p "La Mini Lavadora Miniwash Pro es la solución perfecta para el lavado rápido, pr…" at bounding box center [845, 413] width 311 height 84
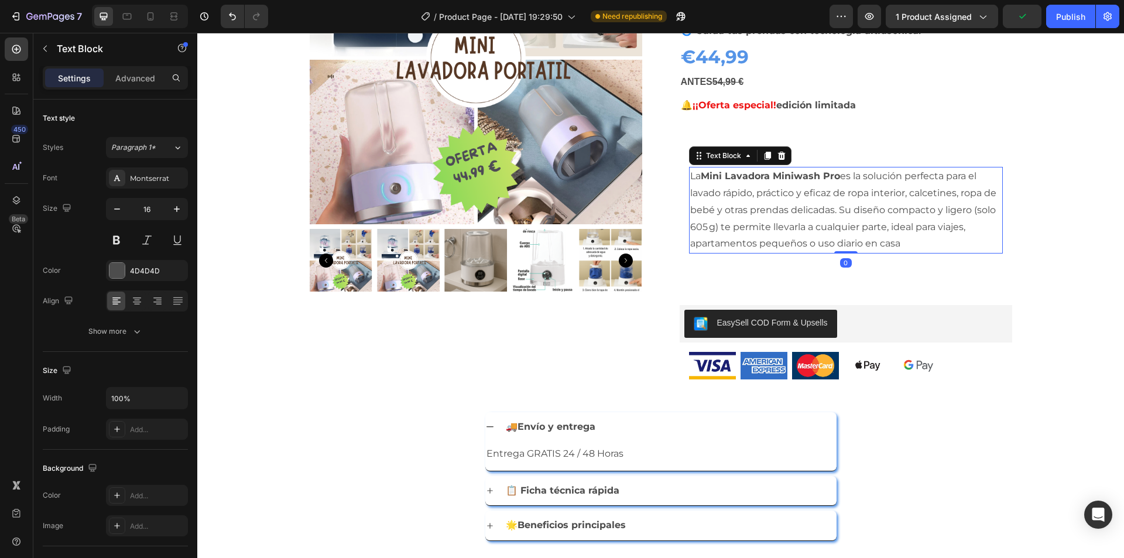
scroll to position [234, 0]
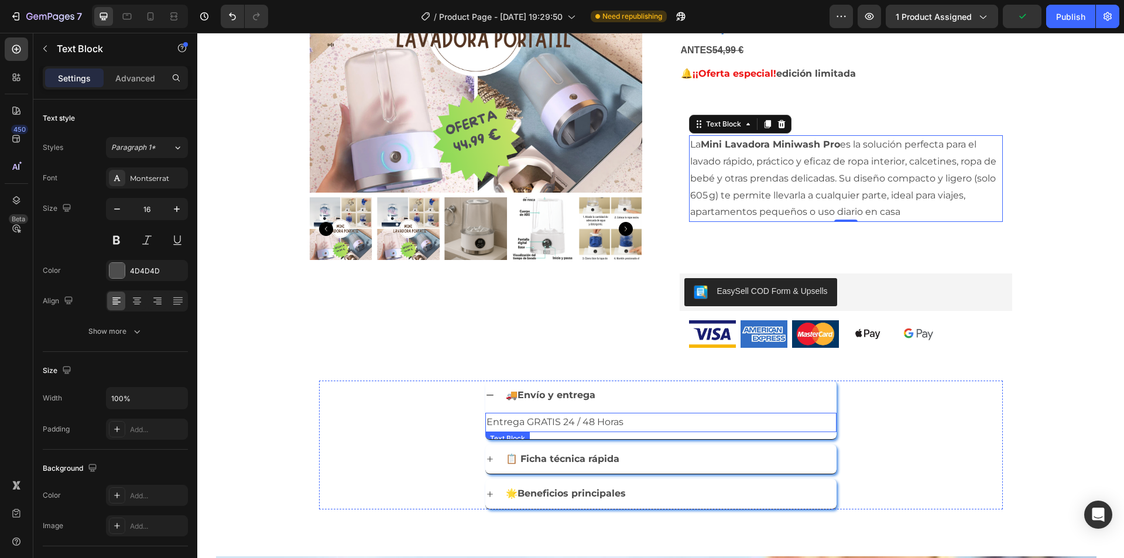
click at [782, 417] on p "Entrega GRATIS 24 / 48 Horas" at bounding box center [661, 422] width 349 height 17
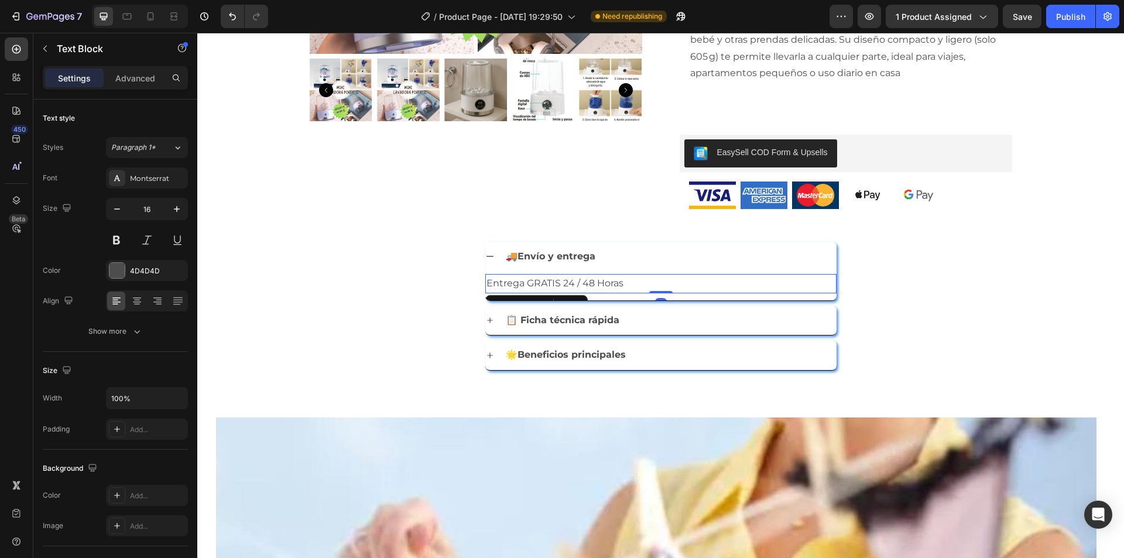
scroll to position [410, 0]
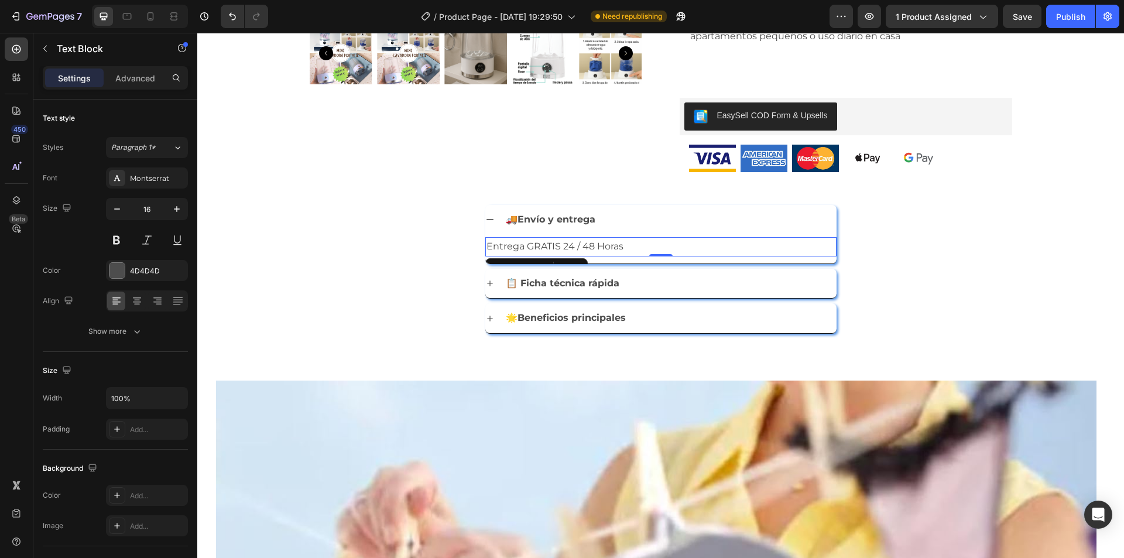
click at [632, 249] on p "Entrega GRATIS 24 / 48 Horas" at bounding box center [661, 246] width 349 height 17
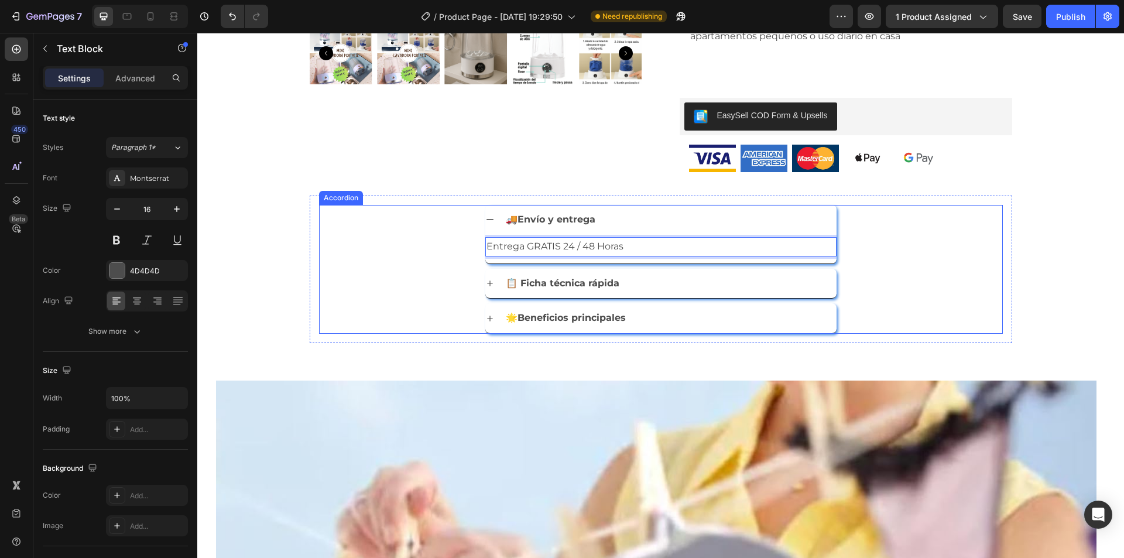
click at [609, 219] on div "🚚 Envío y entrega" at bounding box center [670, 220] width 333 height 20
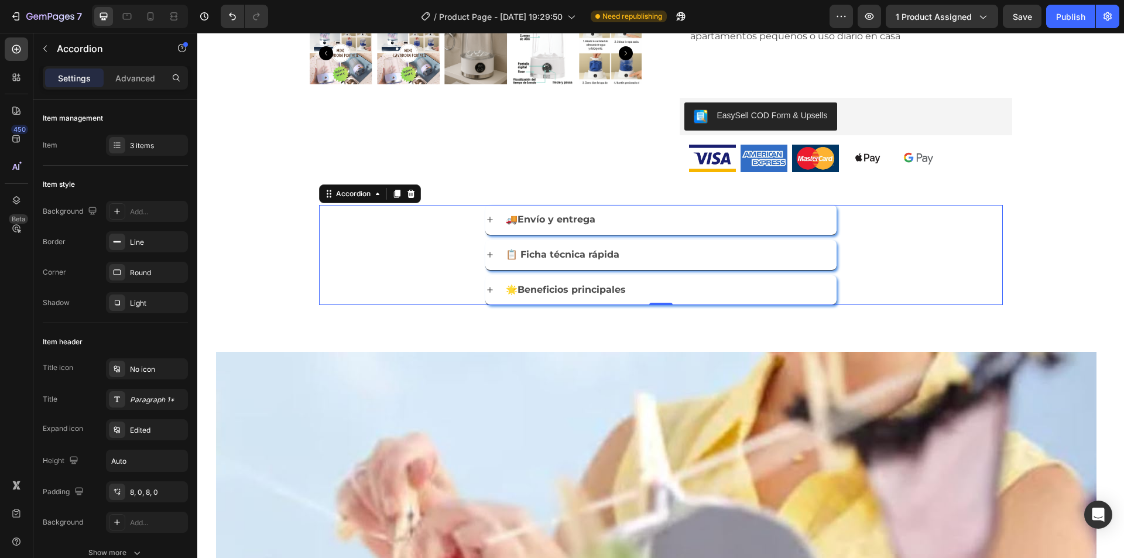
click at [601, 220] on div "🚚 Envío y entrega" at bounding box center [670, 220] width 333 height 20
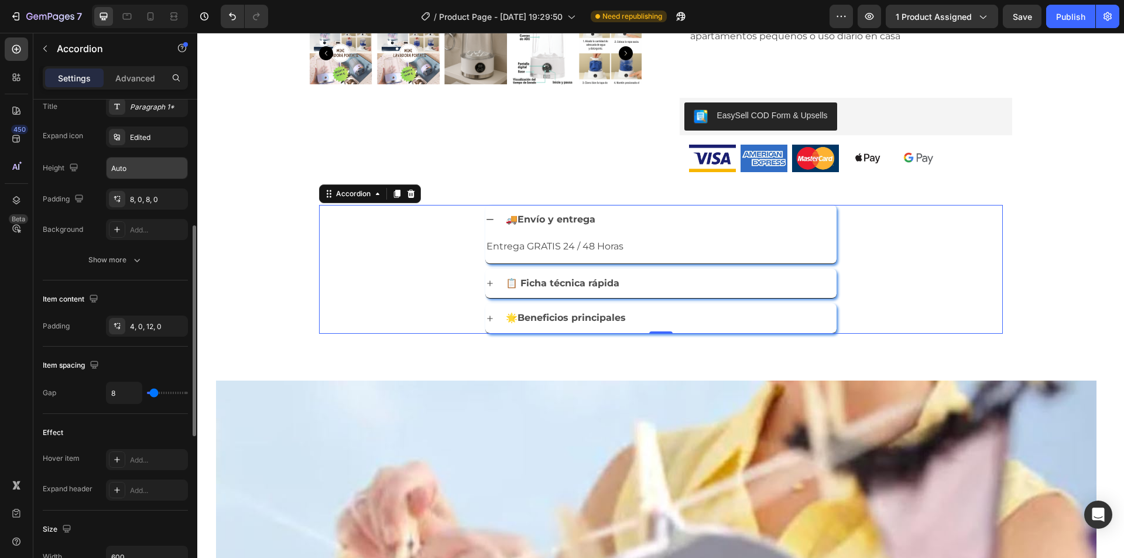
scroll to position [468, 0]
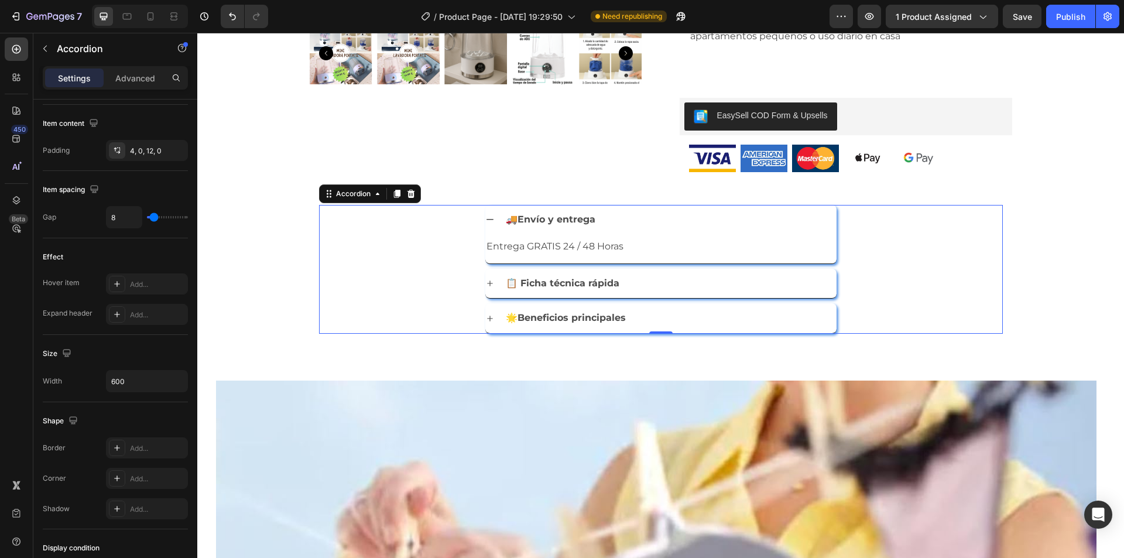
click at [606, 282] on strong "📋 Ficha técnica rápida" at bounding box center [563, 283] width 114 height 11
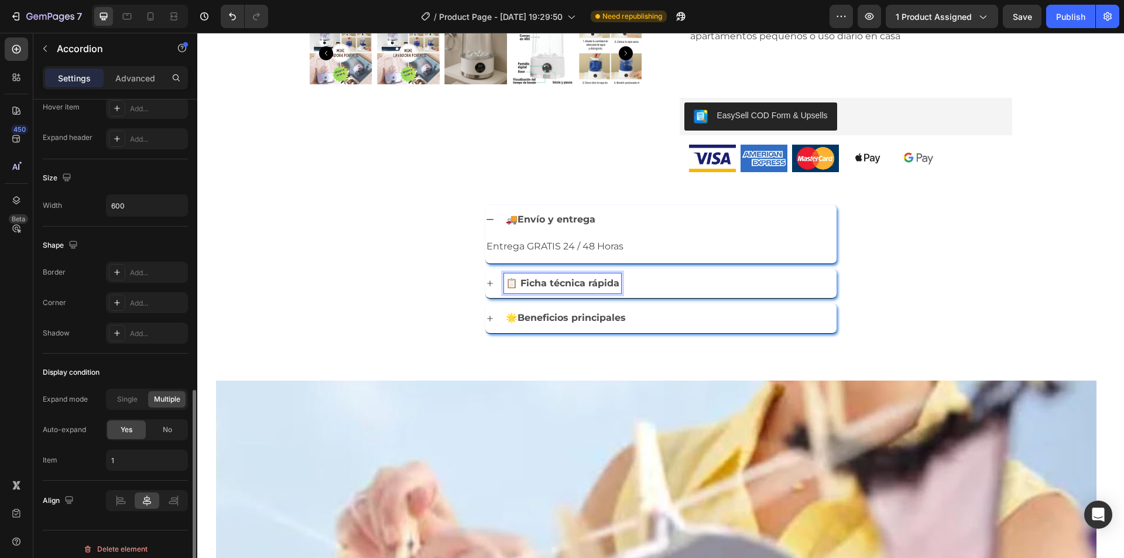
scroll to position [653, 0]
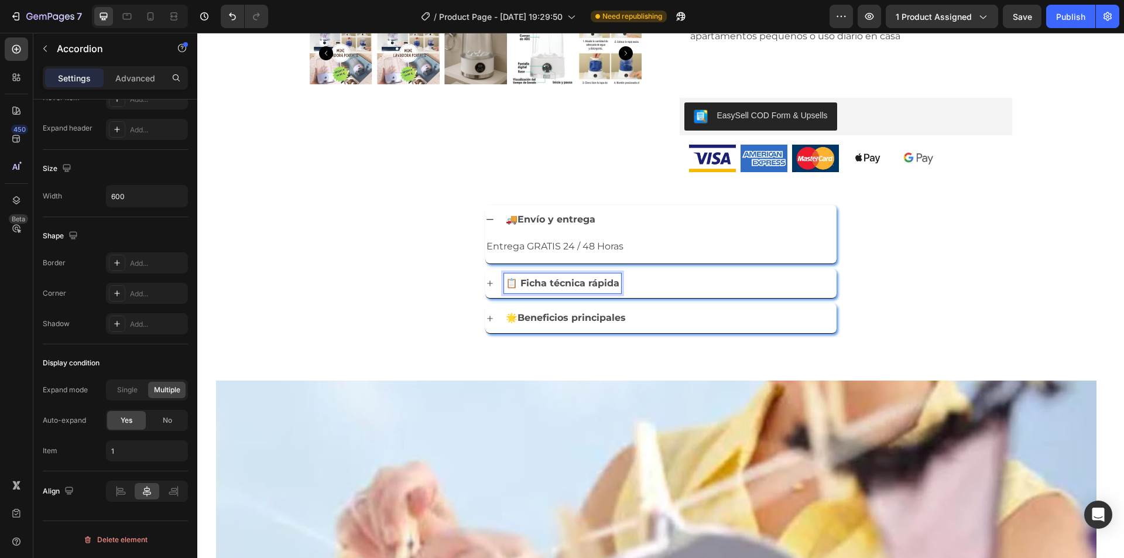
click at [485, 280] on icon at bounding box center [489, 283] width 9 height 9
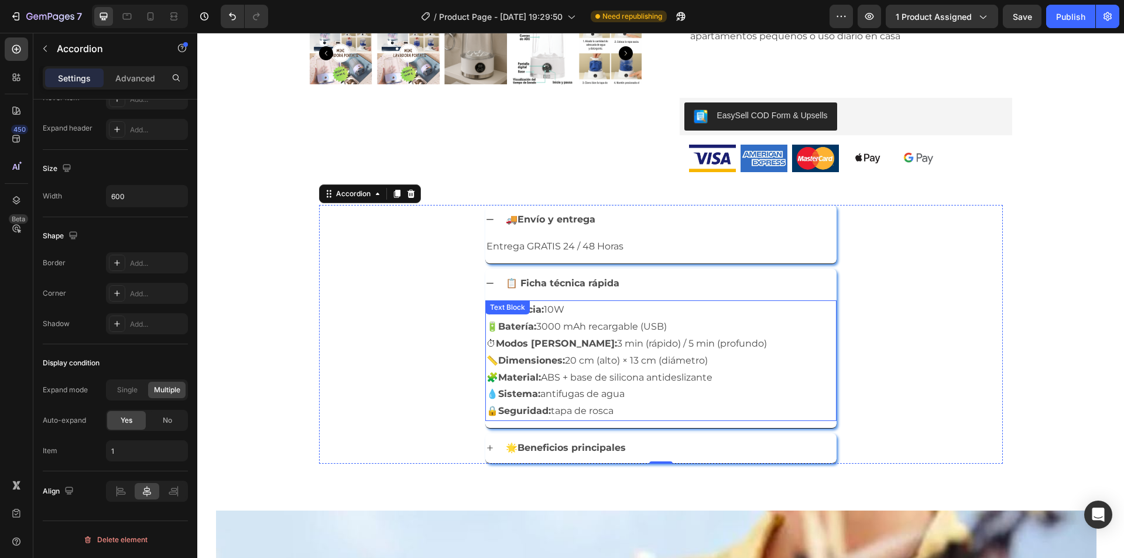
click at [629, 409] on p "🔒 Seguridad: tapa de rosca" at bounding box center [661, 411] width 349 height 17
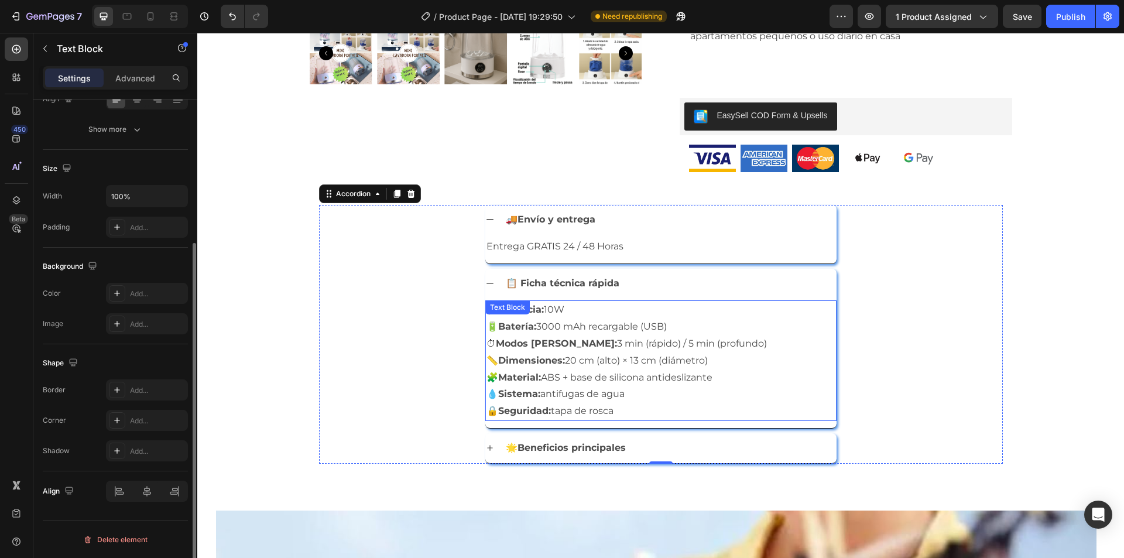
scroll to position [0, 0]
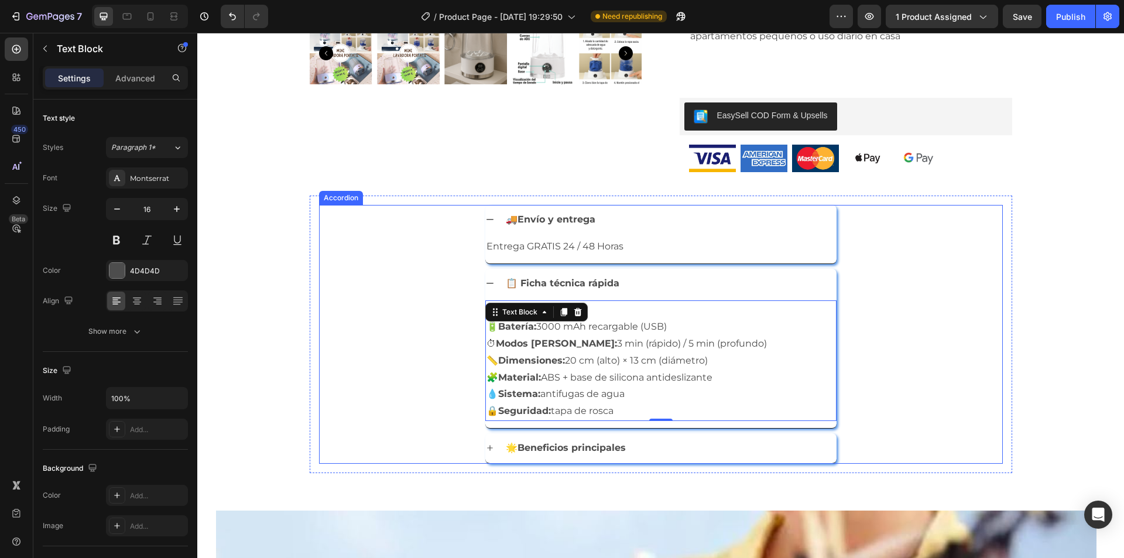
click at [485, 451] on icon at bounding box center [489, 447] width 9 height 9
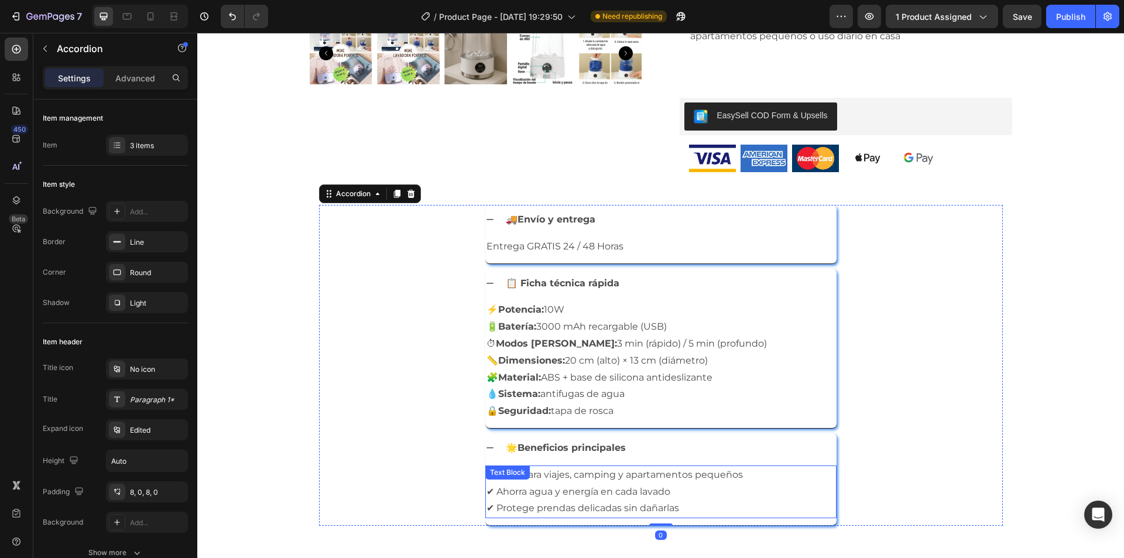
click at [583, 480] on p "✔ Ideal para viajes, camping y apartamentos pequeños ✔ Ahorra agua y energía en…" at bounding box center [661, 492] width 349 height 50
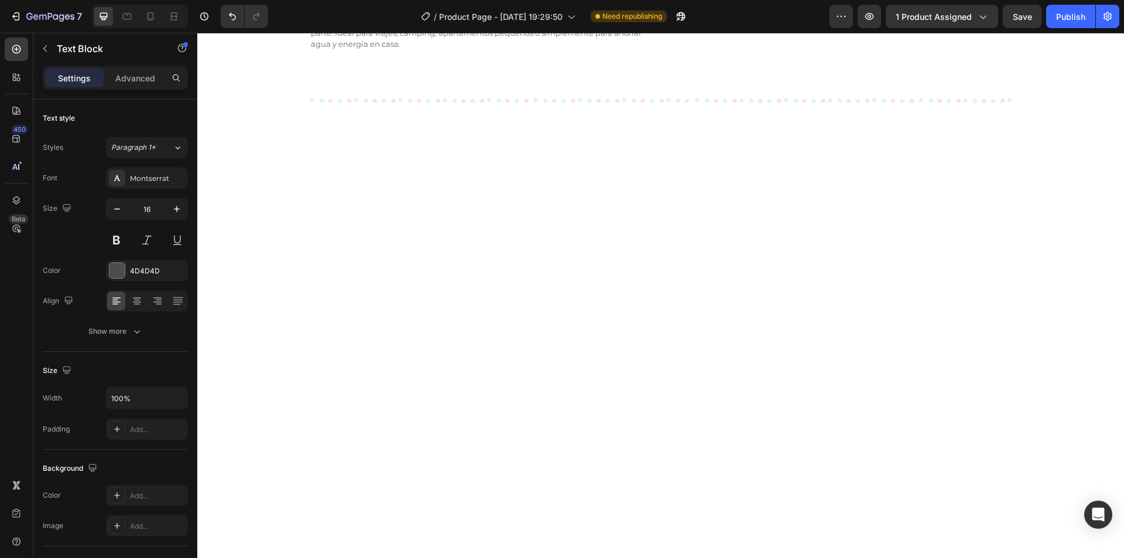
scroll to position [1991, 0]
click at [424, 42] on p "Compacta, ligera y silenciosa, funciona con carga USB y la puedes llevar a cual…" at bounding box center [481, 25] width 340 height 35
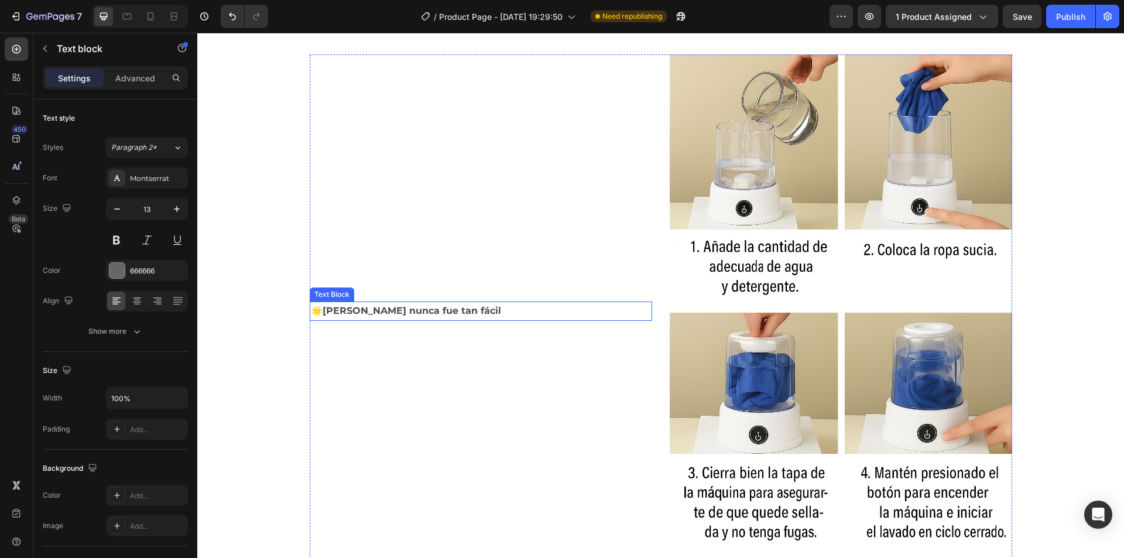
click at [405, 307] on p "🌟[PERSON_NAME] nunca fue tan fácil" at bounding box center [481, 311] width 340 height 17
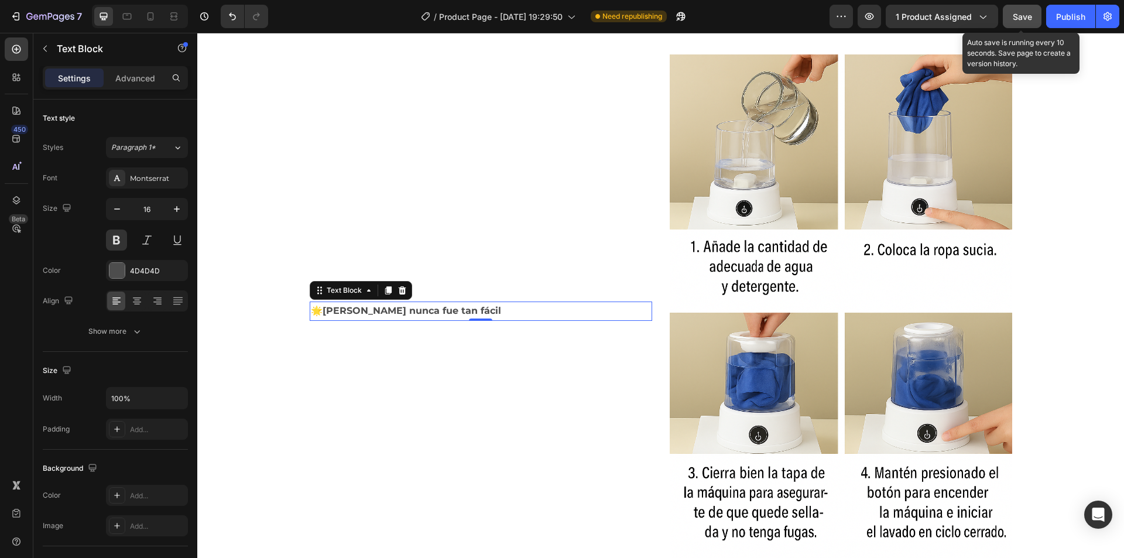
click at [1013, 14] on span "Save" at bounding box center [1022, 17] width 19 height 10
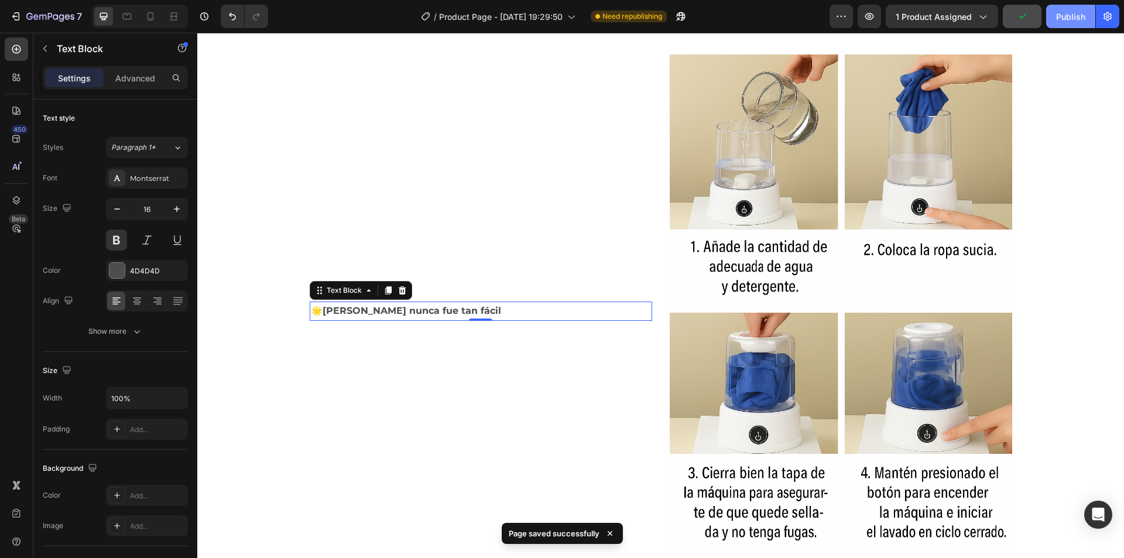
click at [1064, 18] on div "Publish" at bounding box center [1070, 17] width 29 height 12
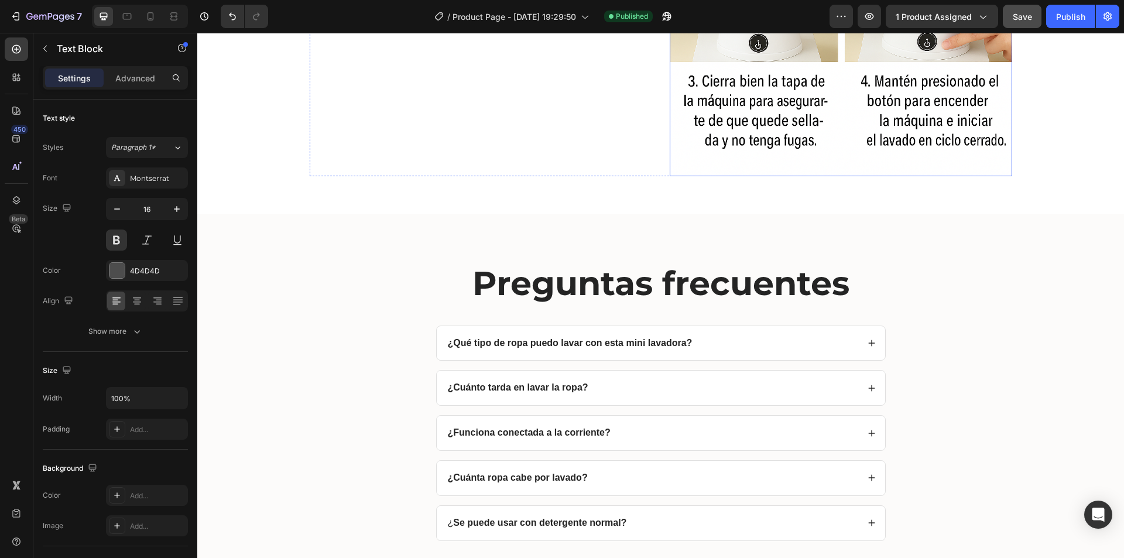
scroll to position [3103, 0]
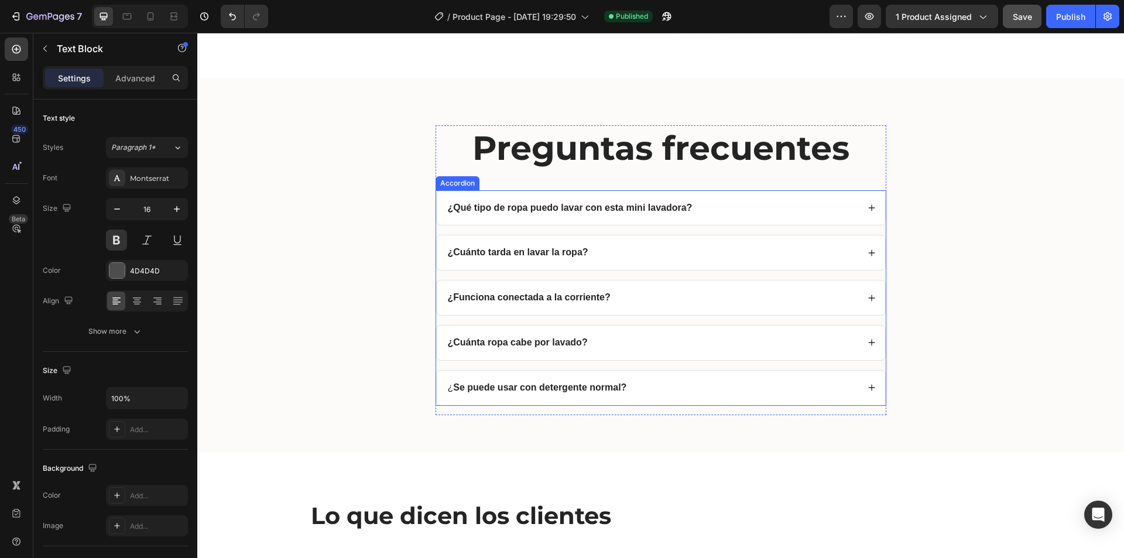
click at [674, 208] on strong "¿Qué tipo de ropa puedo lavar con esta mini lavadora?" at bounding box center [570, 208] width 245 height 10
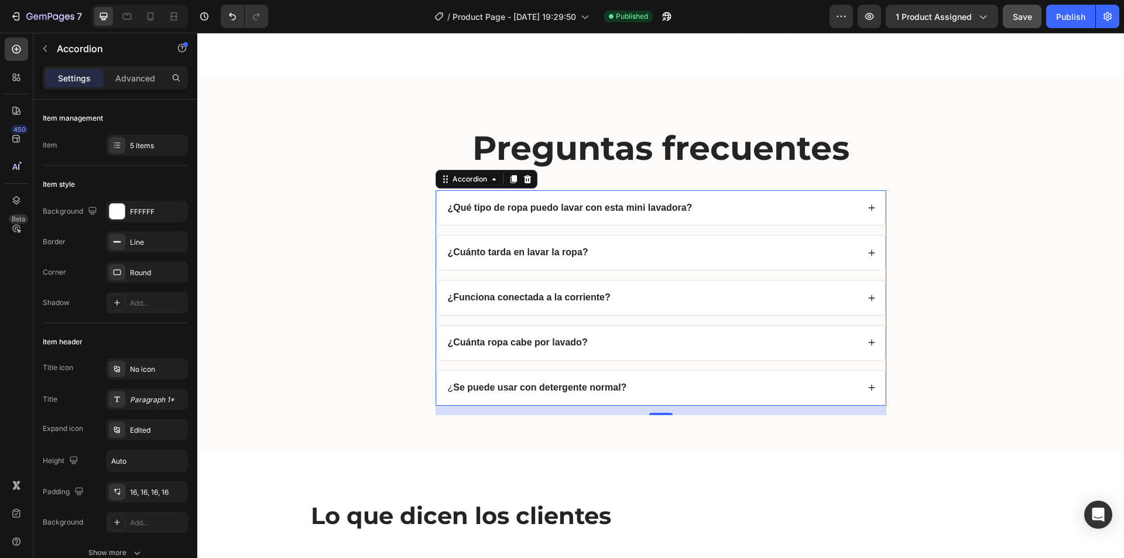
click at [868, 207] on icon at bounding box center [872, 208] width 8 height 8
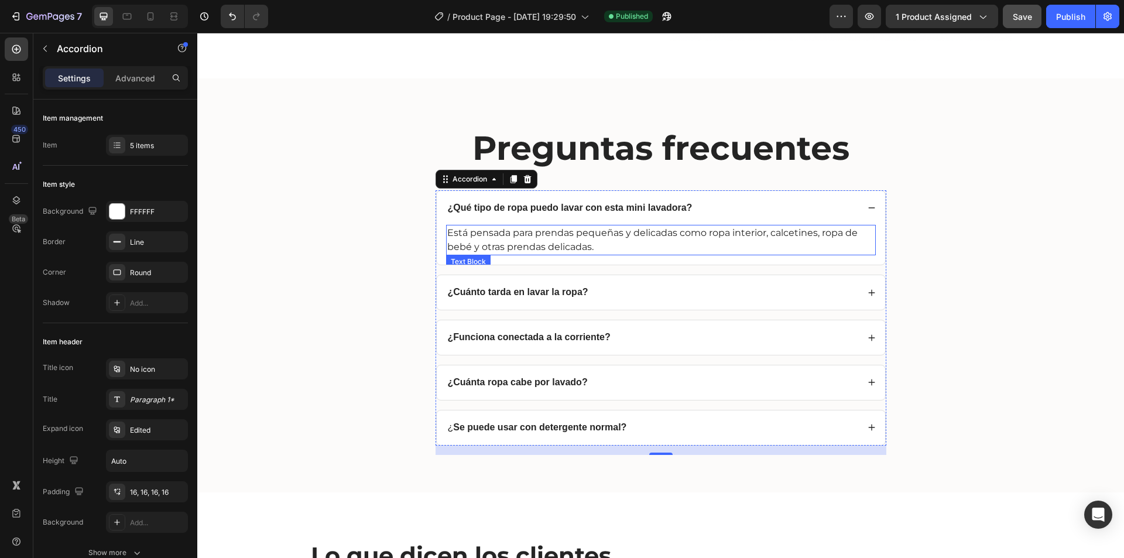
click at [691, 238] on p "Está pensada para prendas pequeñas y delicadas como ropa interior, calcetines, …" at bounding box center [660, 240] width 427 height 28
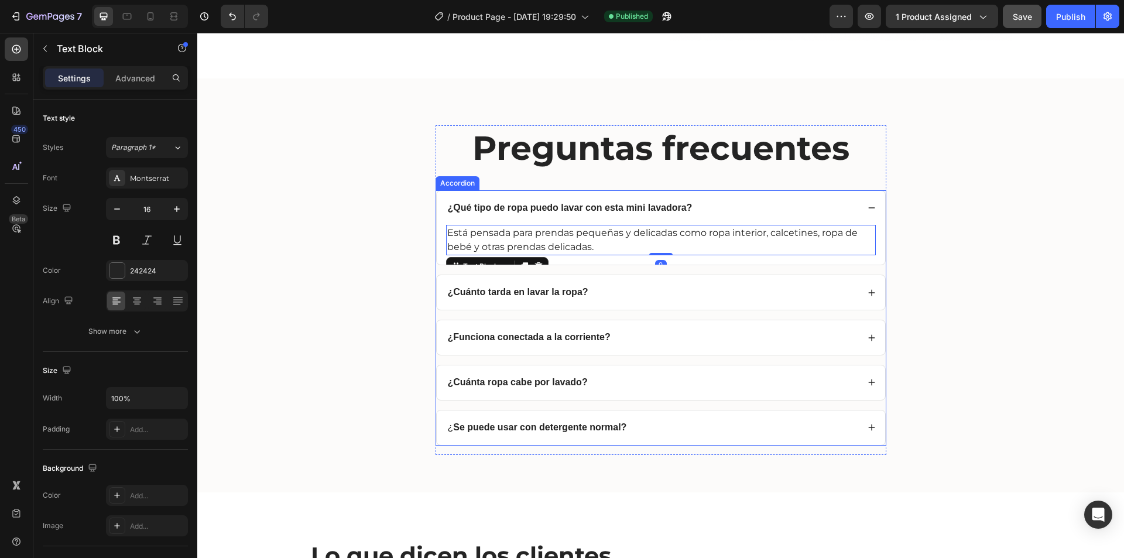
scroll to position [3279, 0]
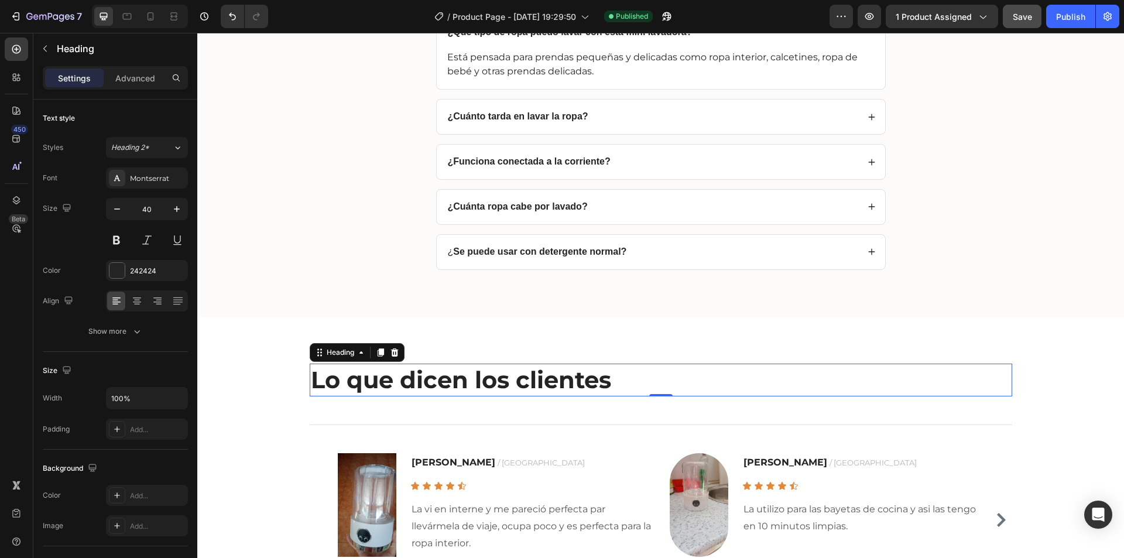
click at [528, 388] on h2 "Lo que dicen los clientes" at bounding box center [661, 380] width 703 height 33
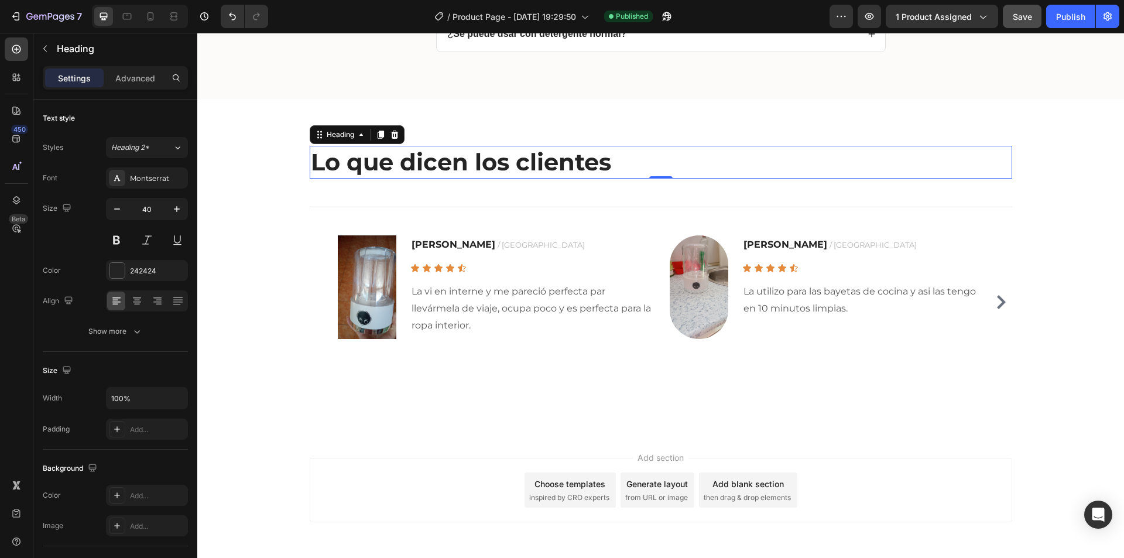
scroll to position [3542, 0]
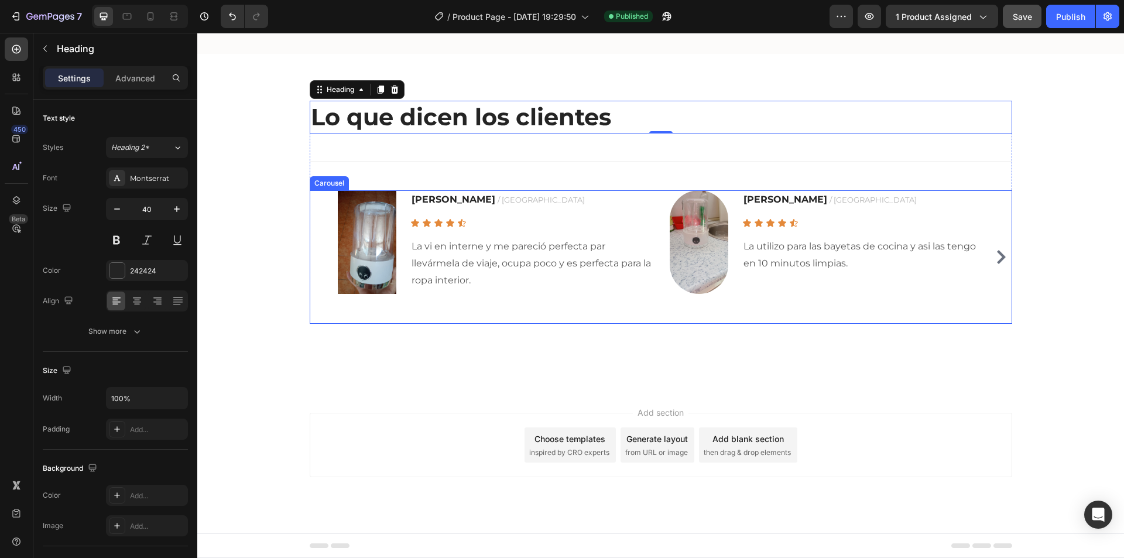
click at [996, 256] on icon "Carousel Next Arrow" at bounding box center [1001, 257] width 14 height 14
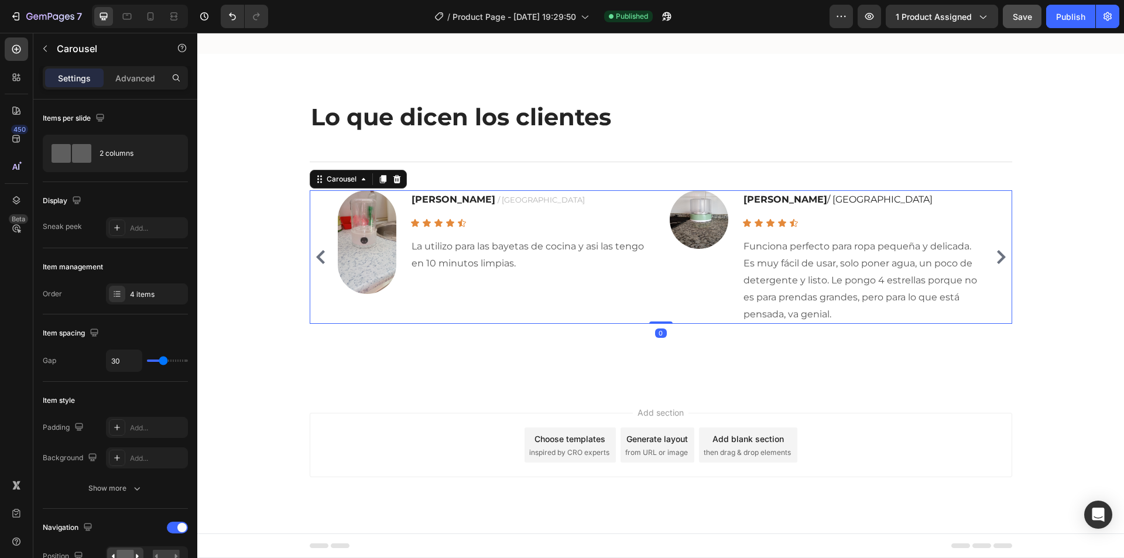
click at [996, 256] on icon "Carousel Next Arrow" at bounding box center [1001, 257] width 14 height 14
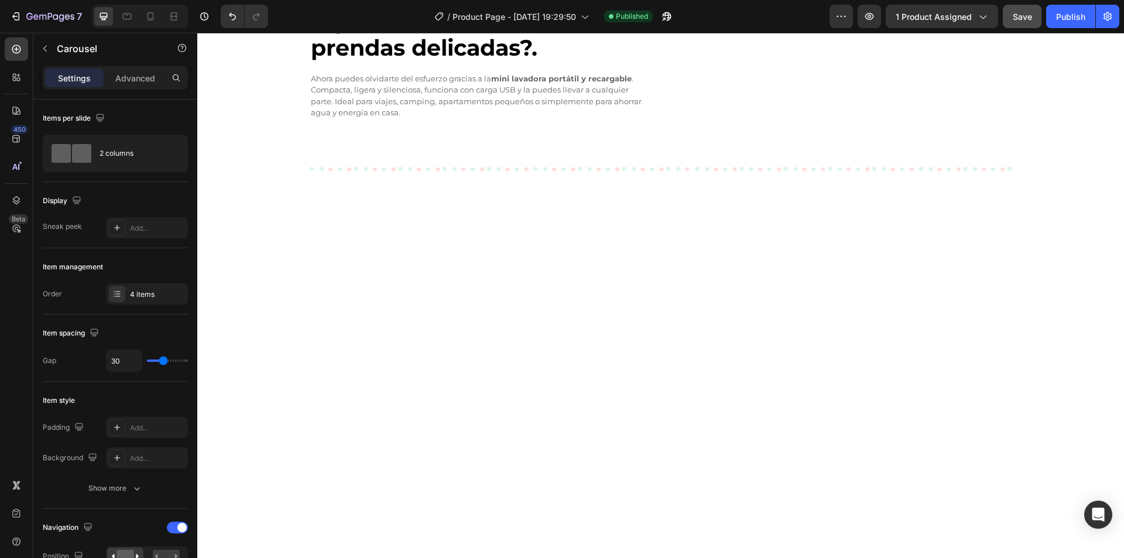
scroll to position [1905, 0]
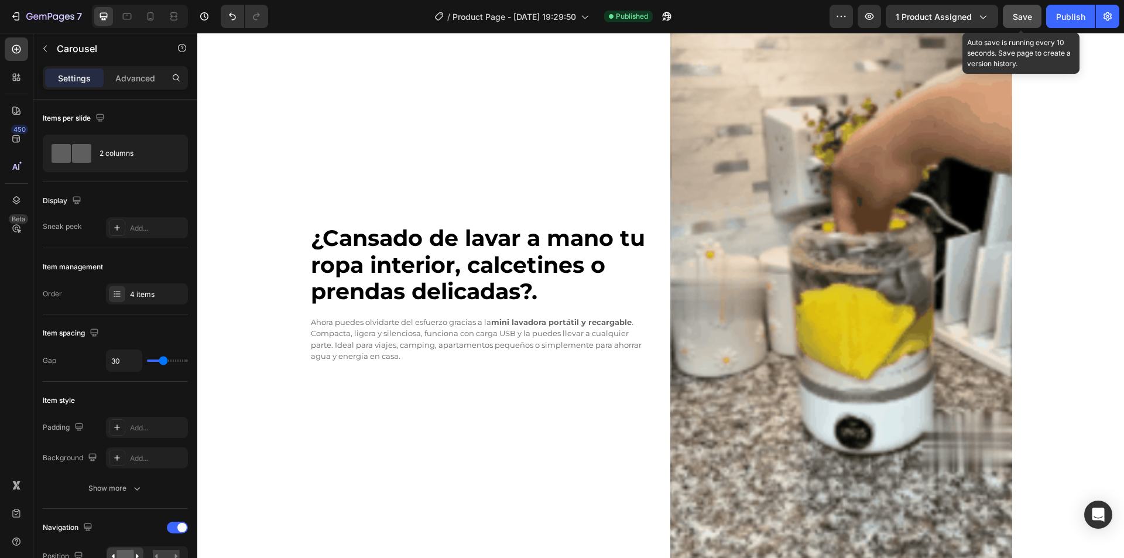
click at [1024, 16] on span "Save" at bounding box center [1022, 17] width 19 height 10
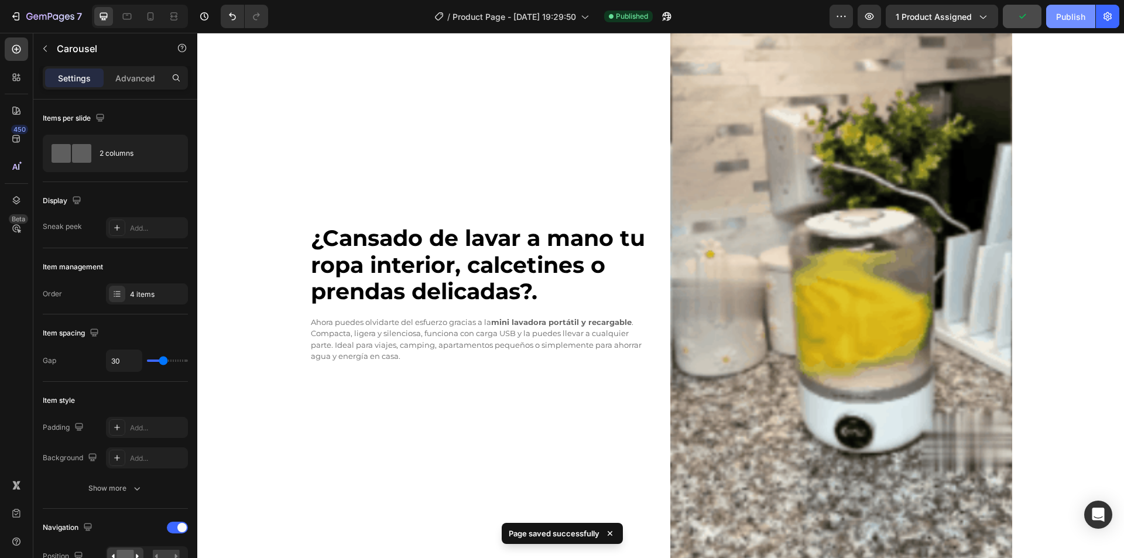
click at [1083, 16] on div "Publish" at bounding box center [1070, 17] width 29 height 12
